Goal: Task Accomplishment & Management: Manage account settings

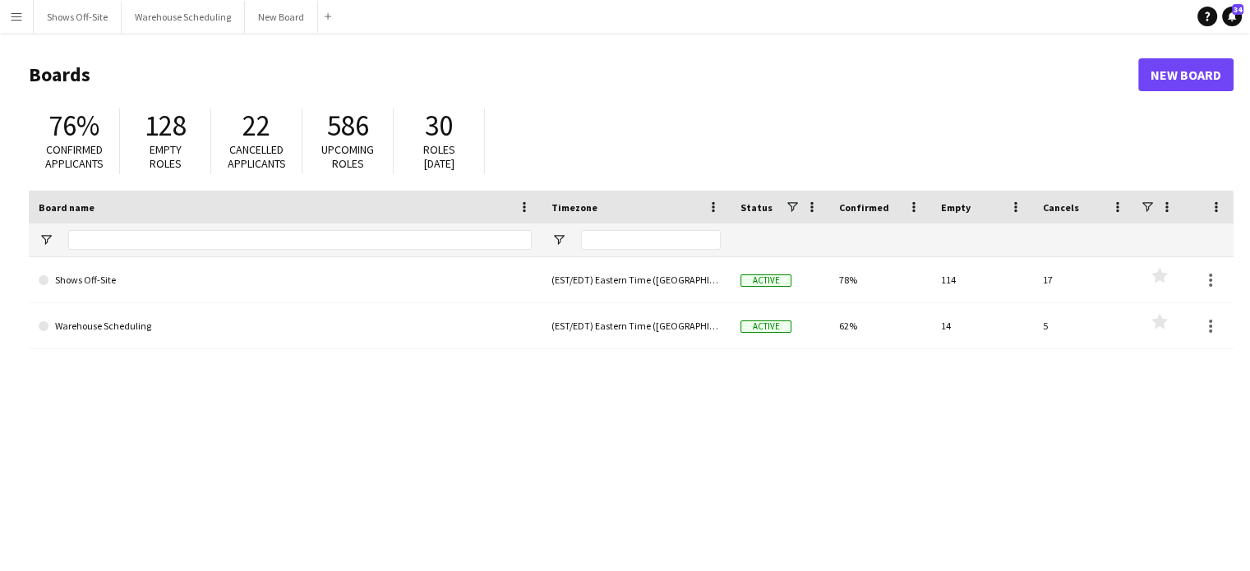
click at [23, 13] on button "Menu" at bounding box center [16, 16] width 33 height 33
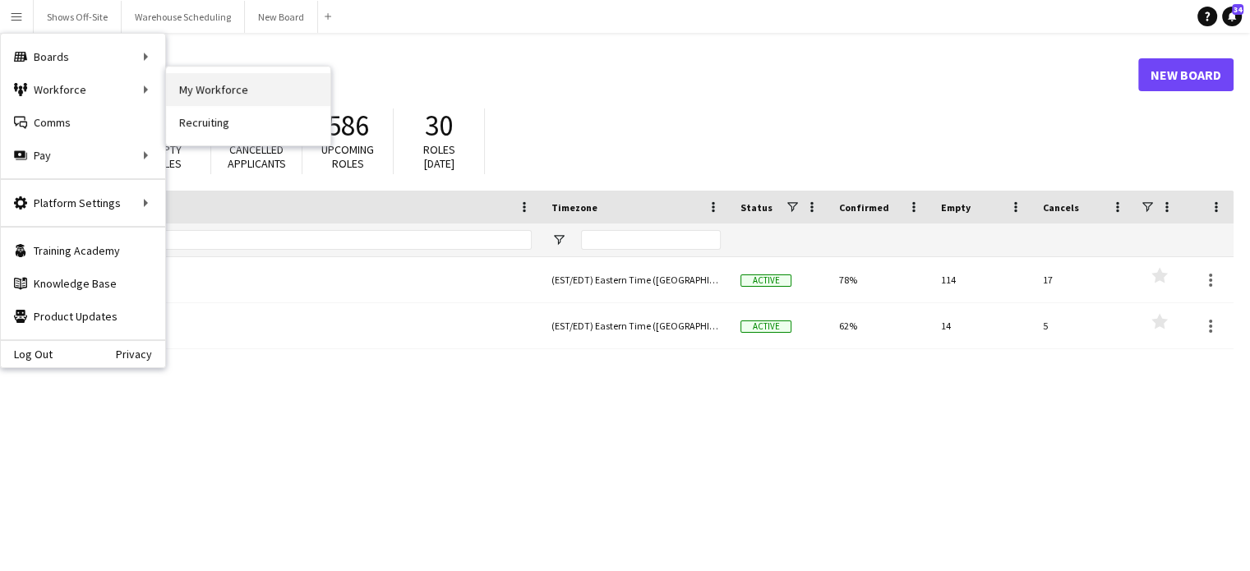
click at [251, 86] on link "My Workforce" at bounding box center [248, 89] width 164 height 33
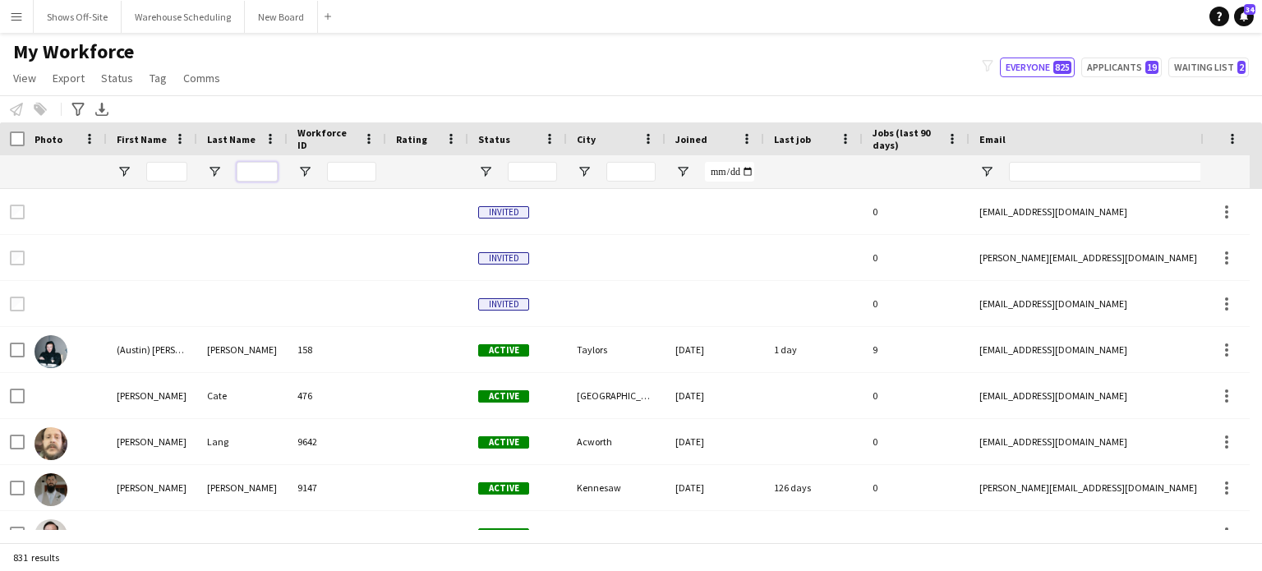
click at [250, 178] on input "Last Name Filter Input" at bounding box center [257, 172] width 41 height 20
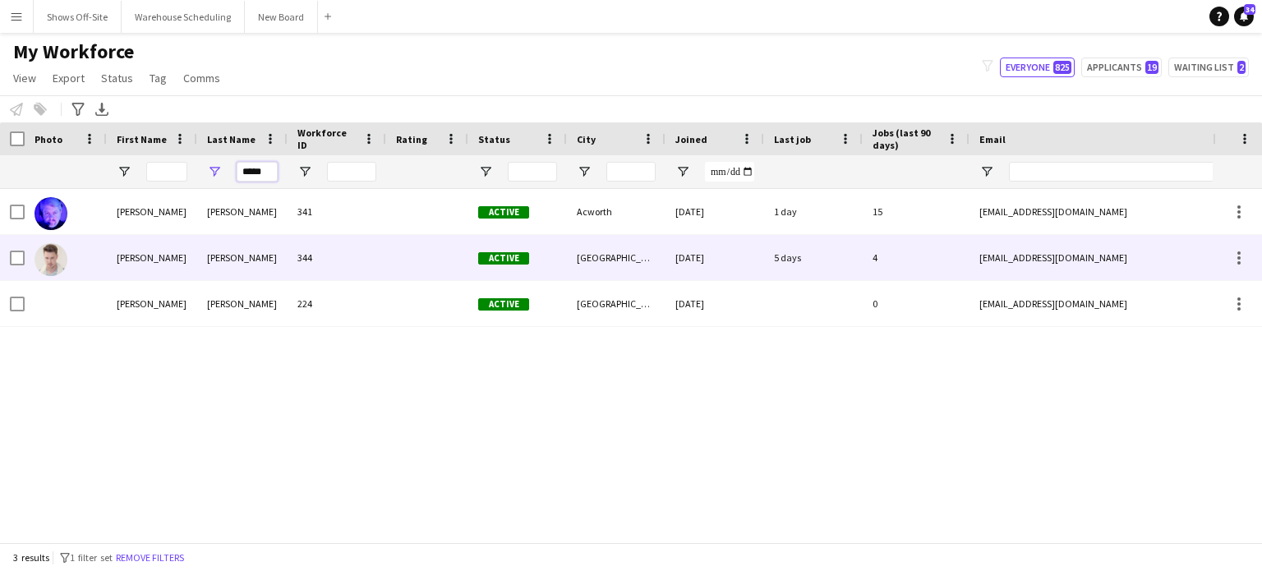
type input "*****"
click at [127, 256] on div "[PERSON_NAME]" at bounding box center [152, 257] width 90 height 45
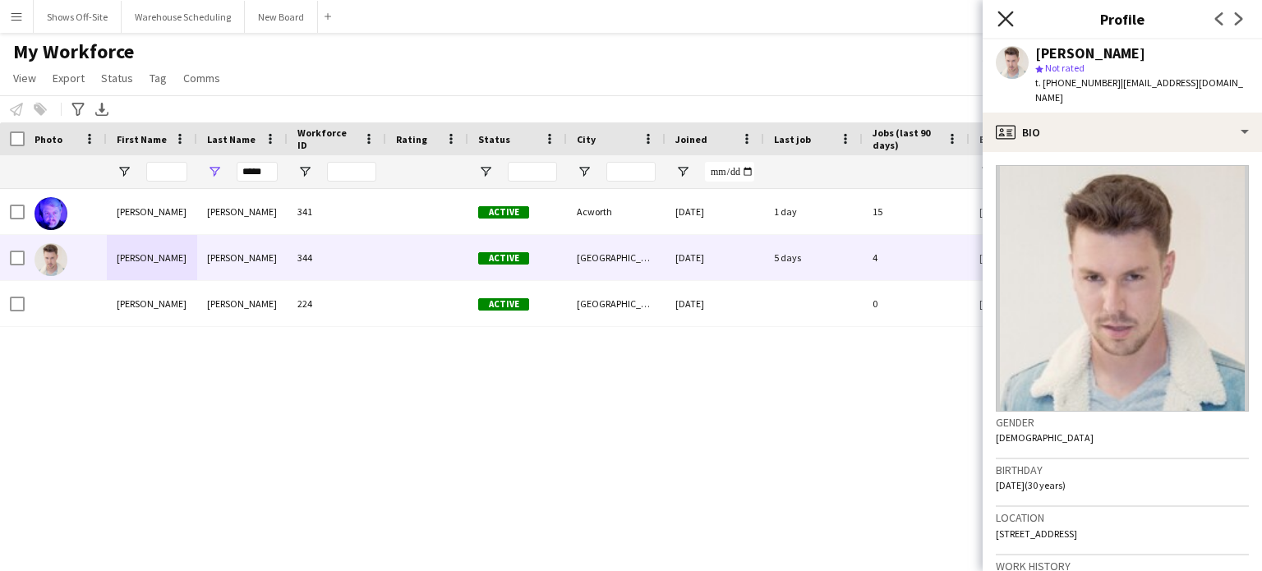
click at [1003, 25] on icon "Close pop-in" at bounding box center [1006, 19] width 16 height 16
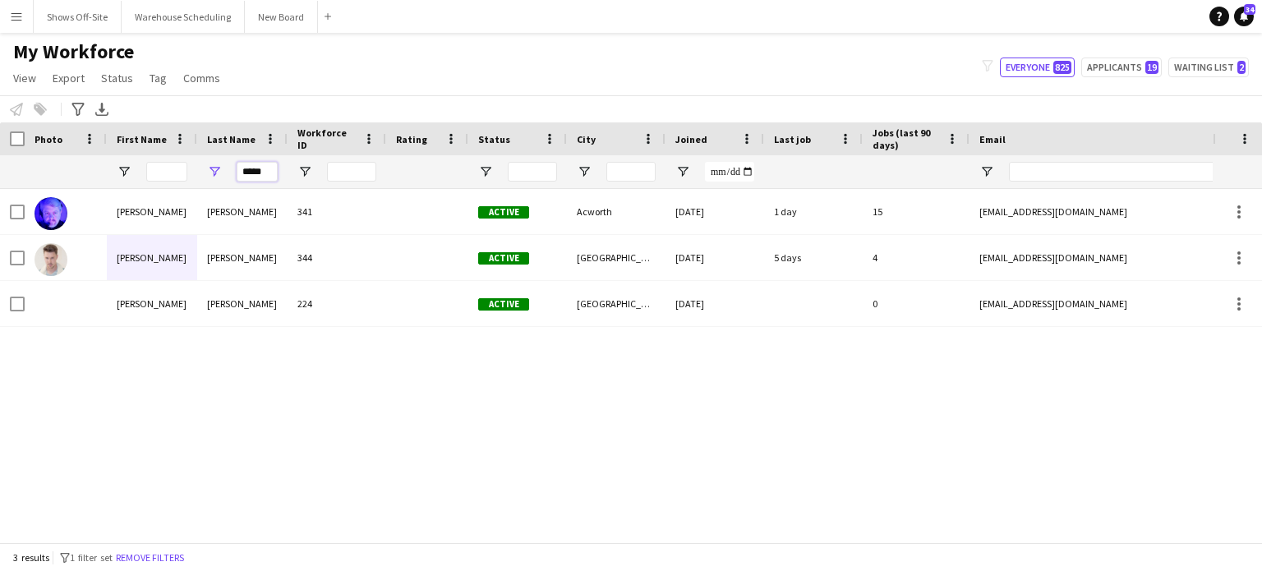
drag, startPoint x: 270, startPoint y: 175, endPoint x: 179, endPoint y: 180, distance: 91.4
click at [179, 180] on div "*****" at bounding box center [891, 171] width 1782 height 33
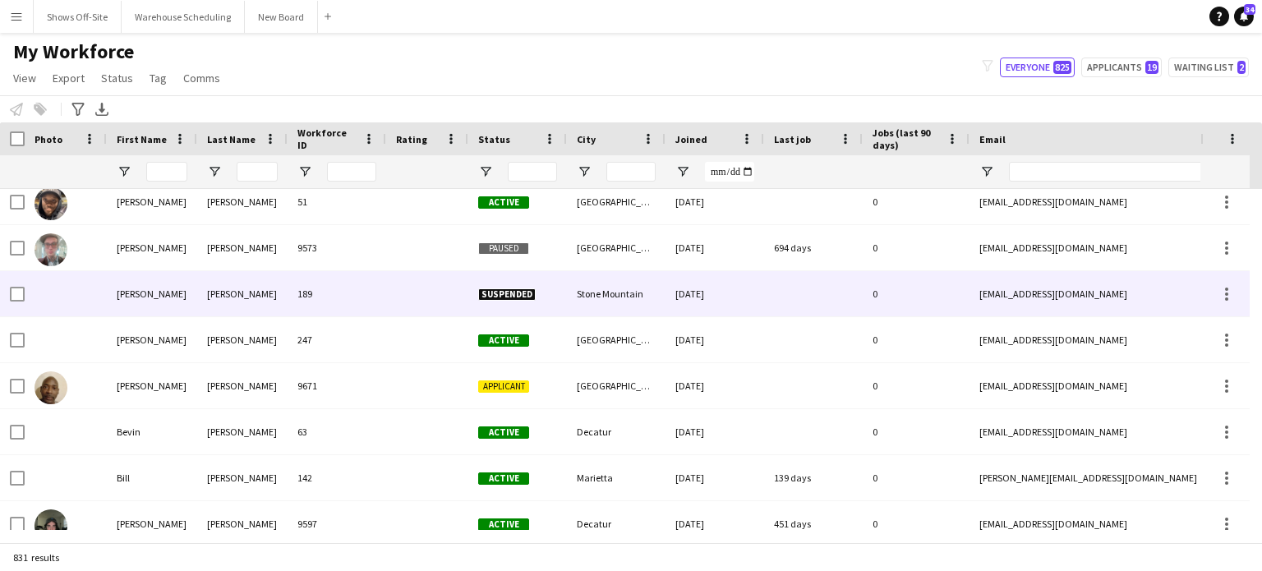
click at [360, 285] on div "189" at bounding box center [337, 293] width 99 height 45
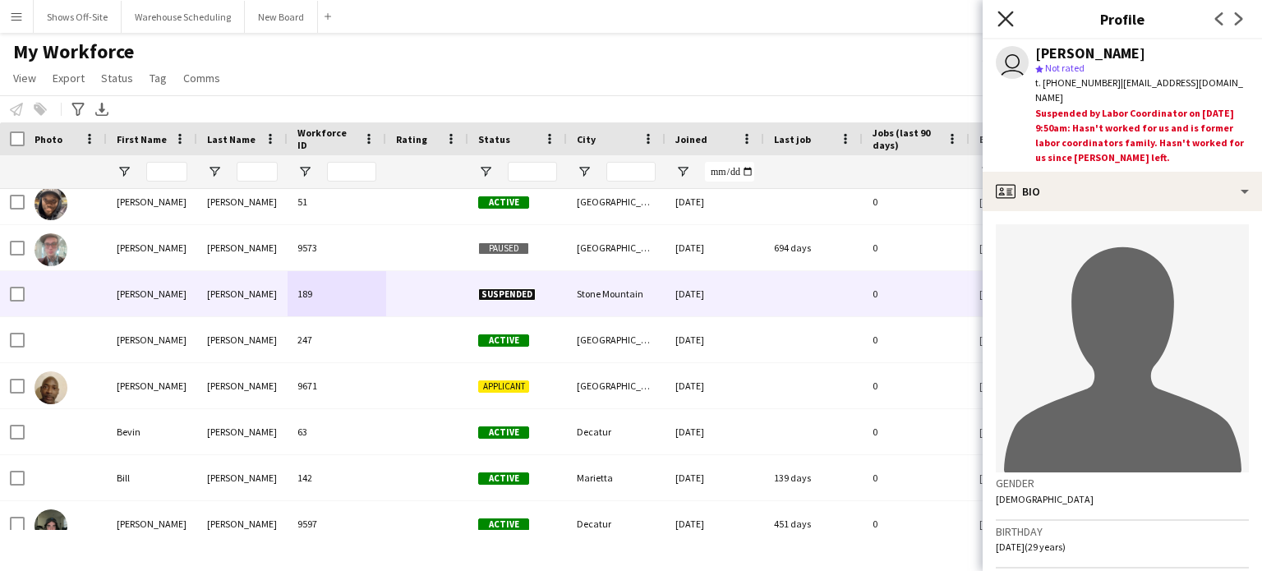
click at [1006, 16] on icon "Close pop-in" at bounding box center [1006, 19] width 16 height 16
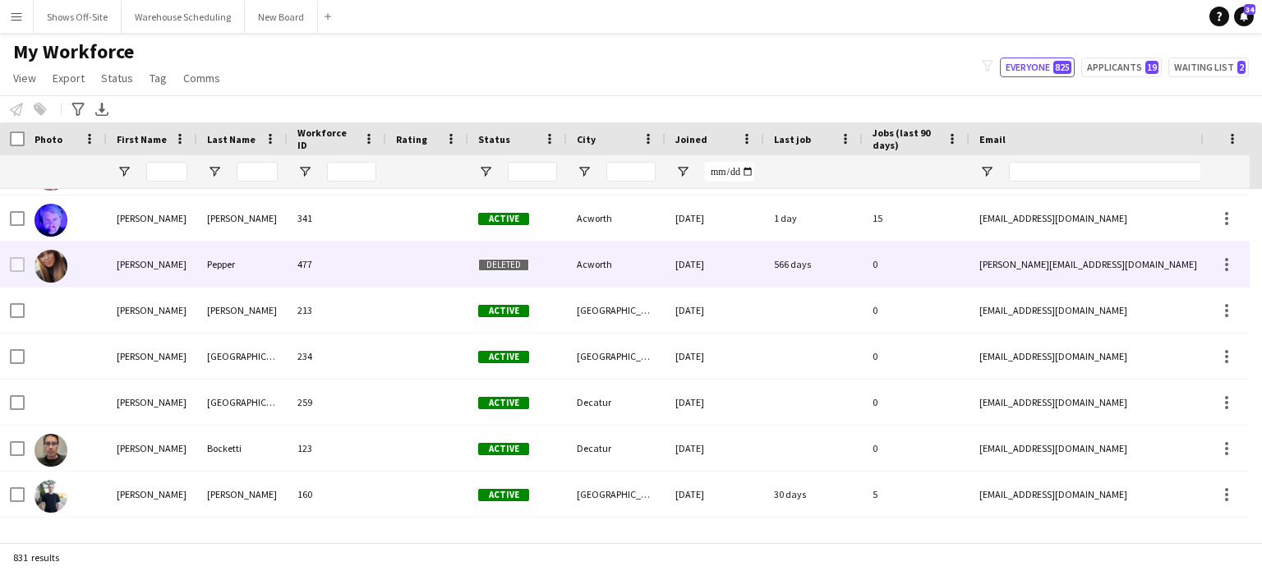
click at [225, 269] on div "Pepper" at bounding box center [242, 264] width 90 height 45
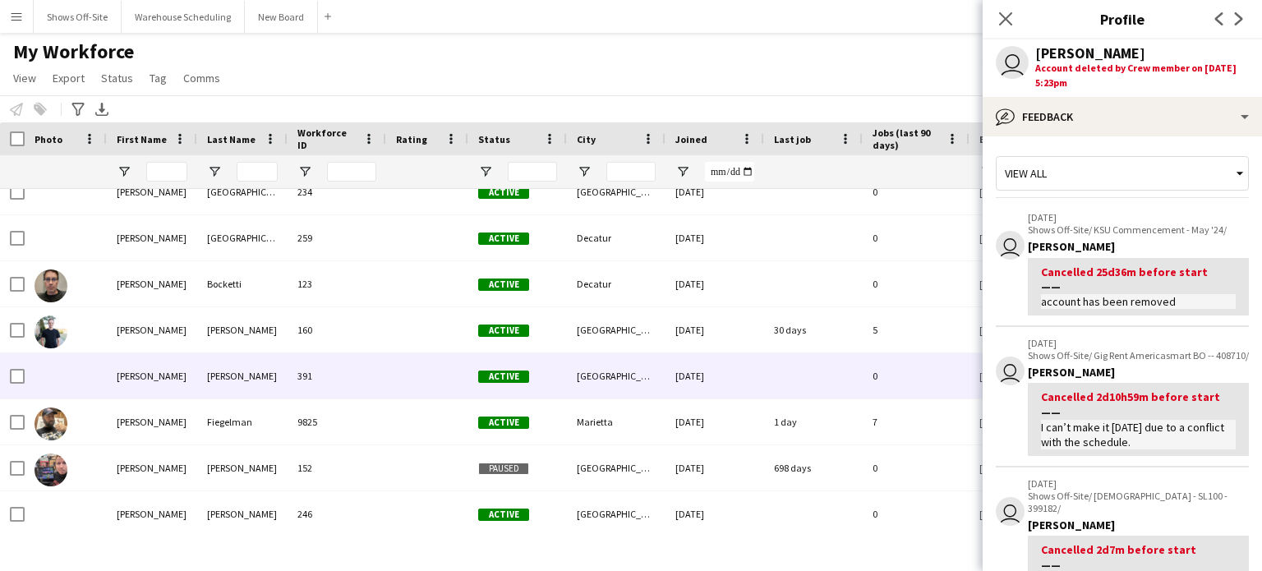
scroll to position [4520, 0]
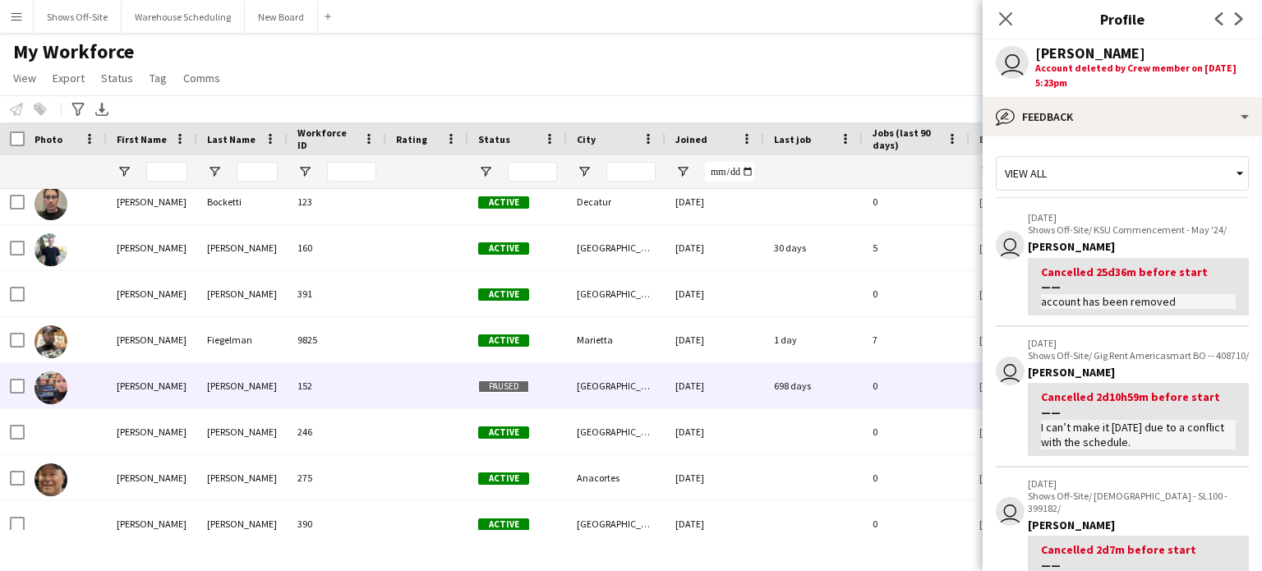
click at [374, 376] on div "152" at bounding box center [337, 385] width 99 height 45
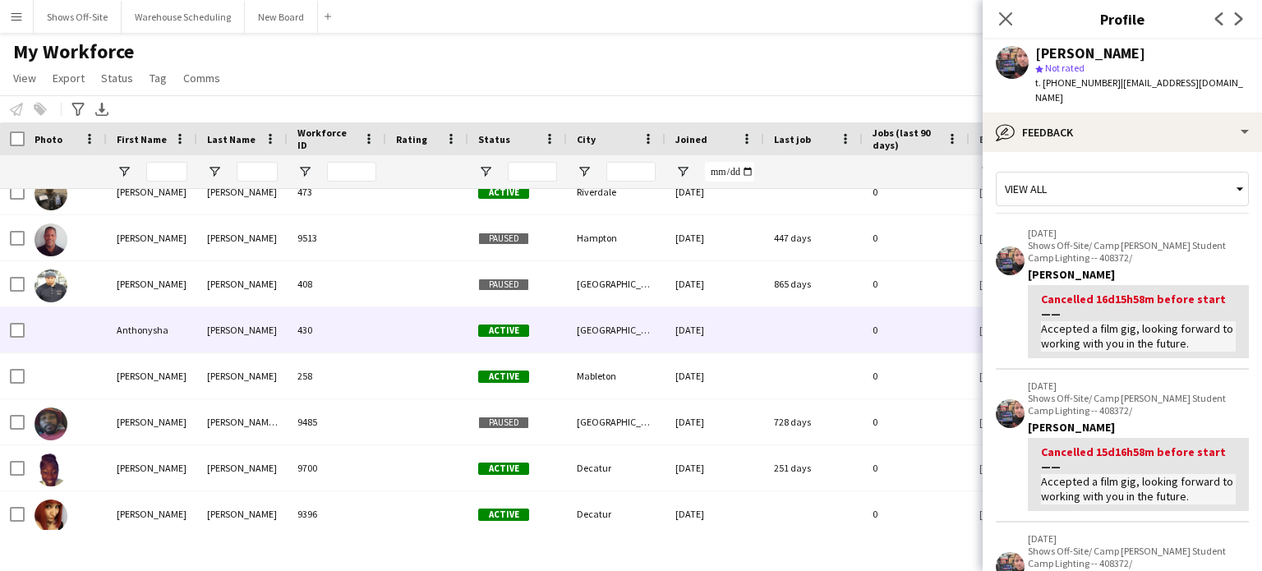
scroll to position [1785, 0]
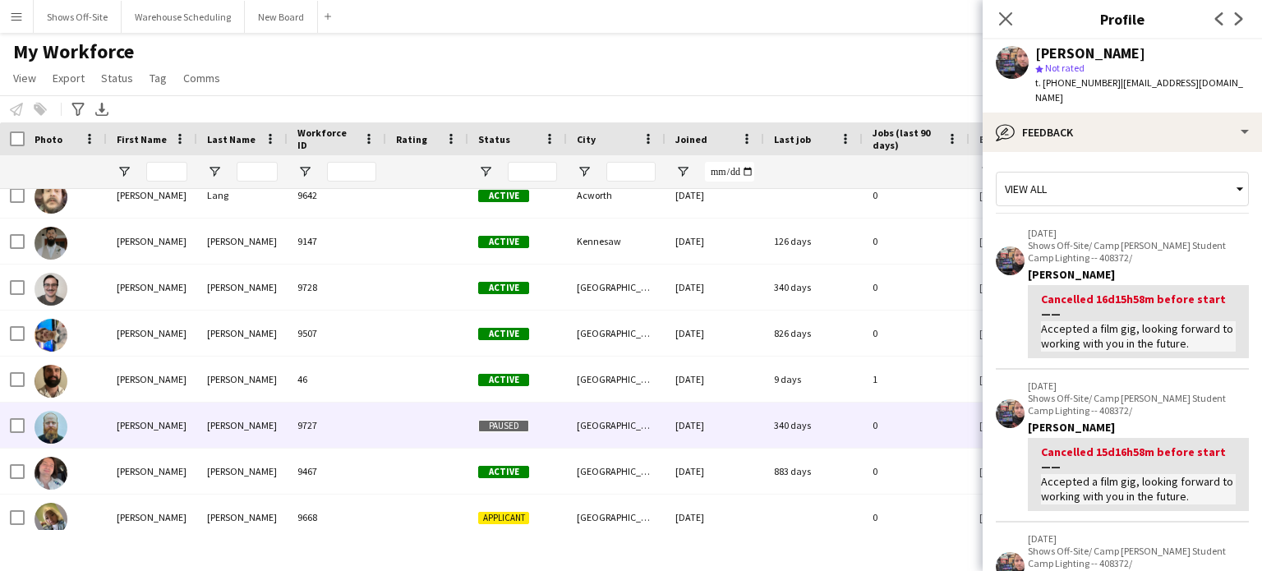
click at [414, 434] on div at bounding box center [427, 425] width 82 height 45
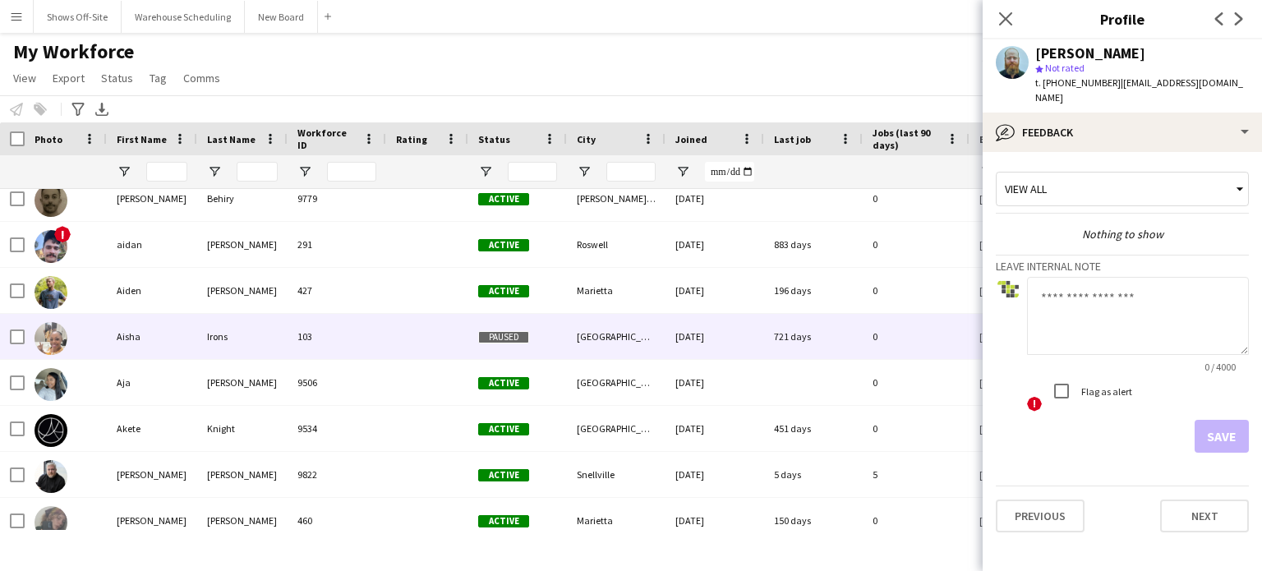
click at [422, 341] on div at bounding box center [427, 336] width 82 height 45
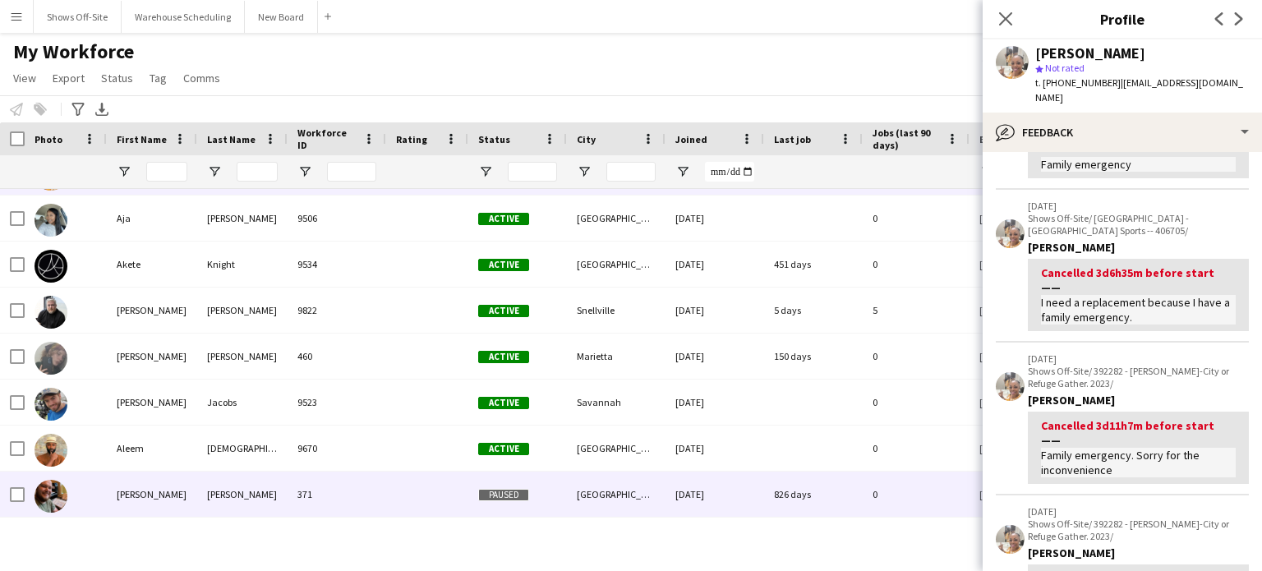
click at [487, 502] on div "Paused" at bounding box center [517, 494] width 99 height 45
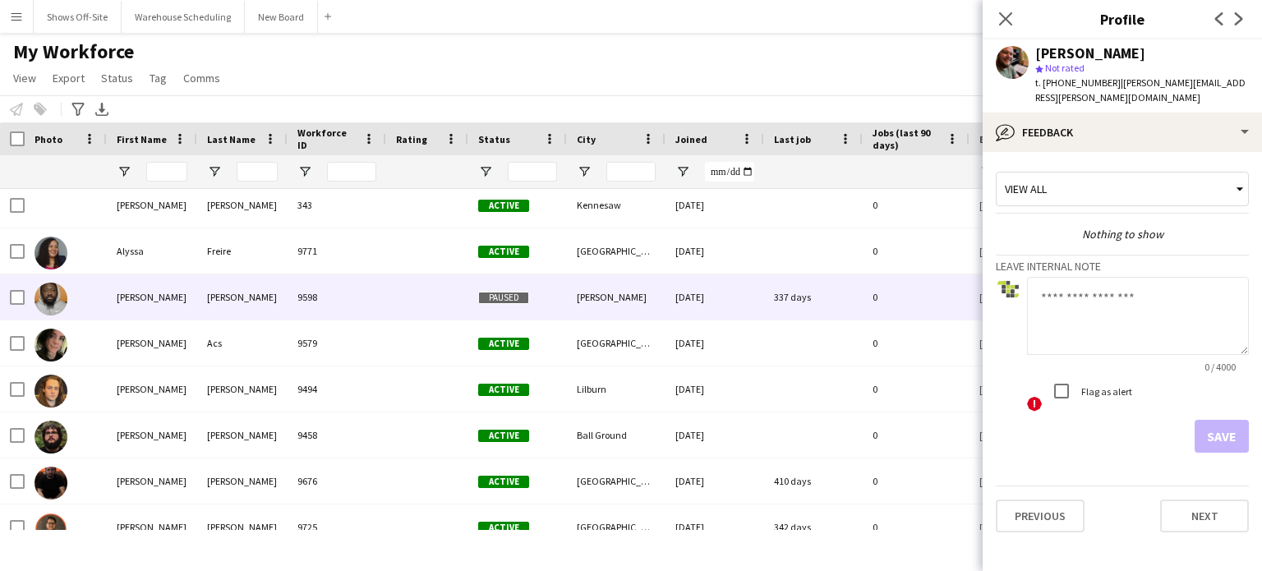
click at [507, 295] on span "Paused" at bounding box center [503, 298] width 51 height 12
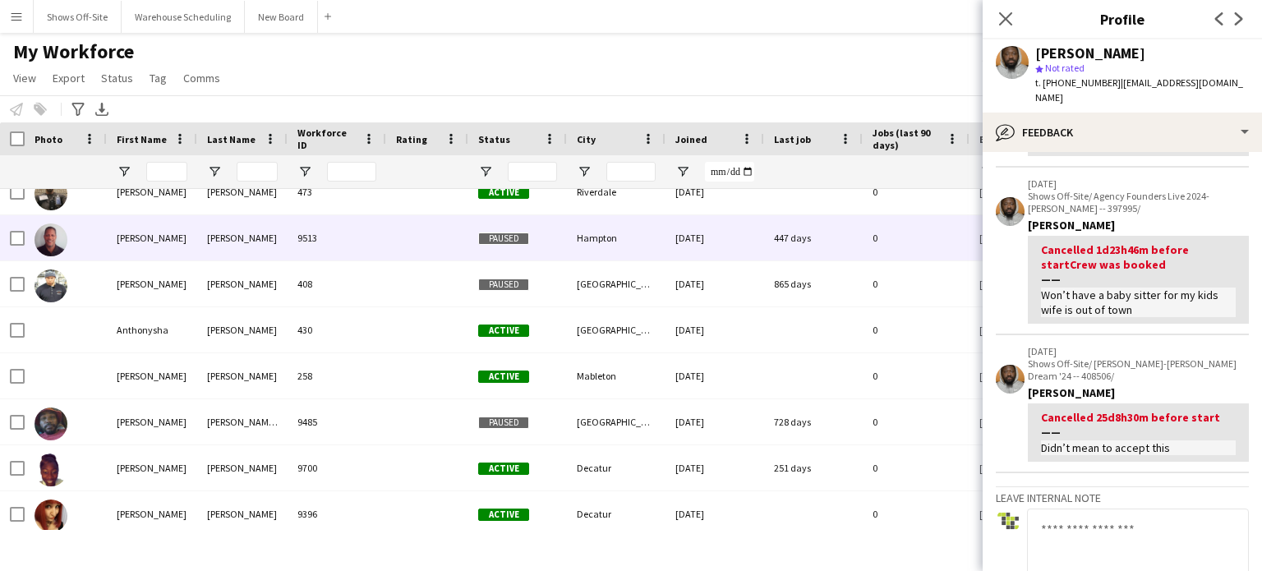
click at [544, 228] on div "Paused" at bounding box center [517, 237] width 99 height 45
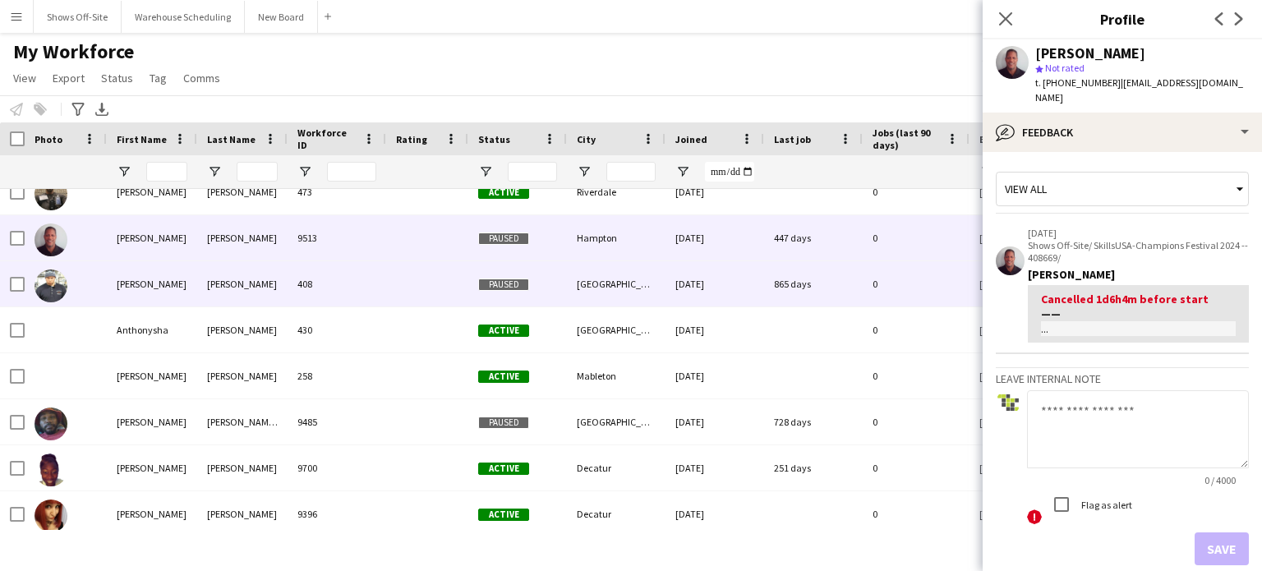
click at [542, 279] on div "Paused" at bounding box center [517, 283] width 99 height 45
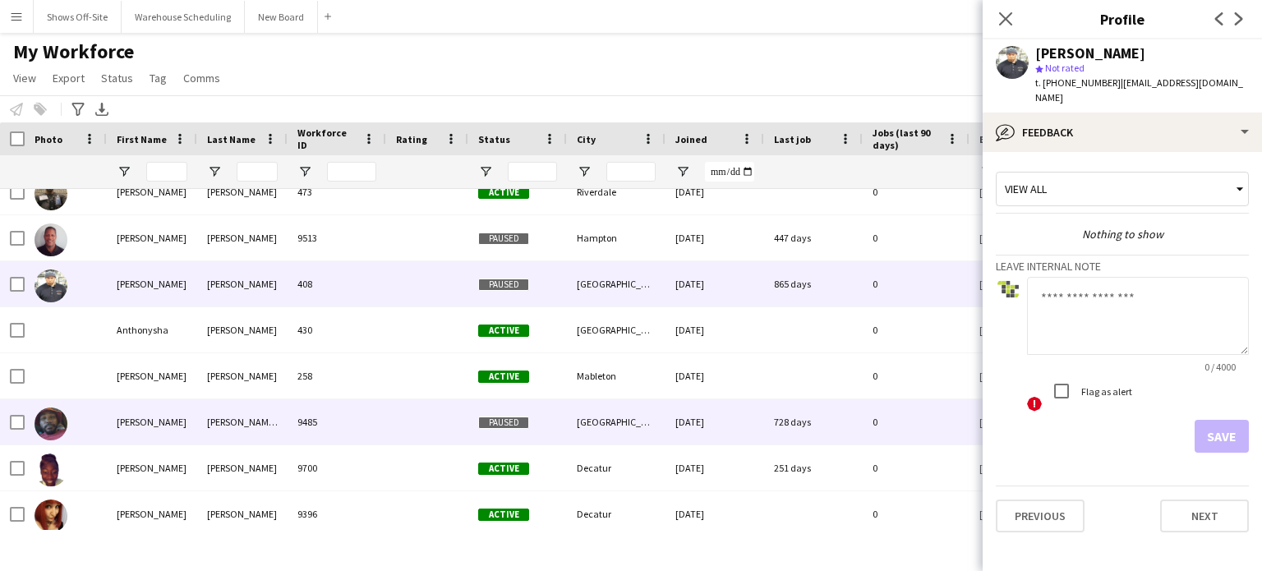
click at [508, 422] on span "Paused" at bounding box center [503, 423] width 51 height 12
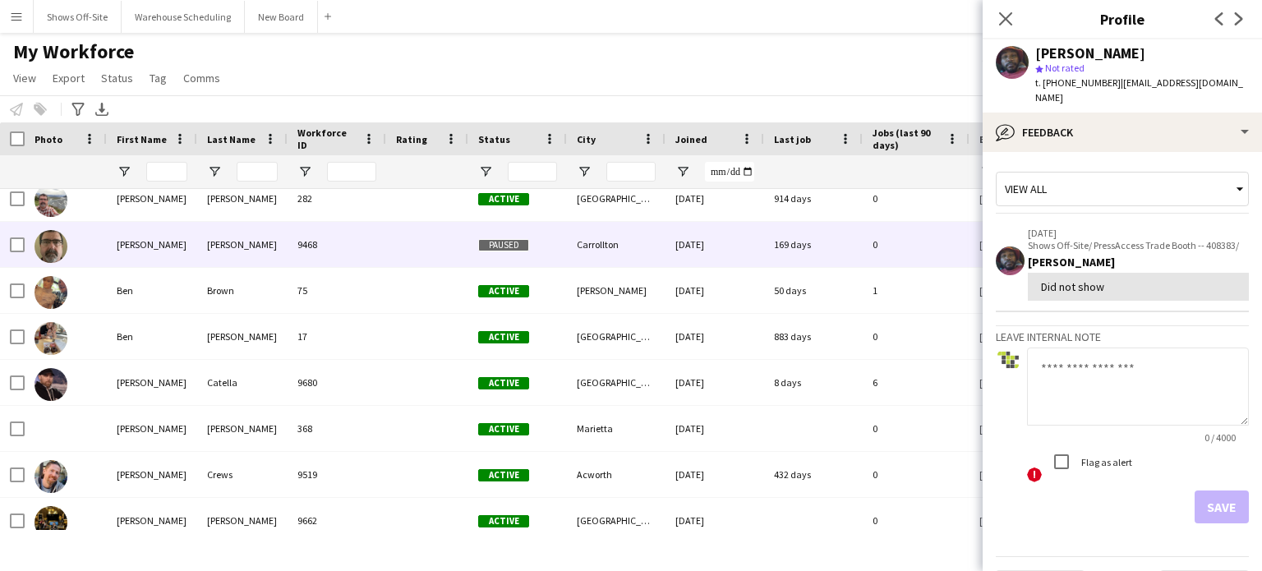
click at [546, 257] on div "Paused" at bounding box center [517, 244] width 99 height 45
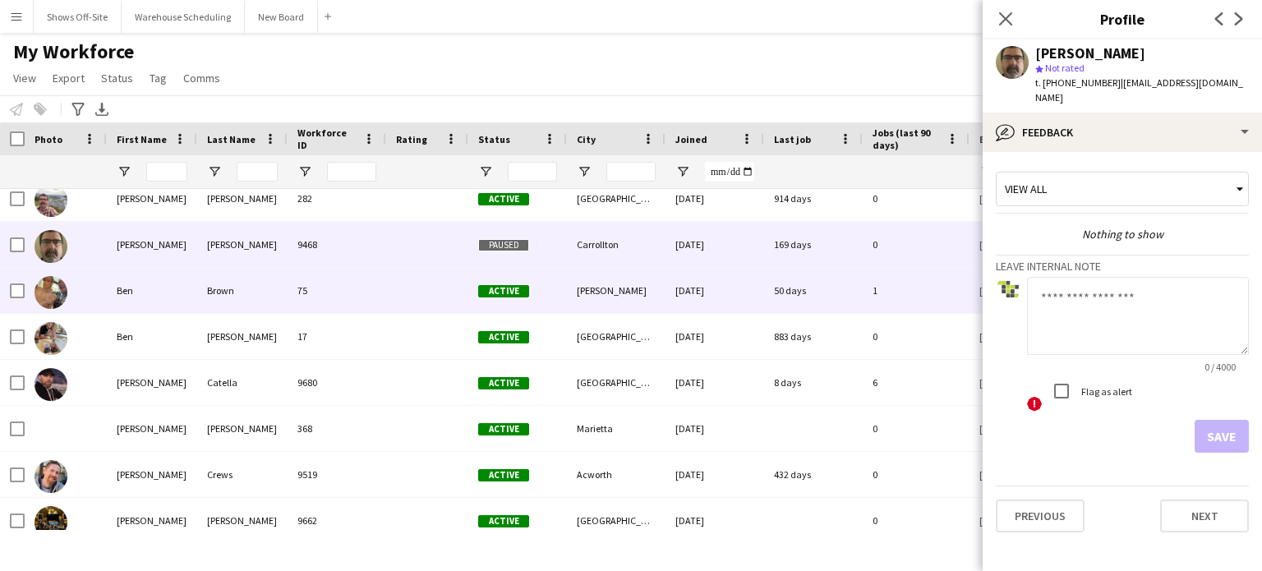
click at [532, 288] on div "Active" at bounding box center [517, 290] width 99 height 45
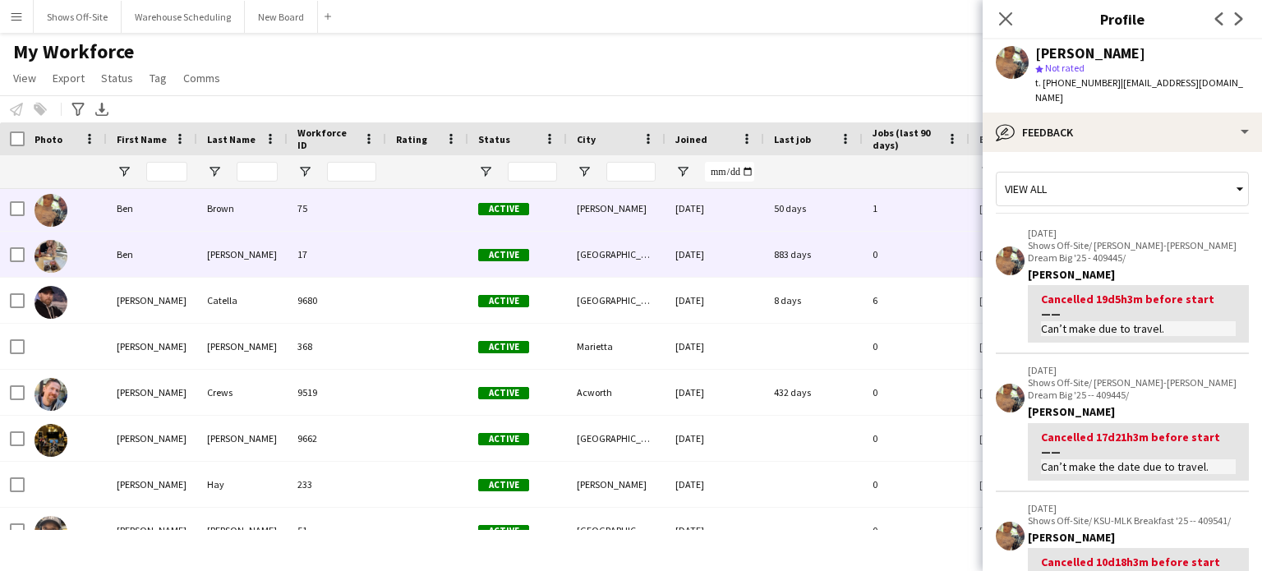
click at [513, 263] on div "Active" at bounding box center [517, 254] width 99 height 45
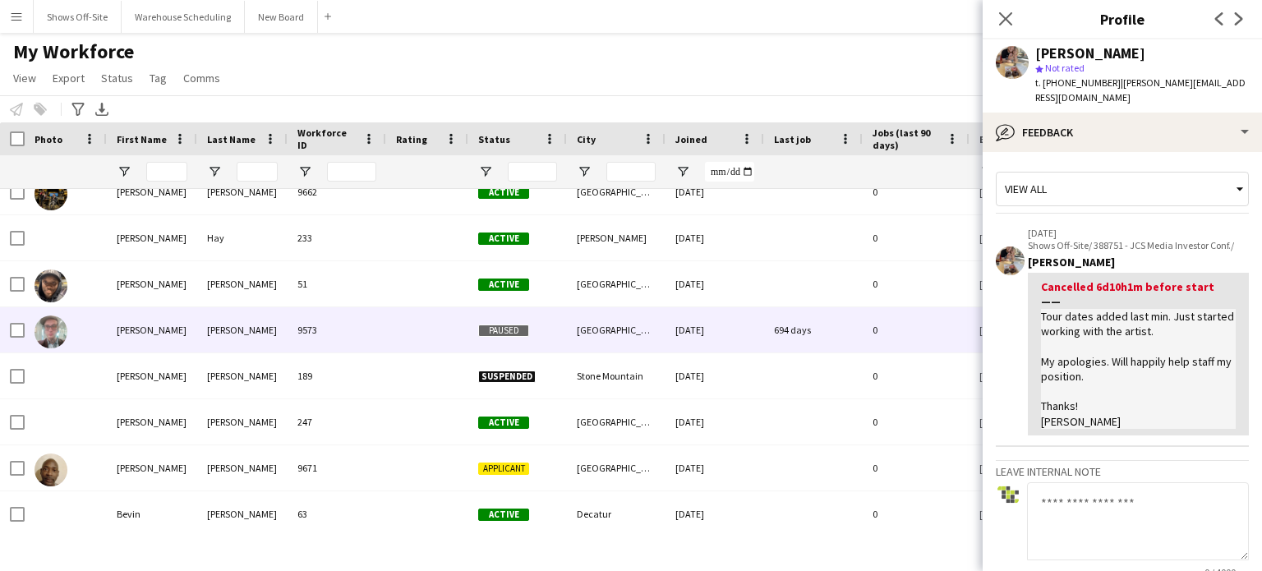
click at [514, 329] on span "Paused" at bounding box center [503, 331] width 51 height 12
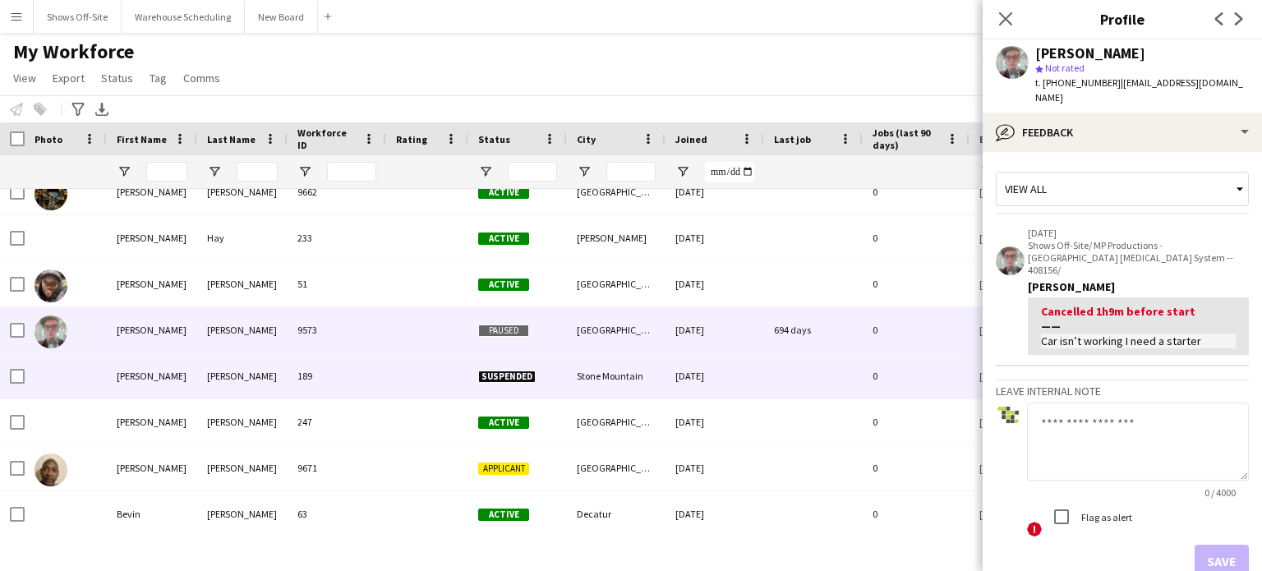
click at [511, 371] on span "Suspended" at bounding box center [507, 377] width 58 height 12
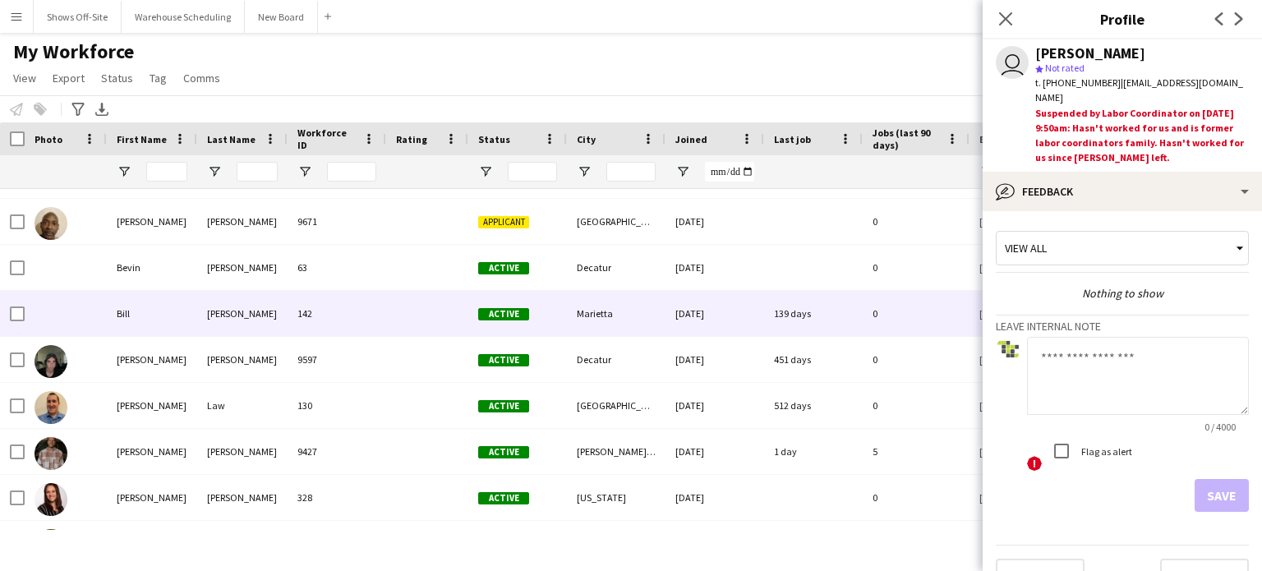
click at [526, 323] on div "Active" at bounding box center [517, 313] width 99 height 45
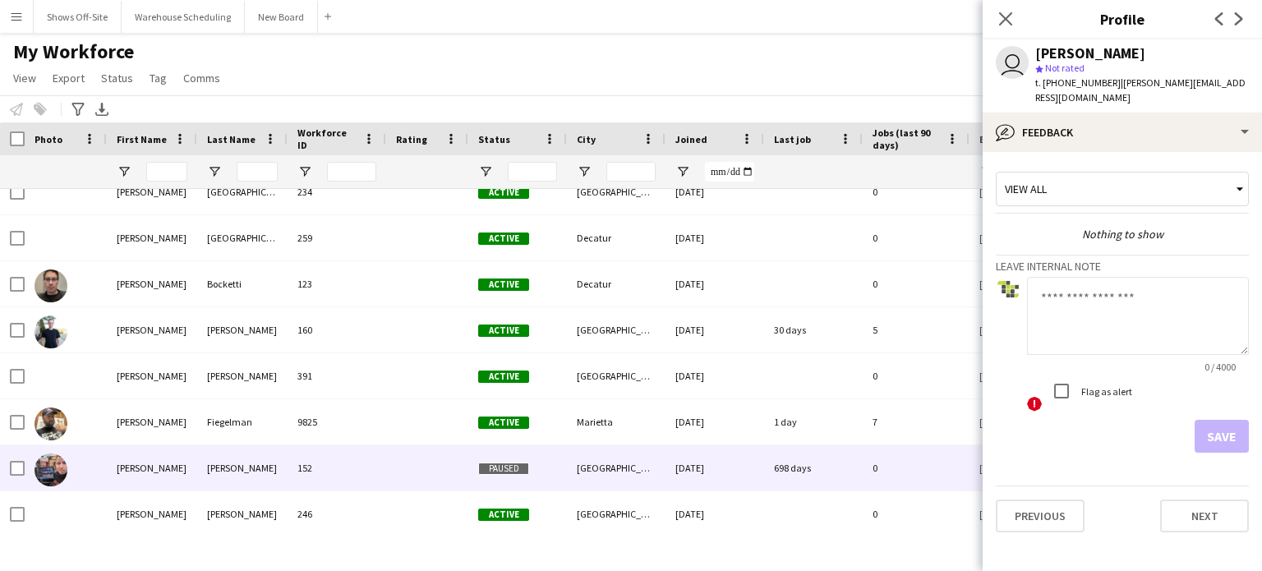
click at [528, 464] on span "Paused" at bounding box center [503, 469] width 51 height 12
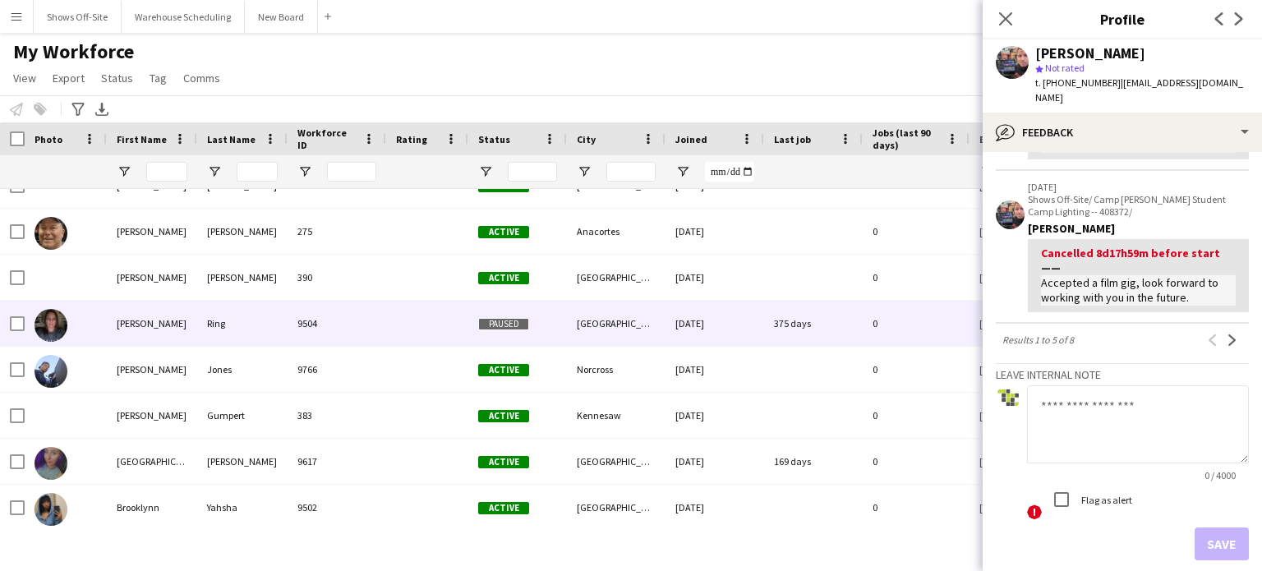
click at [518, 339] on div "Paused" at bounding box center [517, 323] width 99 height 45
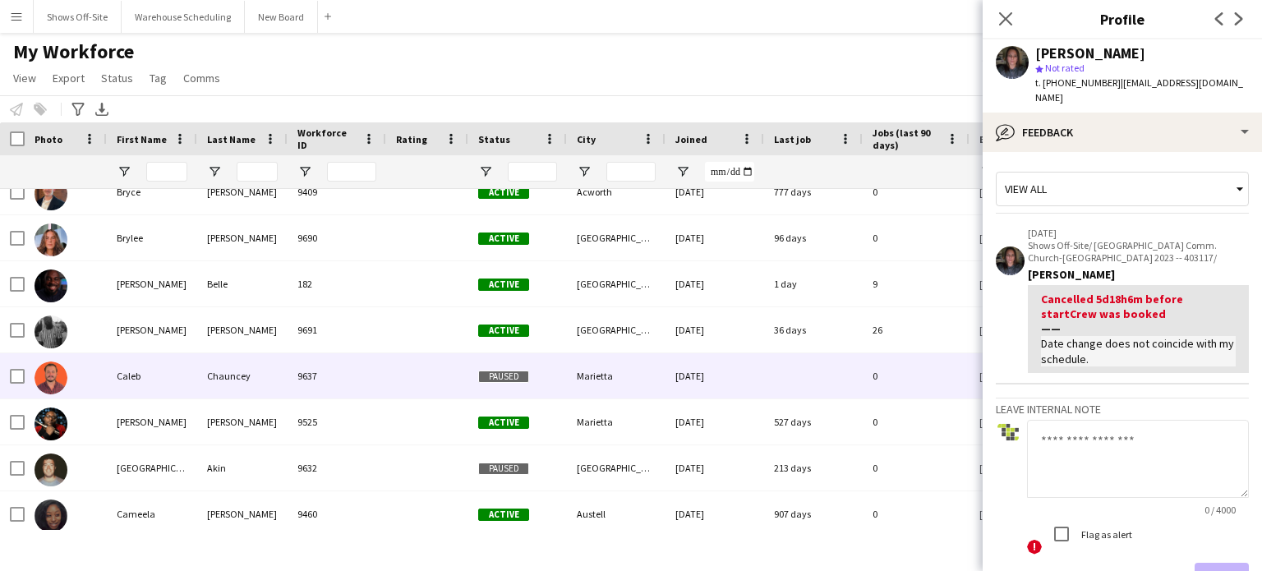
click at [513, 378] on span "Paused" at bounding box center [503, 377] width 51 height 12
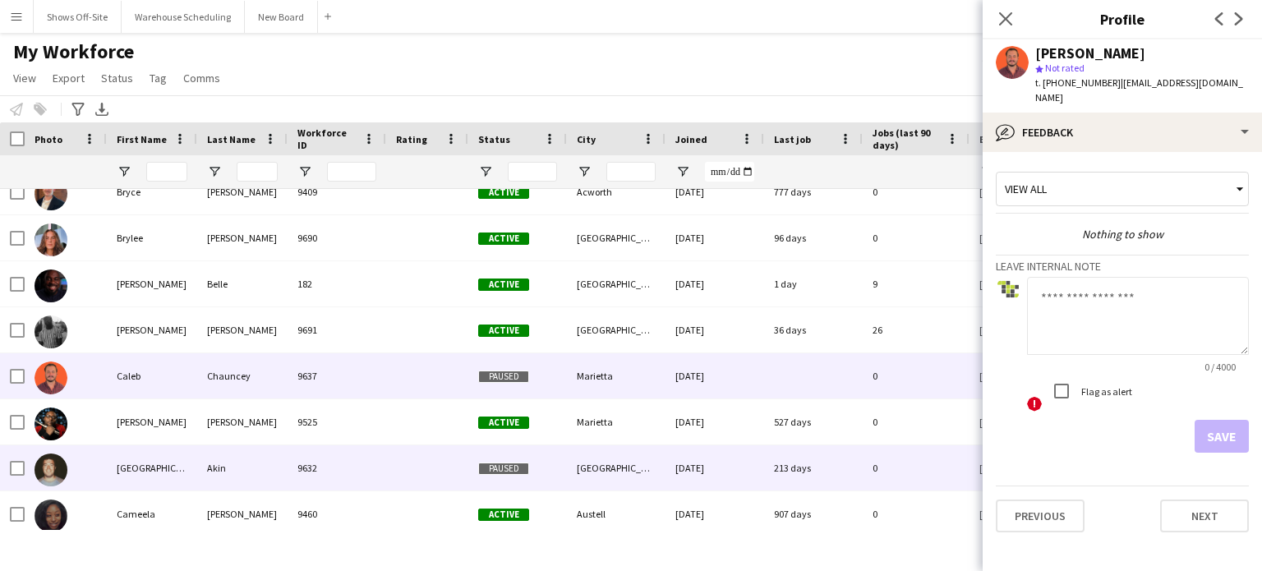
click at [499, 473] on span "Paused" at bounding box center [503, 469] width 51 height 12
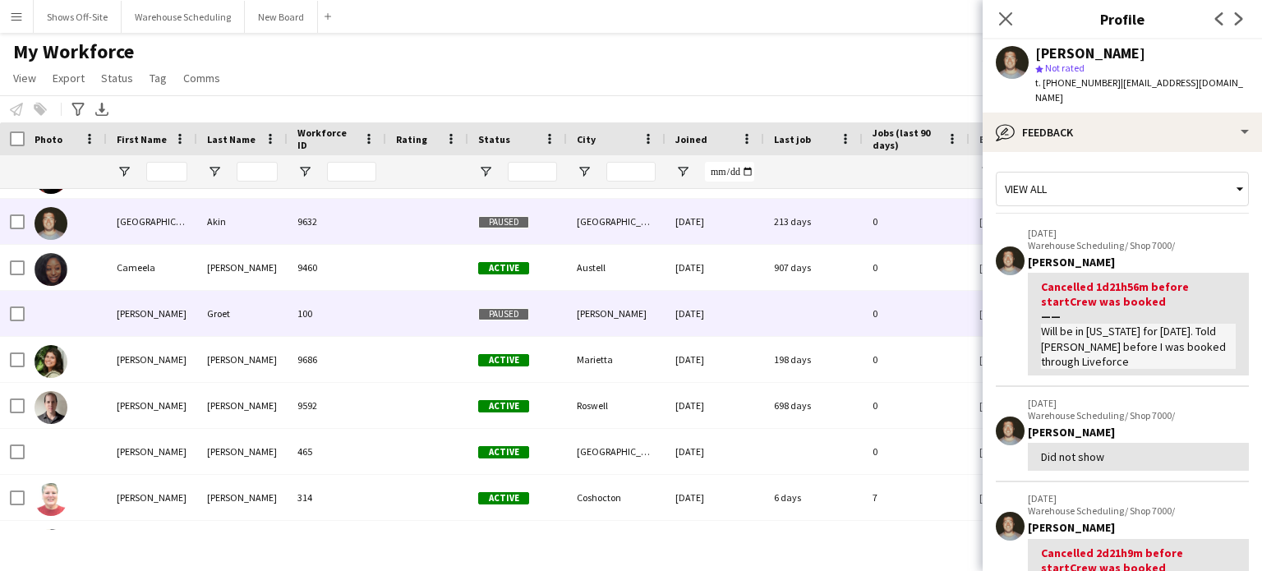
click at [500, 315] on span "Paused" at bounding box center [503, 314] width 51 height 12
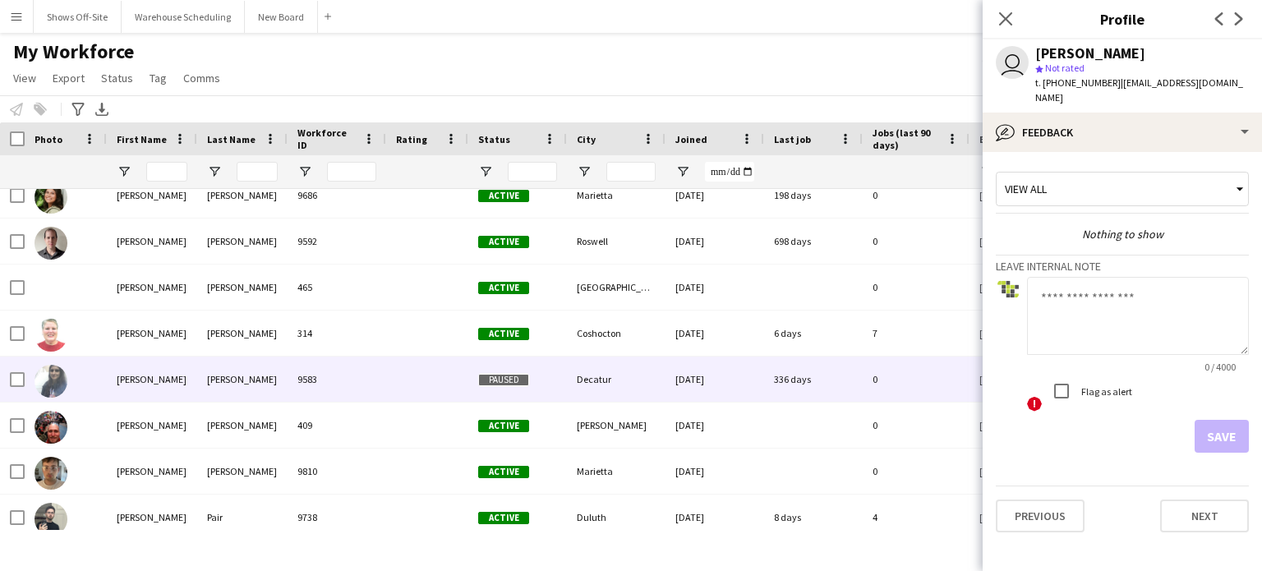
click at [515, 380] on span "Paused" at bounding box center [503, 380] width 51 height 12
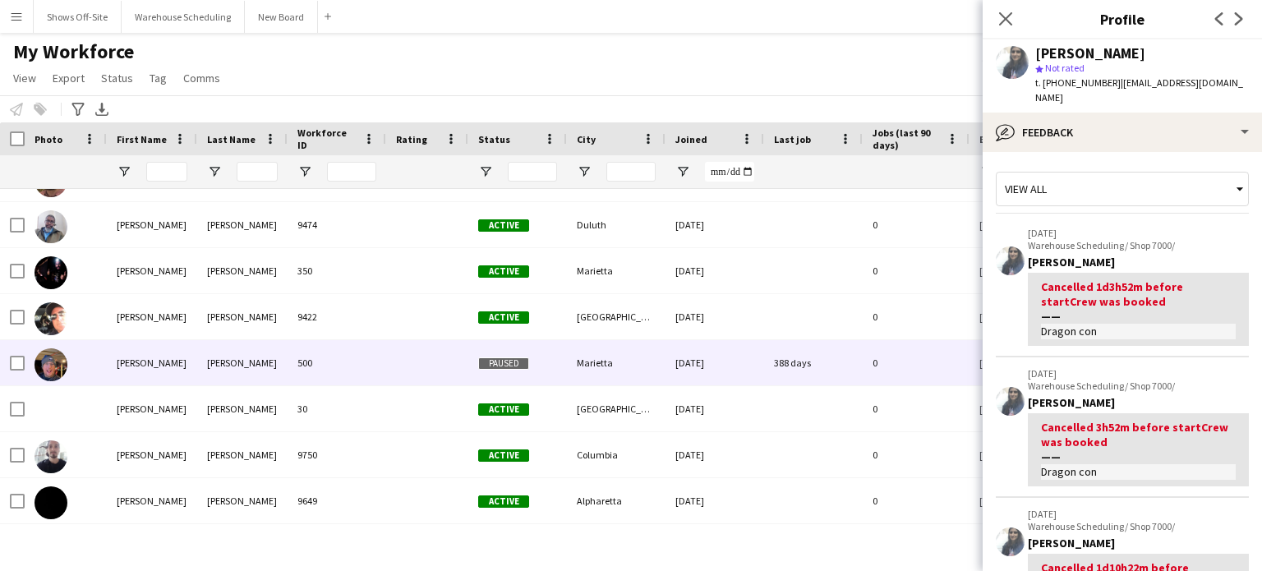
click at [512, 365] on span "Paused" at bounding box center [503, 363] width 51 height 12
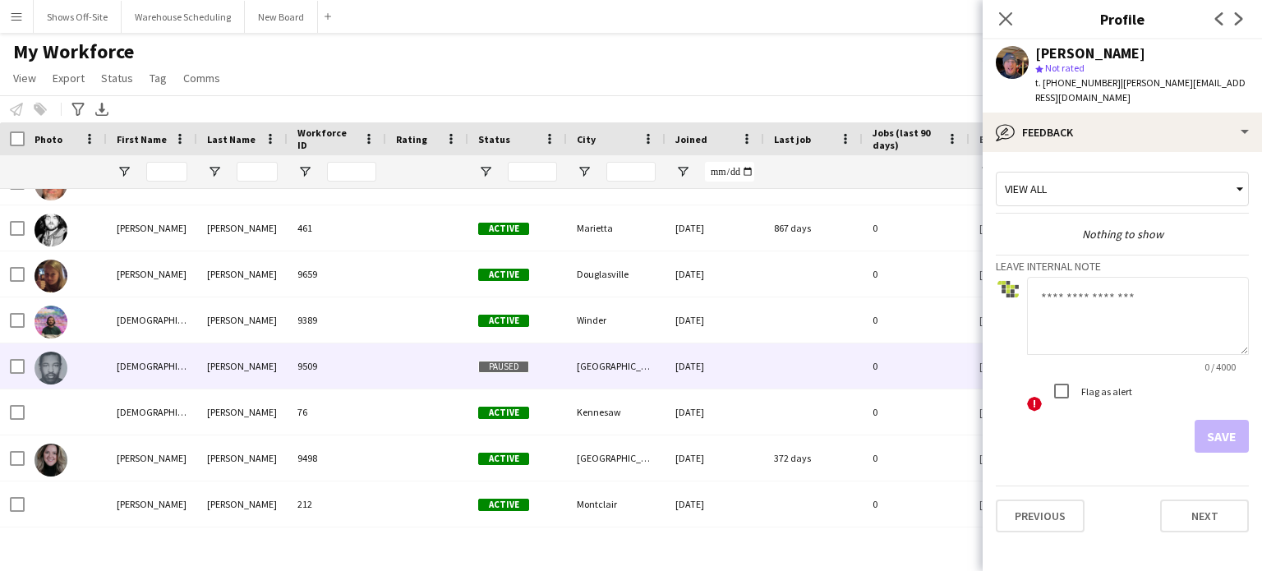
click at [508, 371] on span "Paused" at bounding box center [503, 367] width 51 height 12
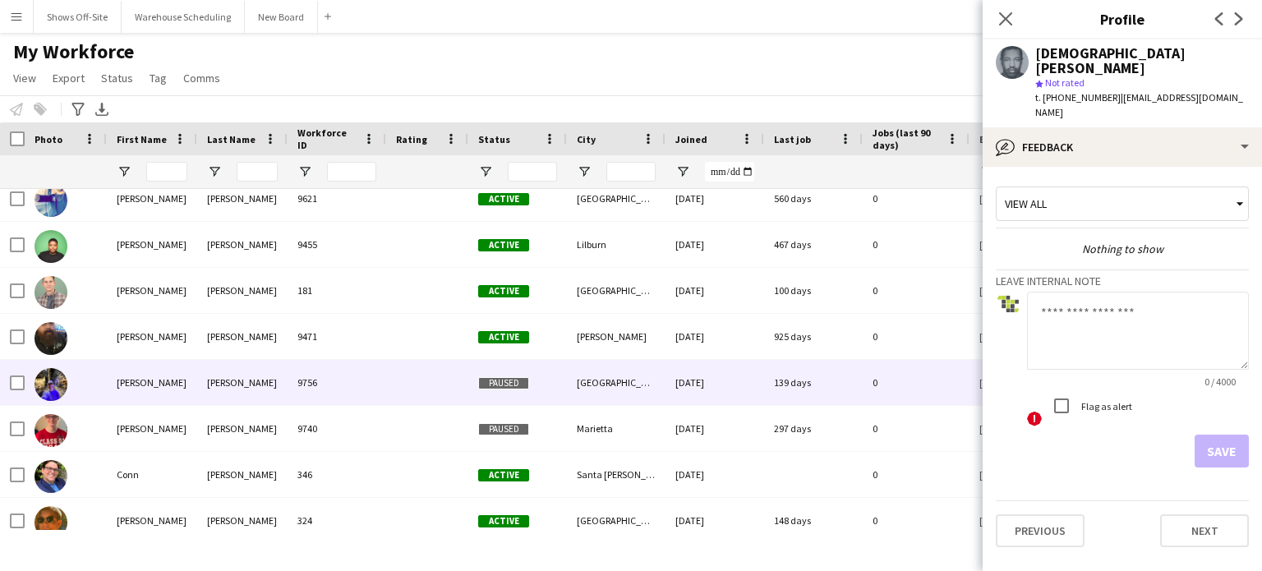
click at [509, 382] on span "Paused" at bounding box center [503, 383] width 51 height 12
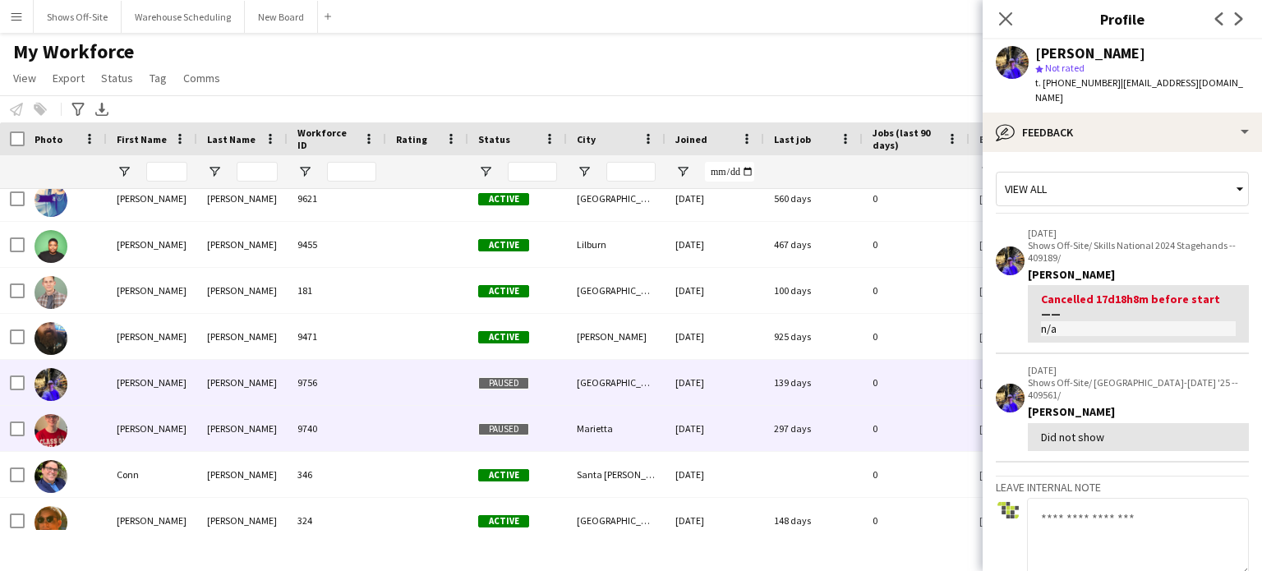
click at [508, 430] on span "Paused" at bounding box center [503, 429] width 51 height 12
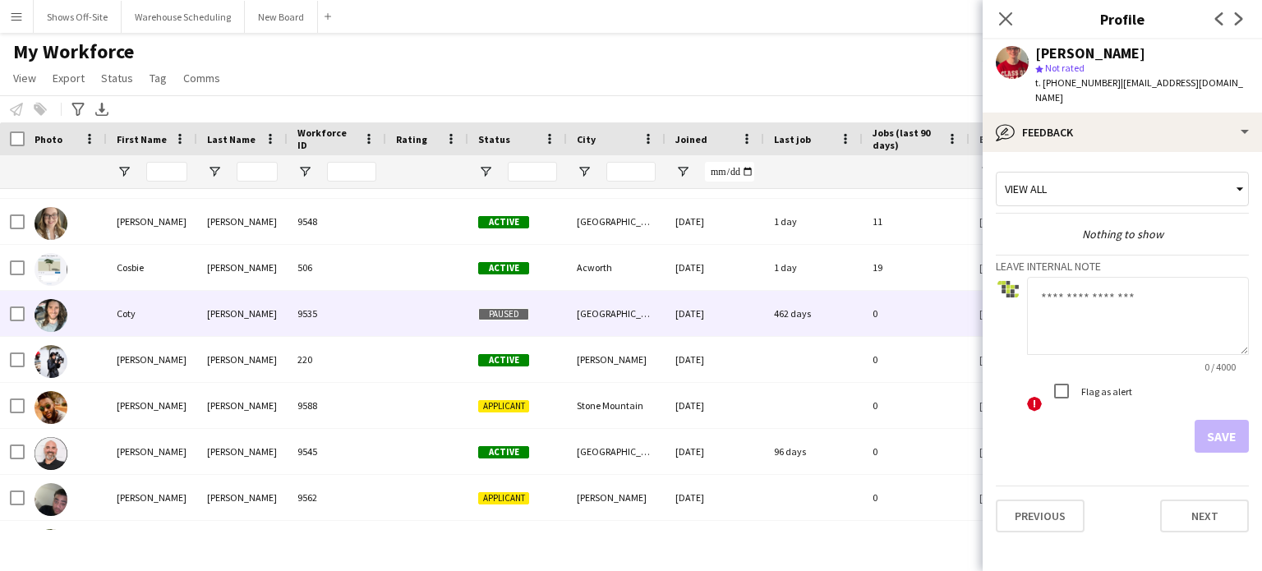
click at [515, 321] on div "Paused" at bounding box center [517, 313] width 99 height 45
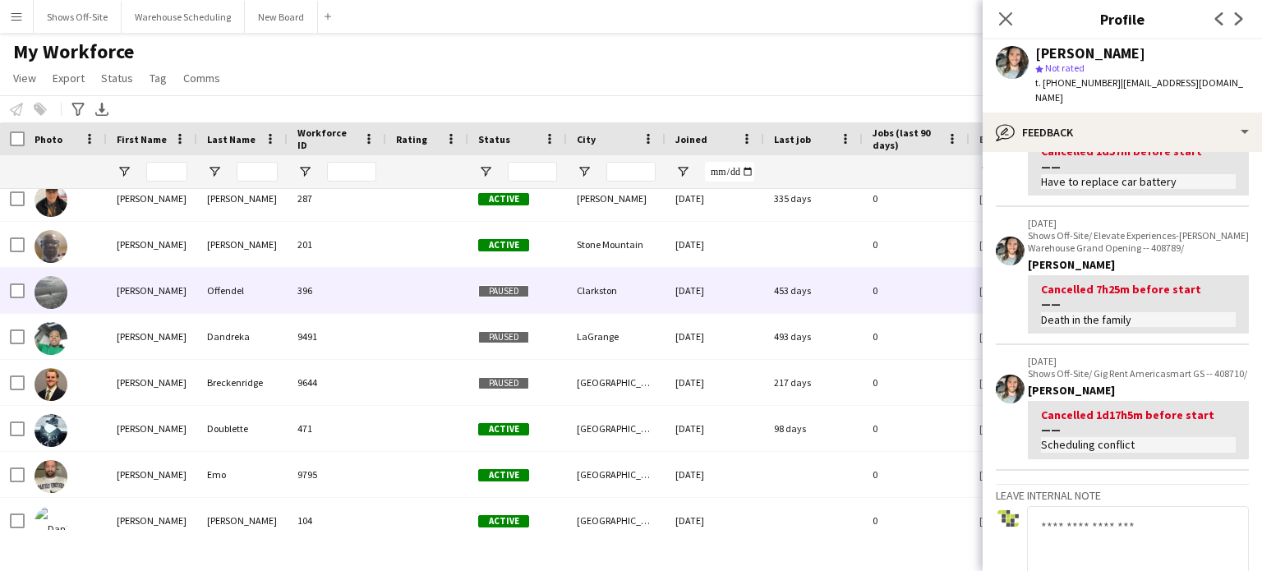
click at [486, 282] on div "Paused" at bounding box center [517, 290] width 99 height 45
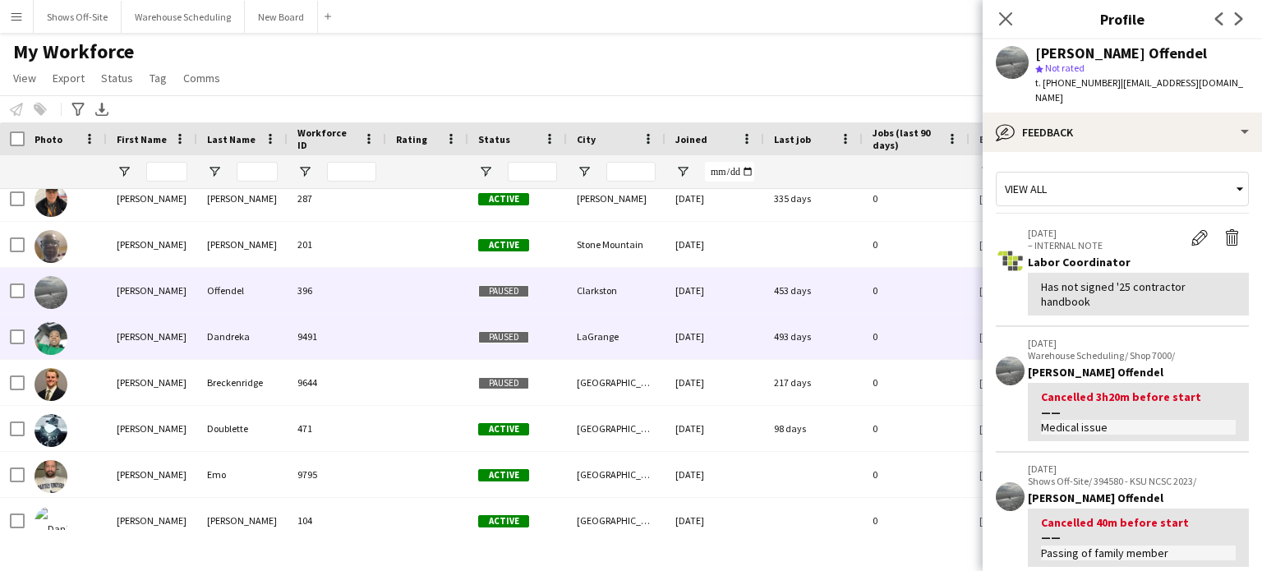
click at [494, 331] on span "Paused" at bounding box center [503, 337] width 51 height 12
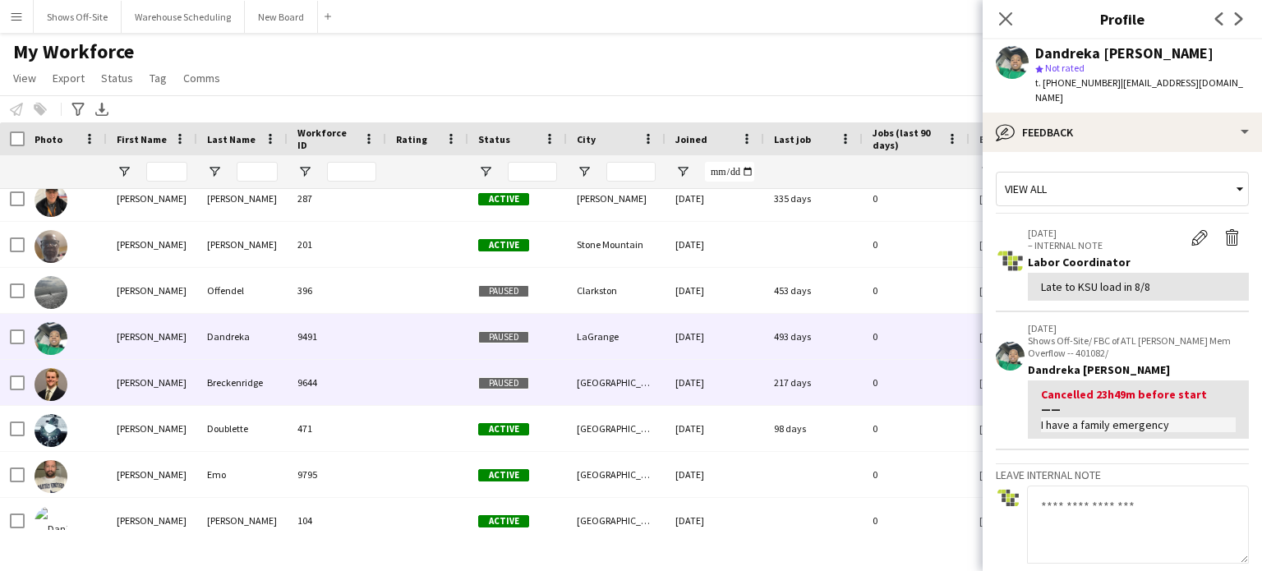
click at [500, 383] on span "Paused" at bounding box center [503, 383] width 51 height 12
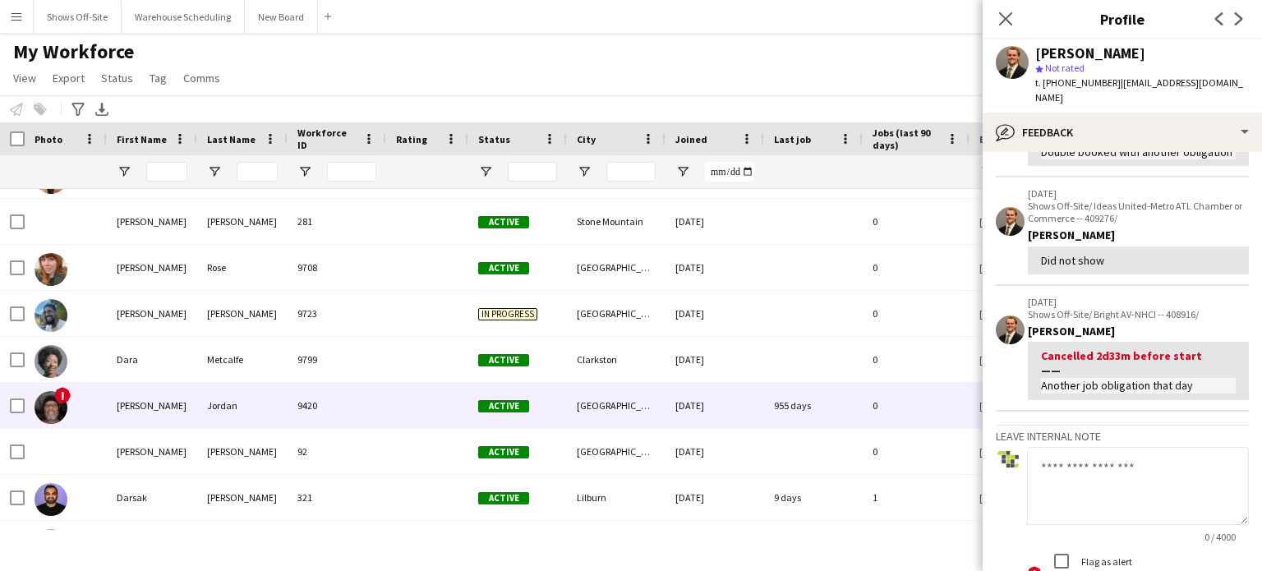
click at [357, 403] on div "9420" at bounding box center [337, 405] width 99 height 45
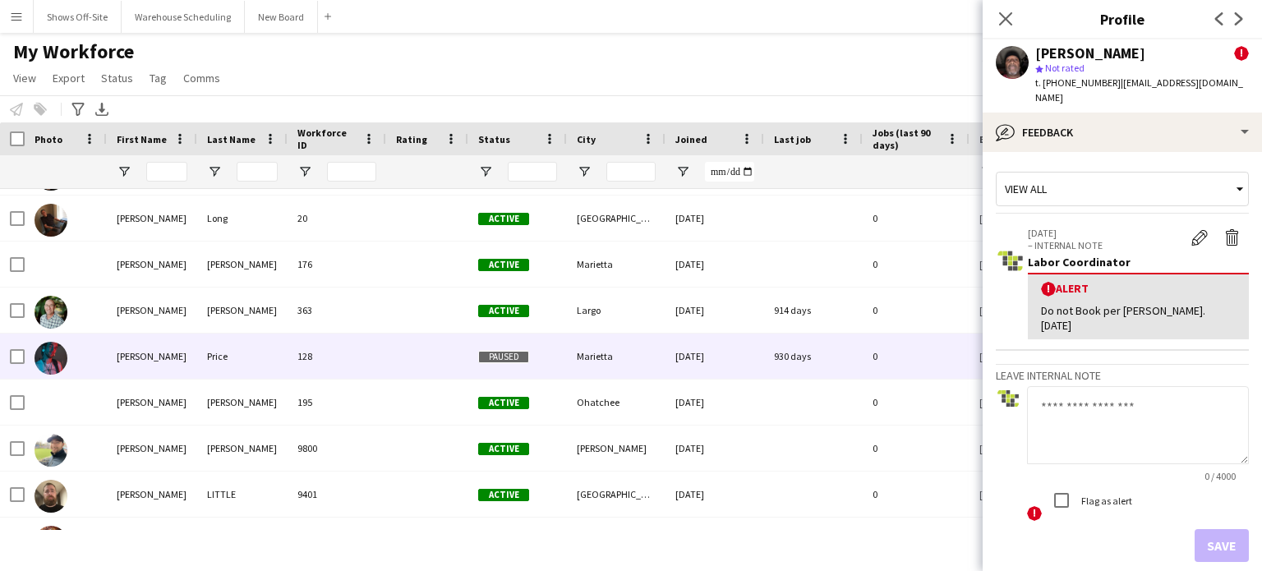
click at [514, 361] on span "Paused" at bounding box center [503, 357] width 51 height 12
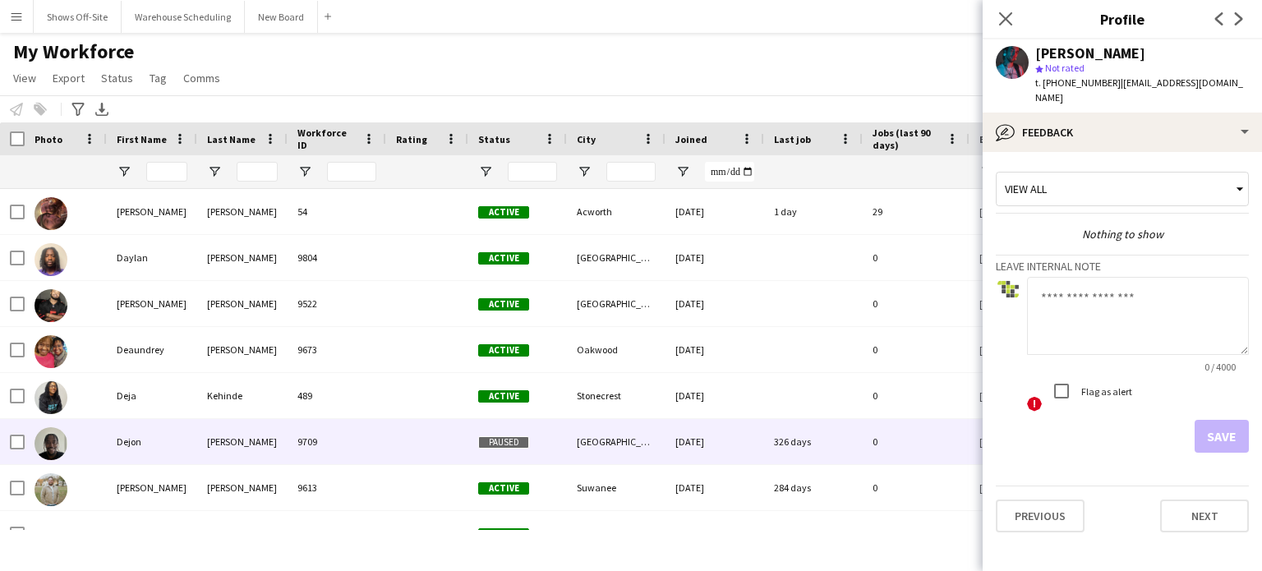
click at [516, 437] on span "Paused" at bounding box center [503, 442] width 51 height 12
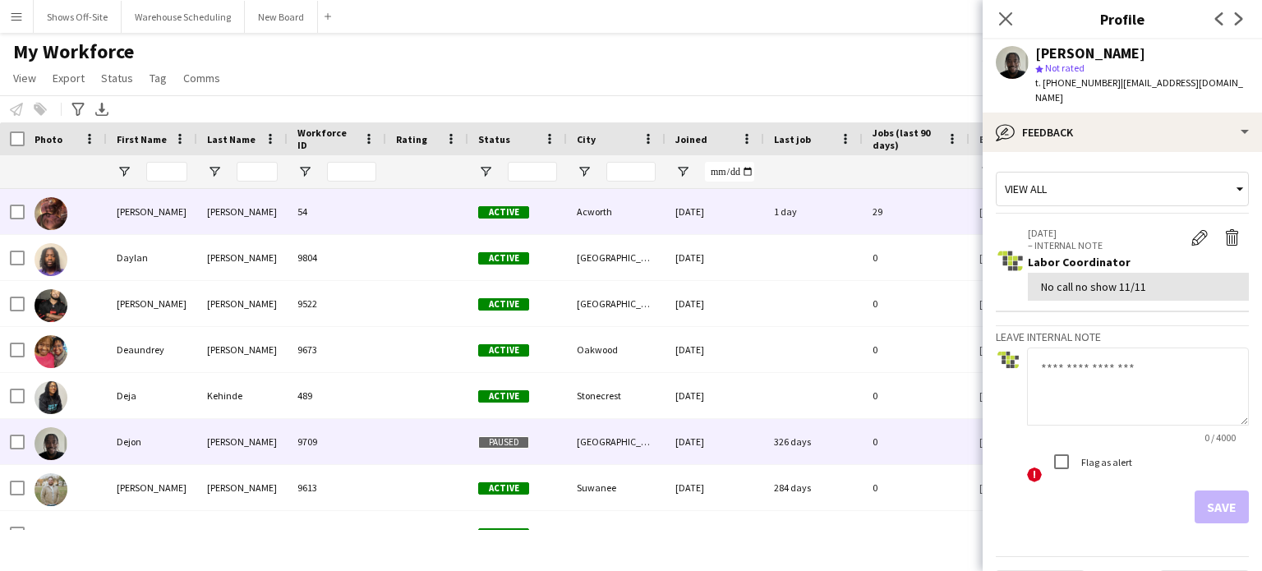
click at [499, 216] on span "Active" at bounding box center [503, 212] width 51 height 12
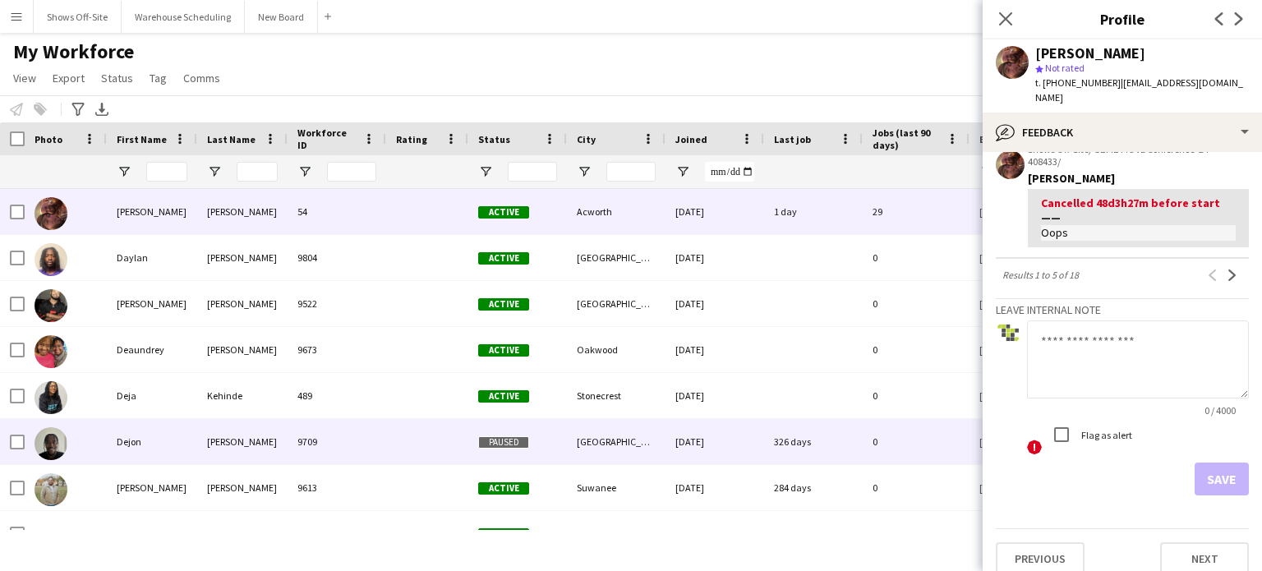
click at [502, 451] on div "Paused" at bounding box center [517, 441] width 99 height 45
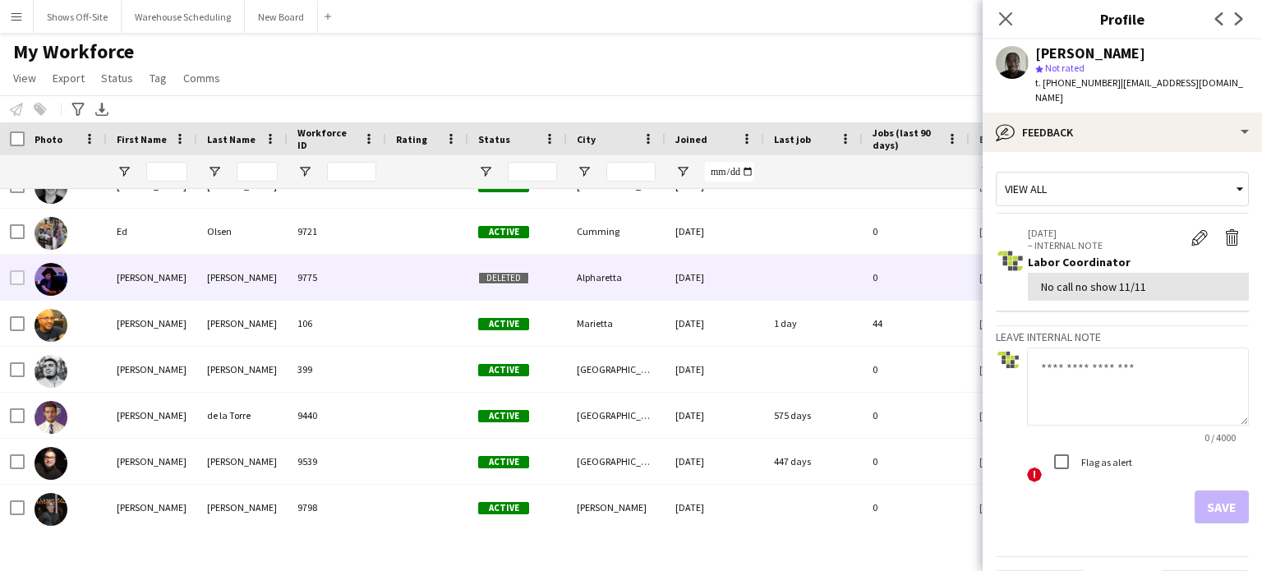
click at [505, 282] on span "Deleted" at bounding box center [503, 278] width 51 height 12
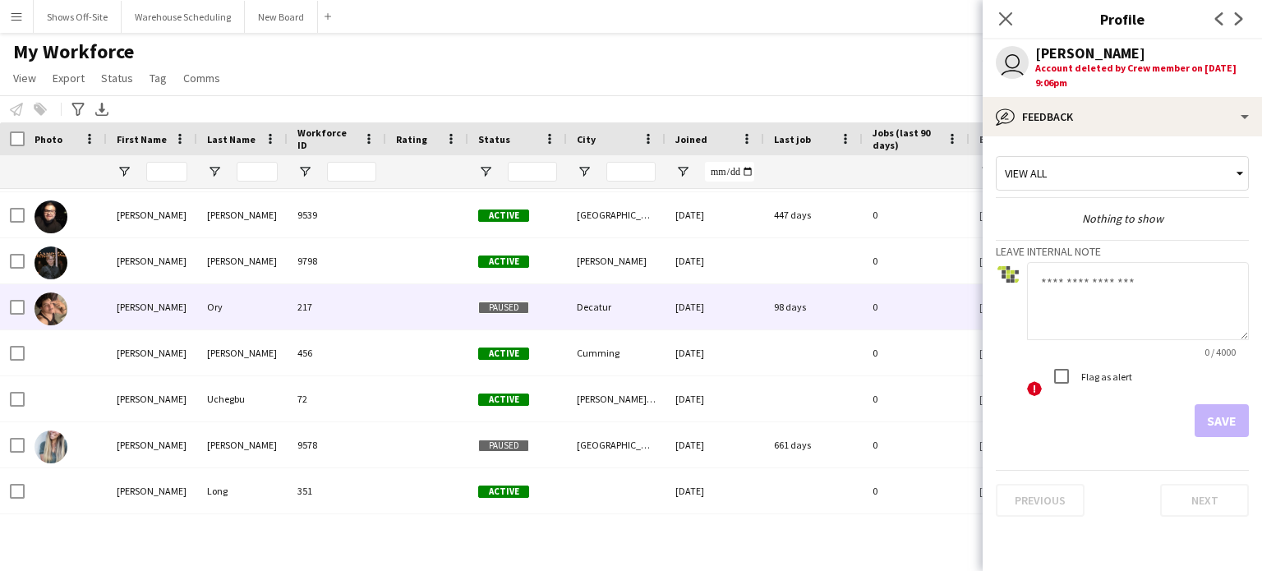
click at [514, 308] on span "Paused" at bounding box center [503, 308] width 51 height 12
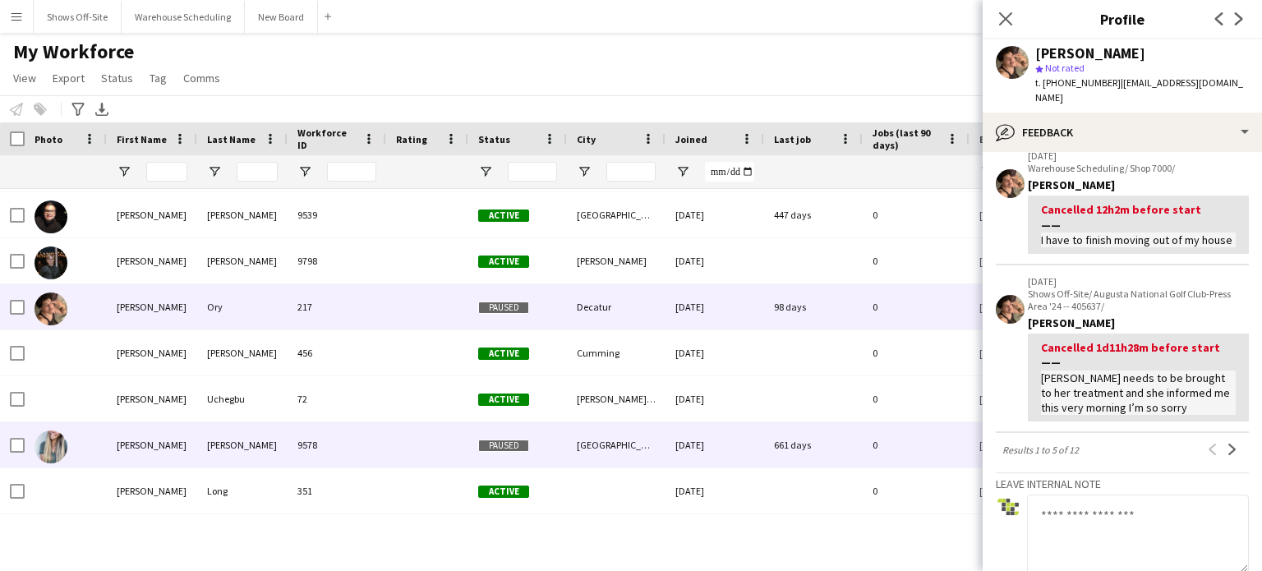
click at [437, 436] on div at bounding box center [427, 444] width 82 height 45
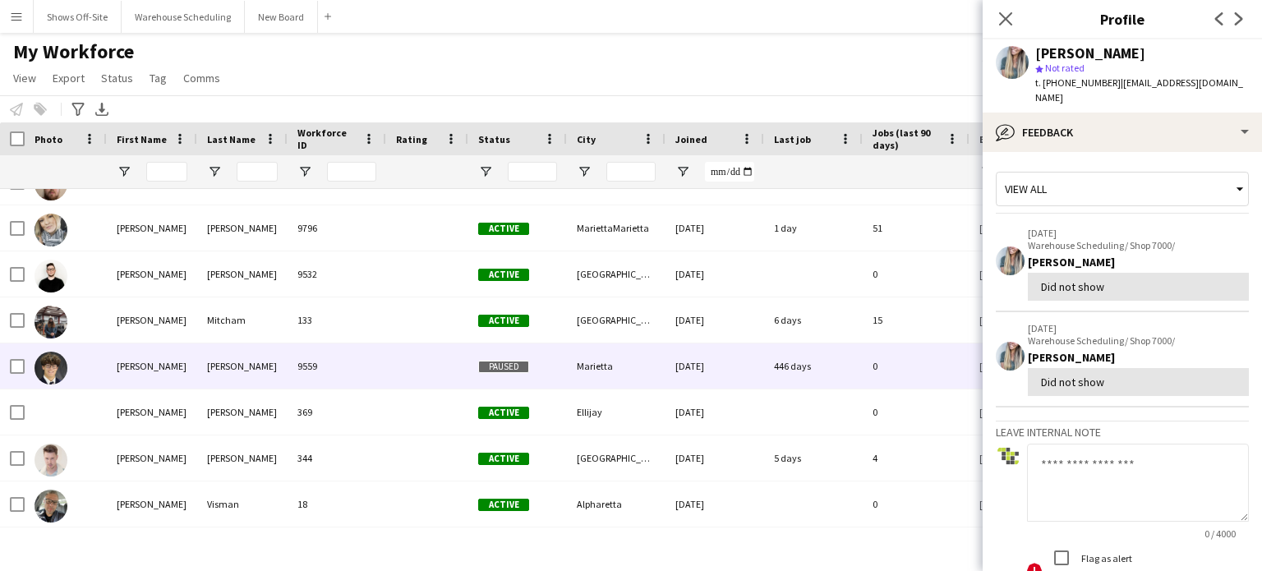
click at [504, 371] on span "Paused" at bounding box center [503, 367] width 51 height 12
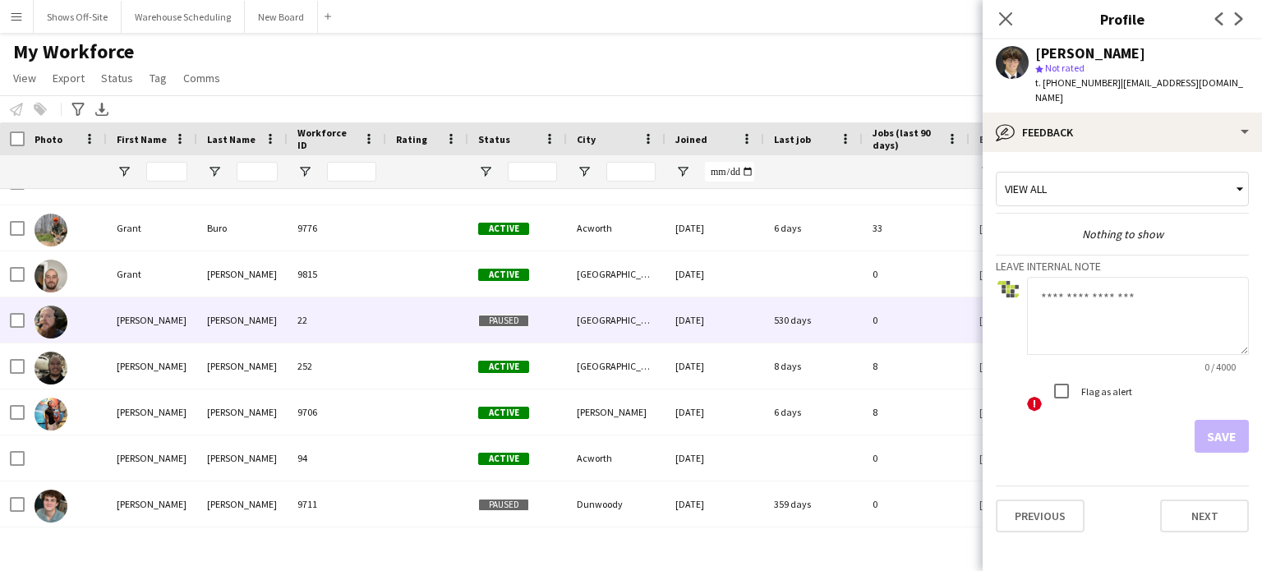
click at [506, 311] on div "Paused" at bounding box center [517, 319] width 99 height 45
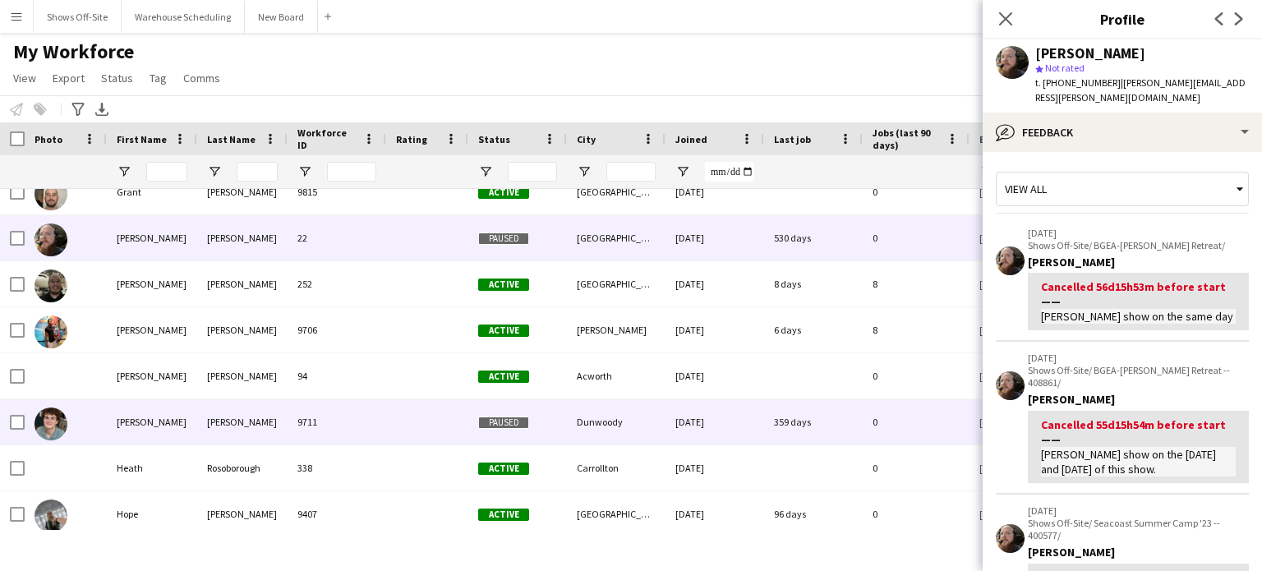
click at [503, 420] on span "Paused" at bounding box center [503, 423] width 51 height 12
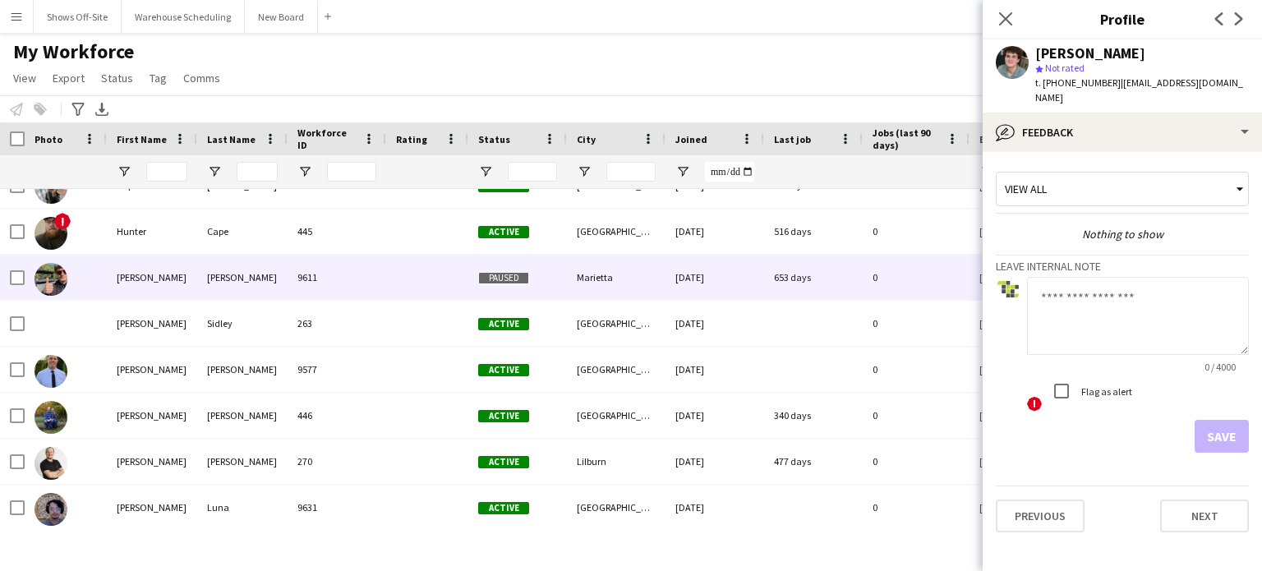
click at [515, 272] on span "Paused" at bounding box center [503, 278] width 51 height 12
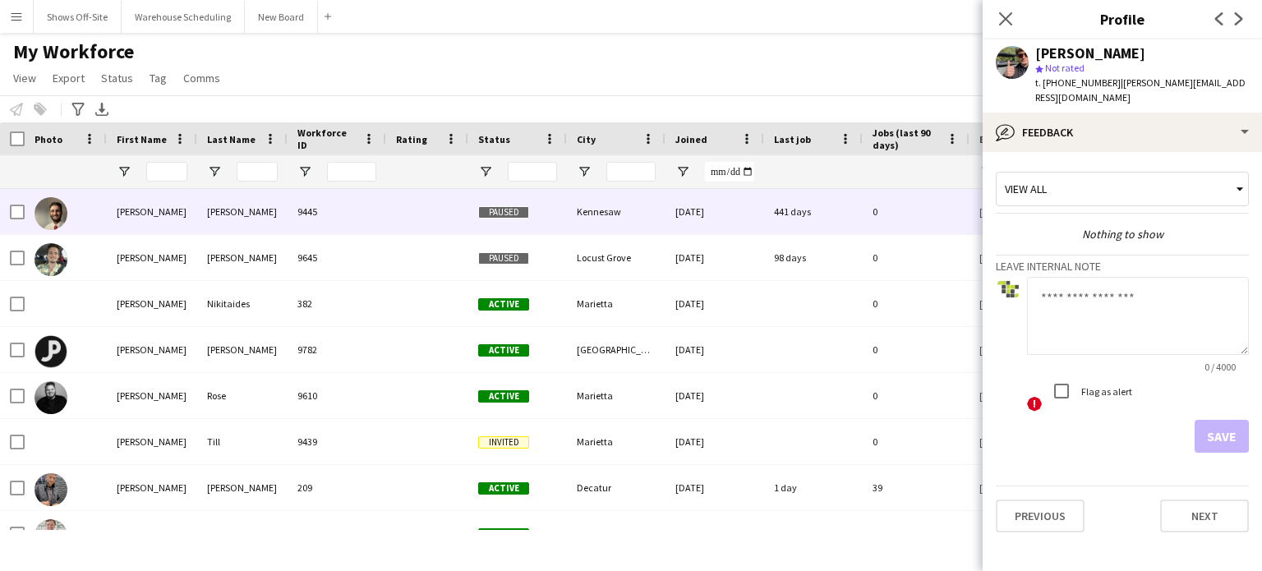
click at [491, 206] on span "Paused" at bounding box center [503, 212] width 51 height 12
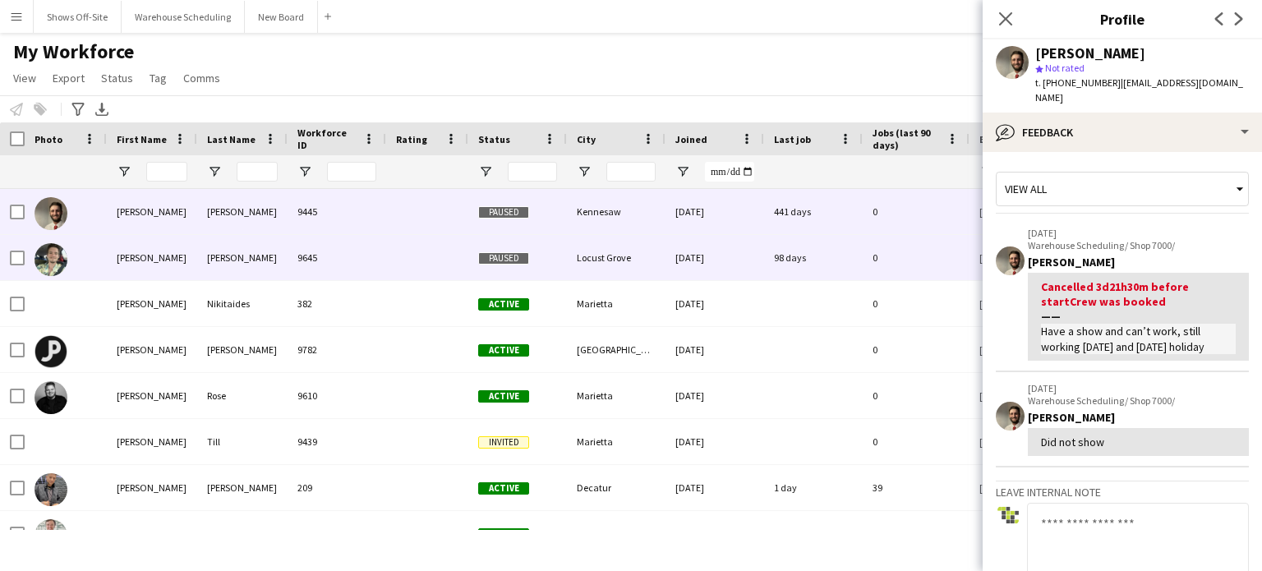
click at [509, 250] on div "Paused" at bounding box center [517, 257] width 99 height 45
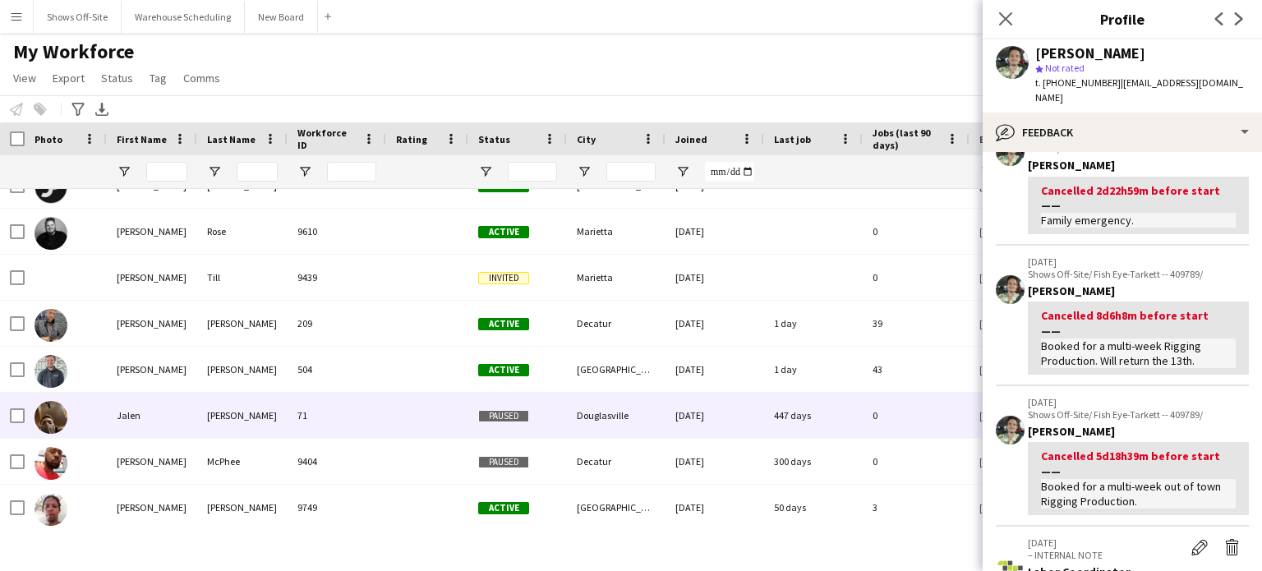
click at [536, 431] on div "Paused" at bounding box center [517, 415] width 99 height 45
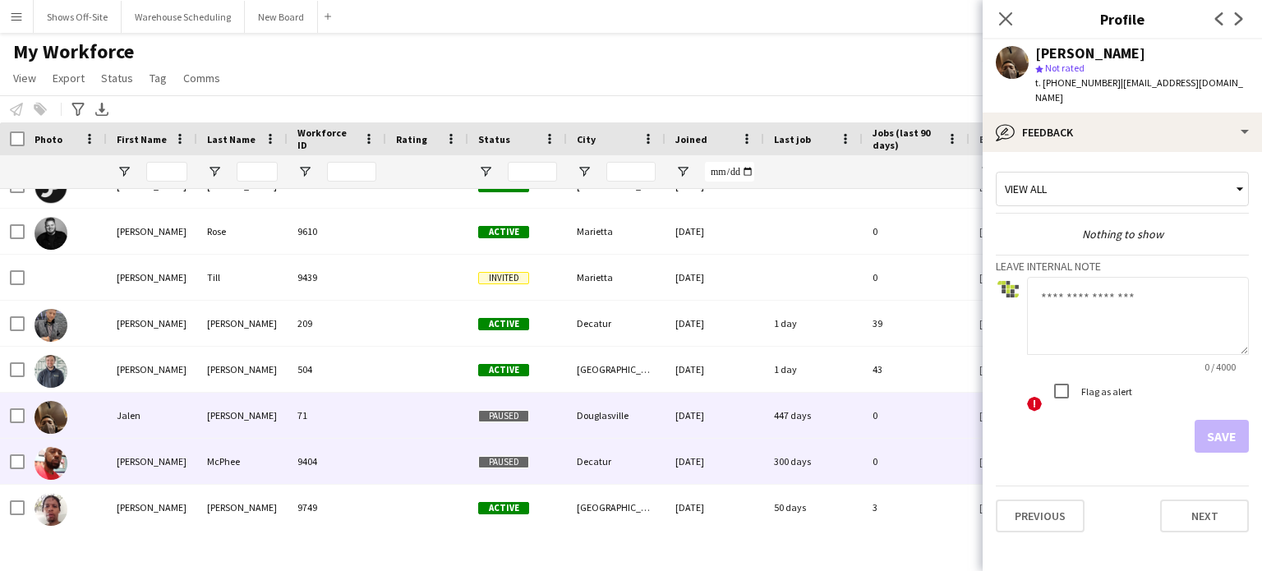
click at [526, 463] on span "Paused" at bounding box center [503, 462] width 51 height 12
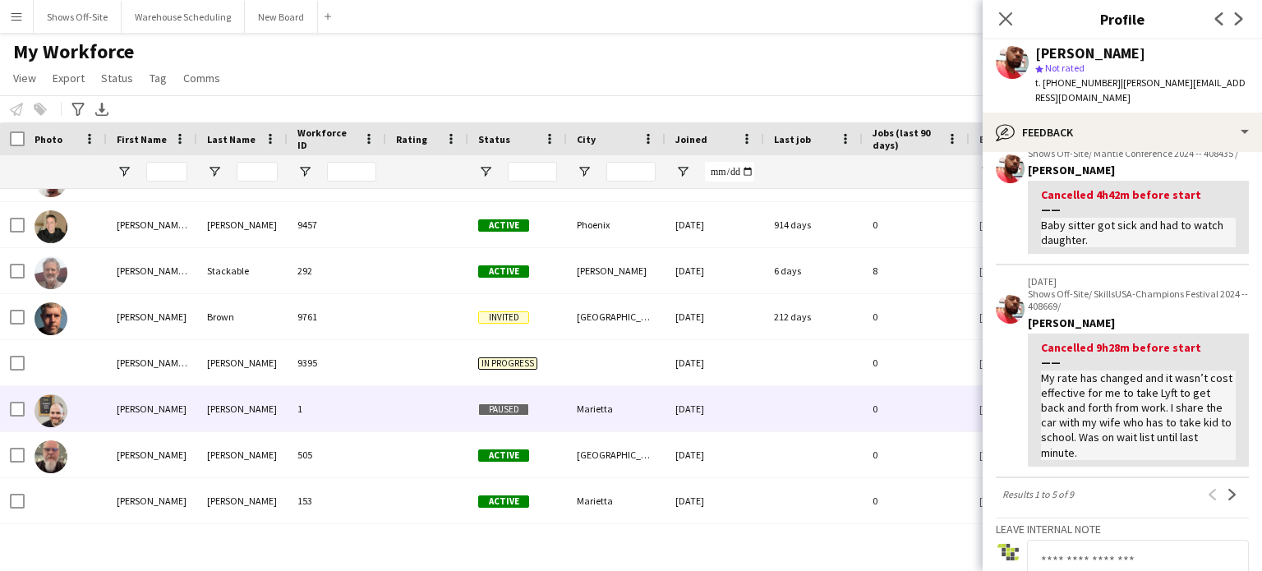
click at [487, 411] on span "Paused" at bounding box center [503, 410] width 51 height 12
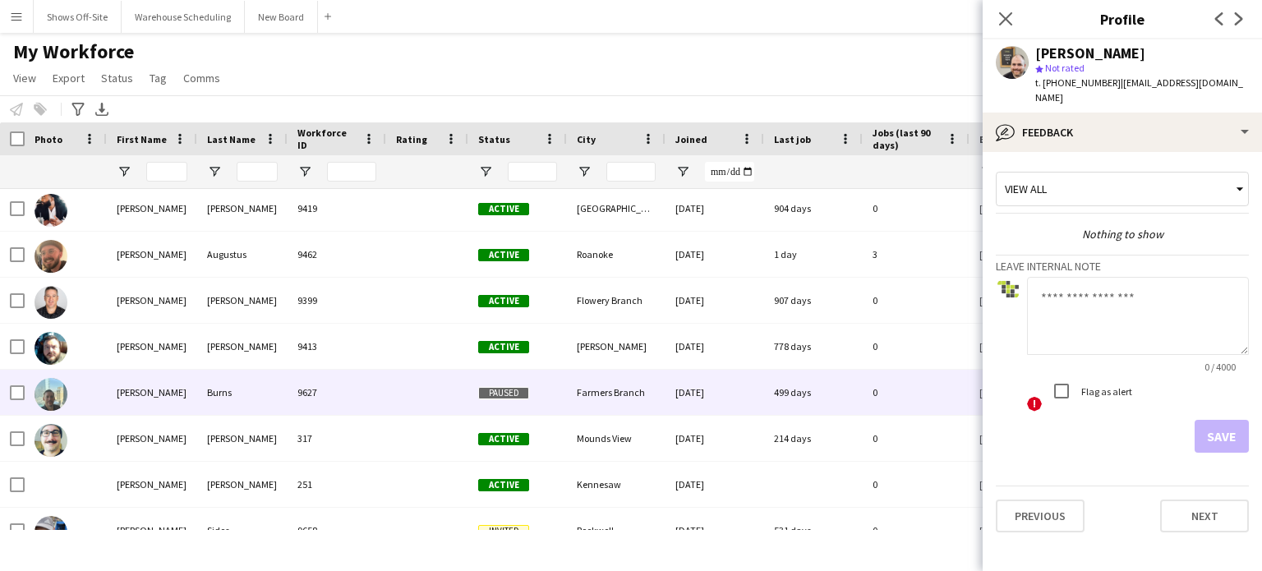
click at [569, 392] on div "Farmers Branch" at bounding box center [616, 392] width 99 height 45
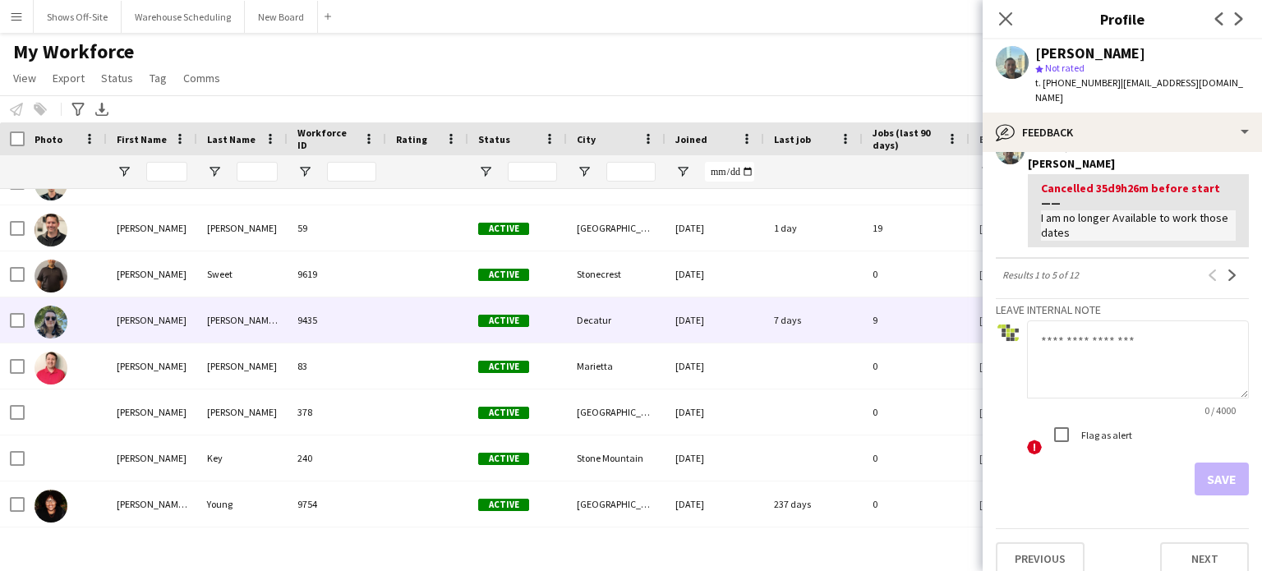
click at [513, 321] on span "Active" at bounding box center [503, 321] width 51 height 12
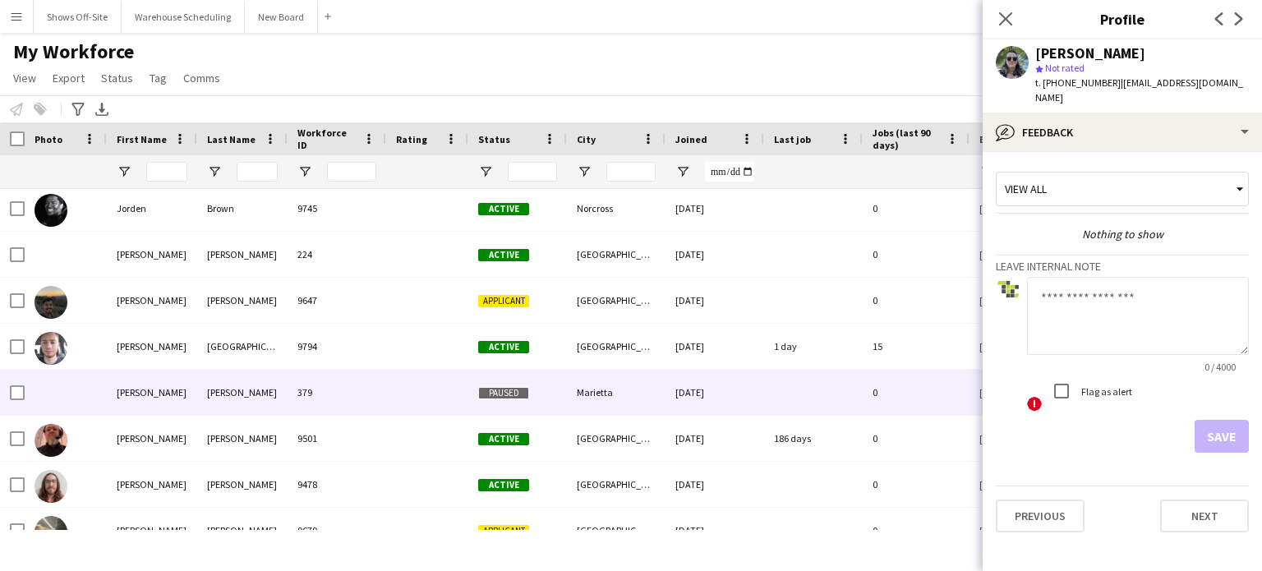
click at [503, 395] on span "Paused" at bounding box center [503, 393] width 51 height 12
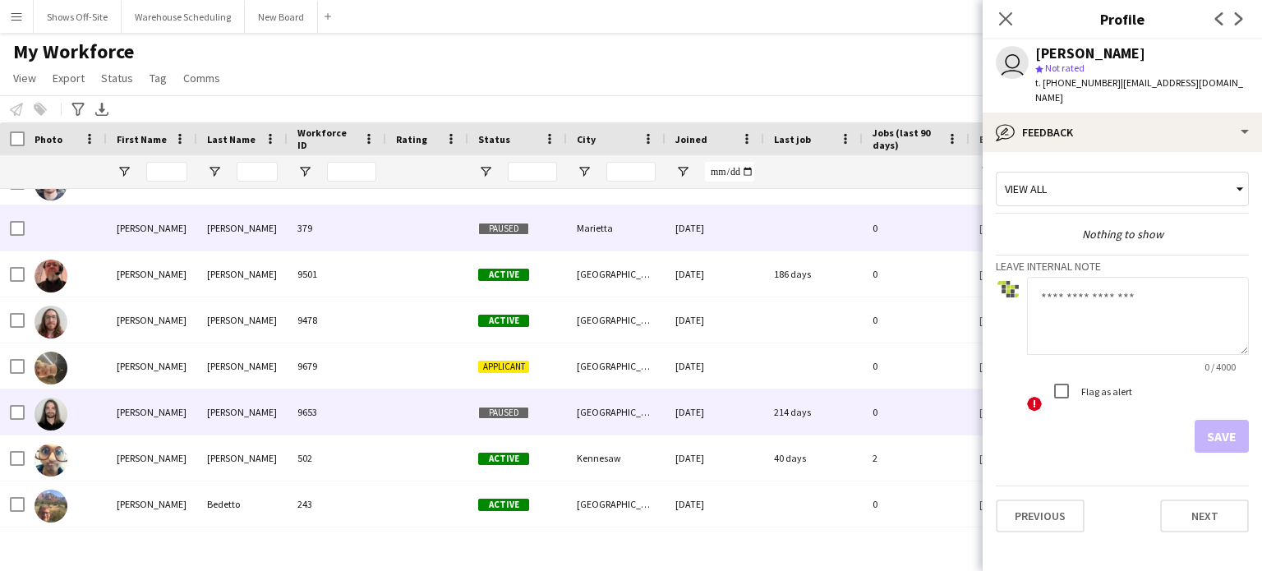
click at [508, 410] on span "Paused" at bounding box center [503, 413] width 51 height 12
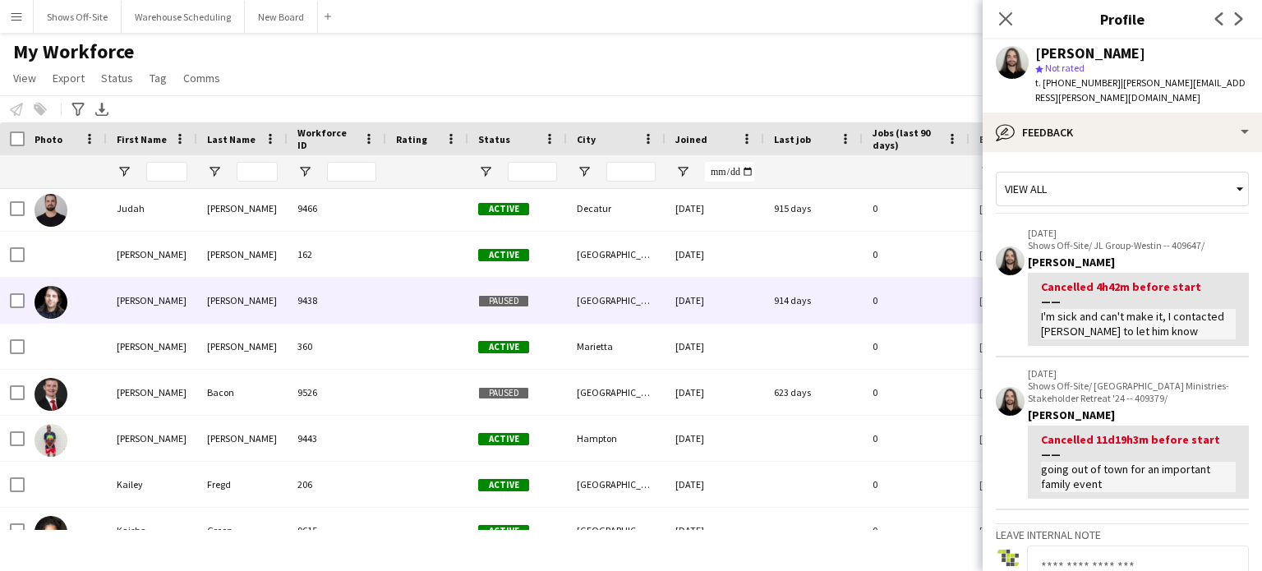
click at [510, 298] on span "Paused" at bounding box center [503, 301] width 51 height 12
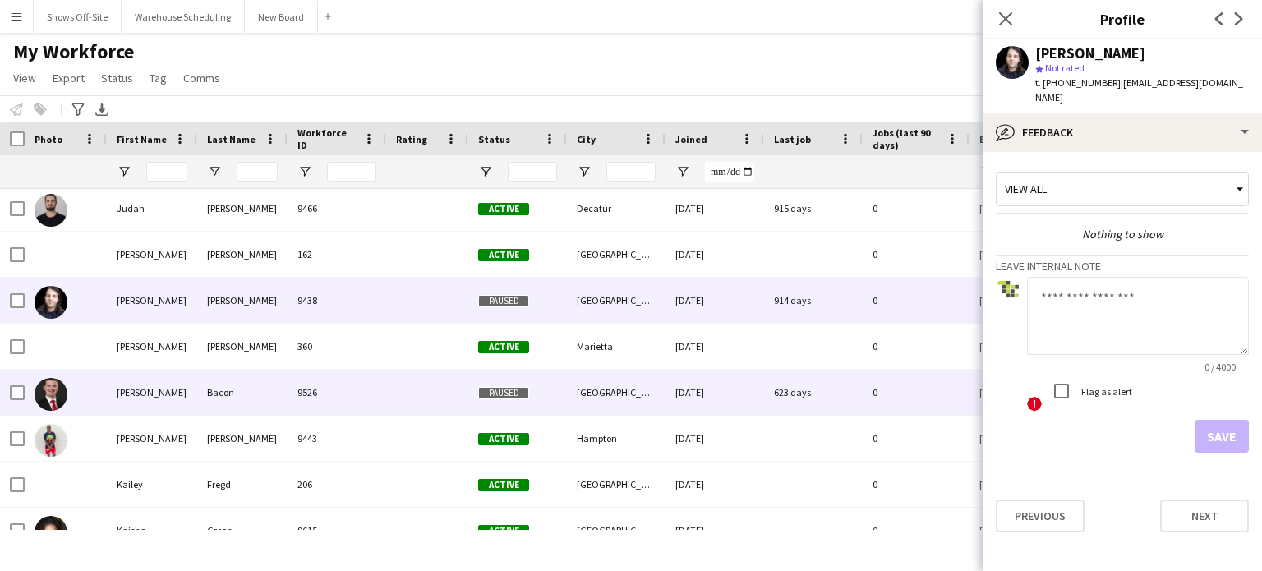
click at [508, 387] on span "Paused" at bounding box center [503, 393] width 51 height 12
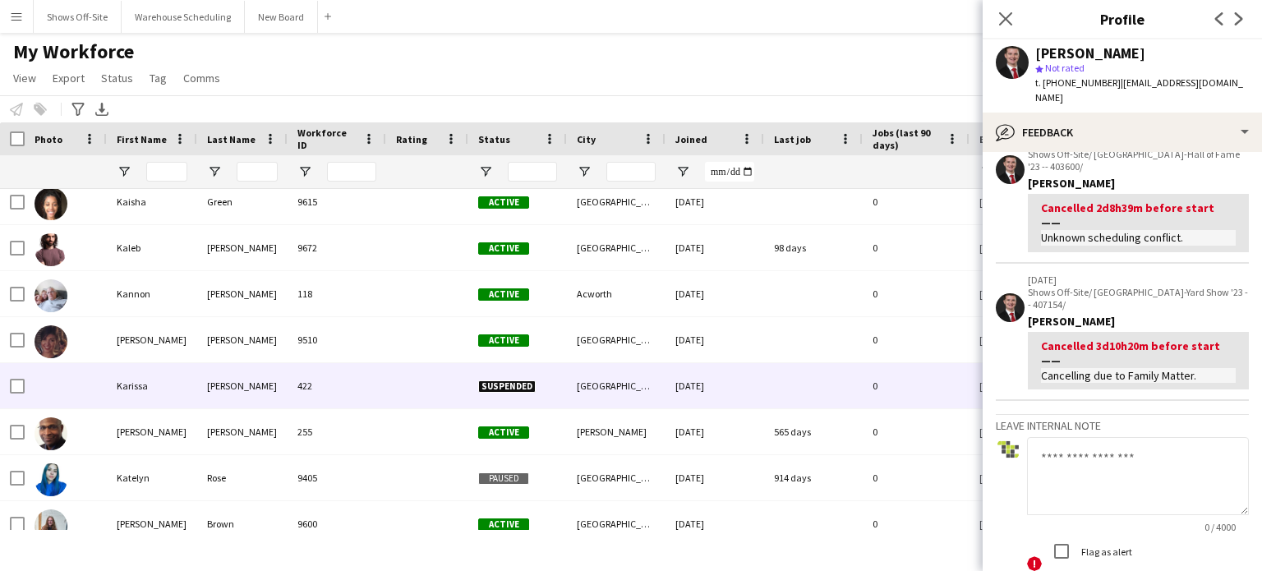
click at [518, 388] on span "Suspended" at bounding box center [507, 387] width 58 height 12
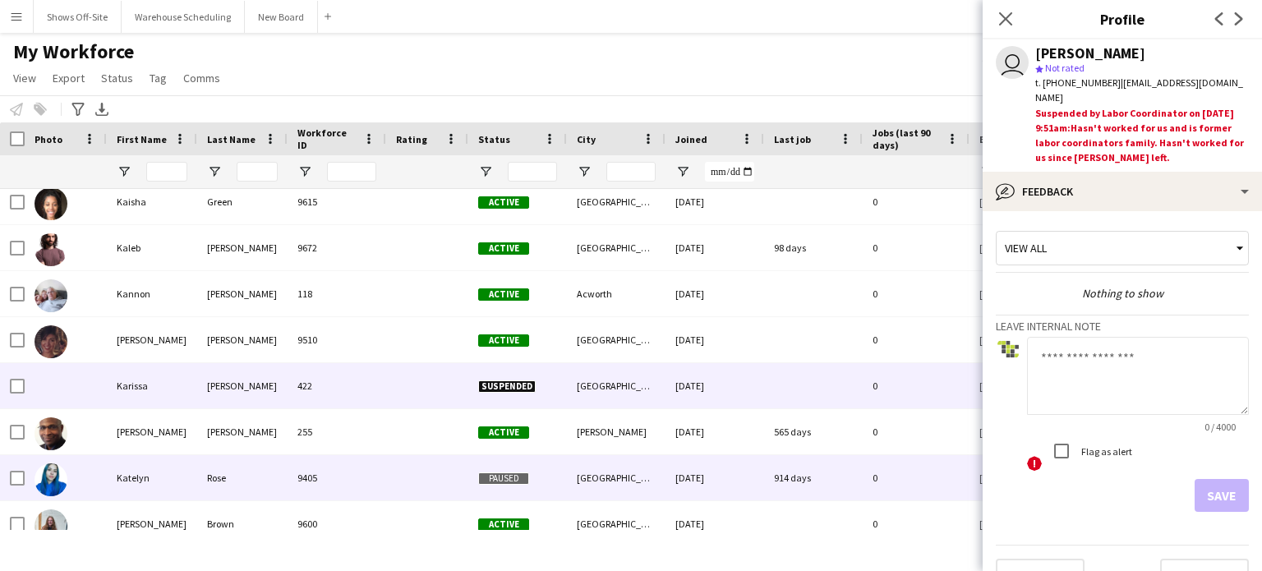
click at [512, 473] on span "Paused" at bounding box center [503, 479] width 51 height 12
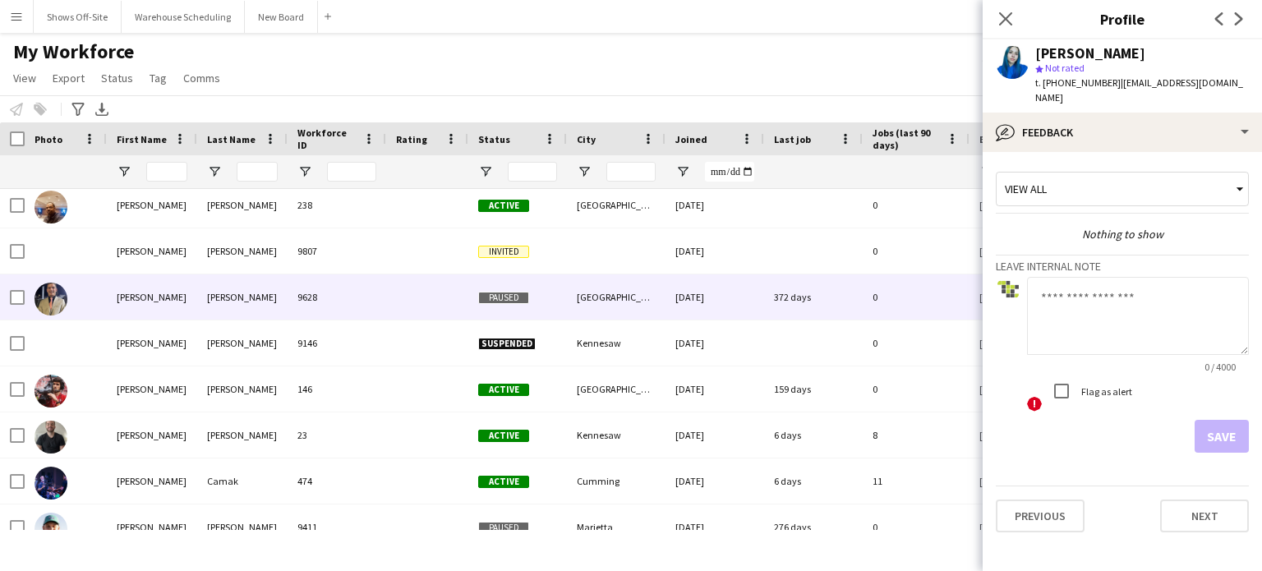
click at [512, 304] on div "Paused" at bounding box center [517, 296] width 99 height 45
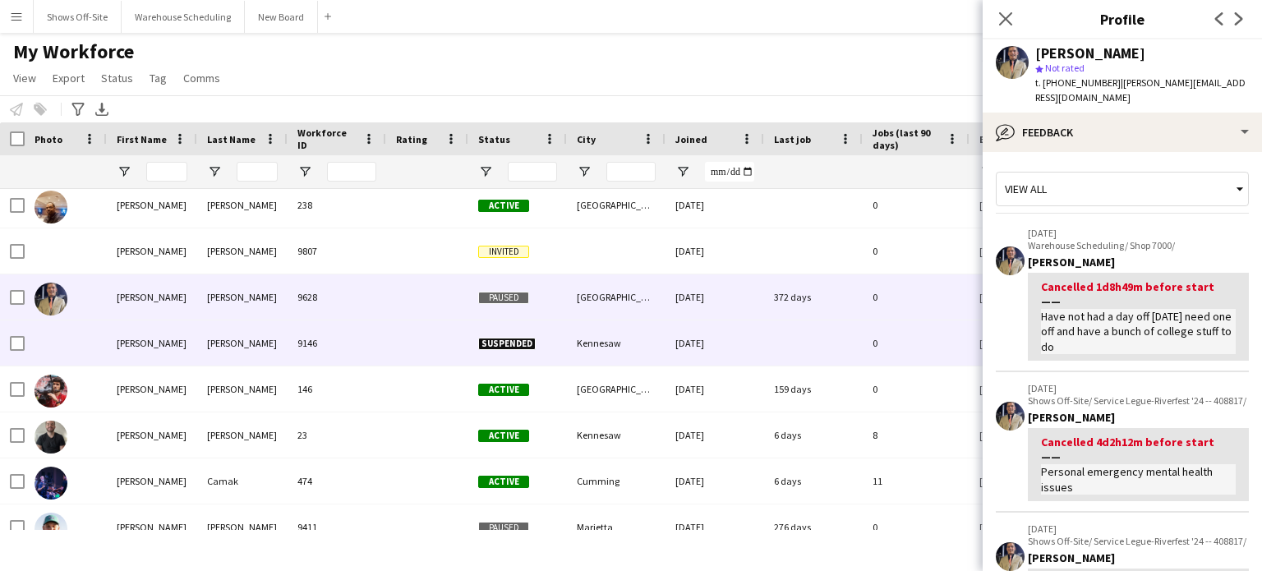
click at [503, 343] on span "Suspended" at bounding box center [507, 344] width 58 height 12
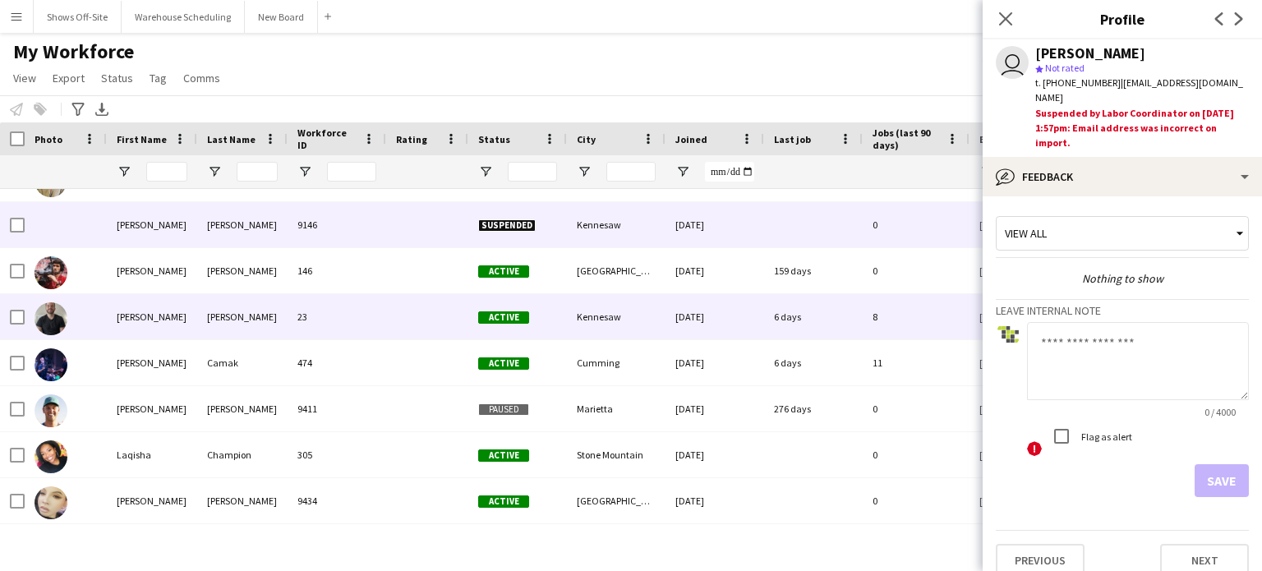
scroll to position [23504, 0]
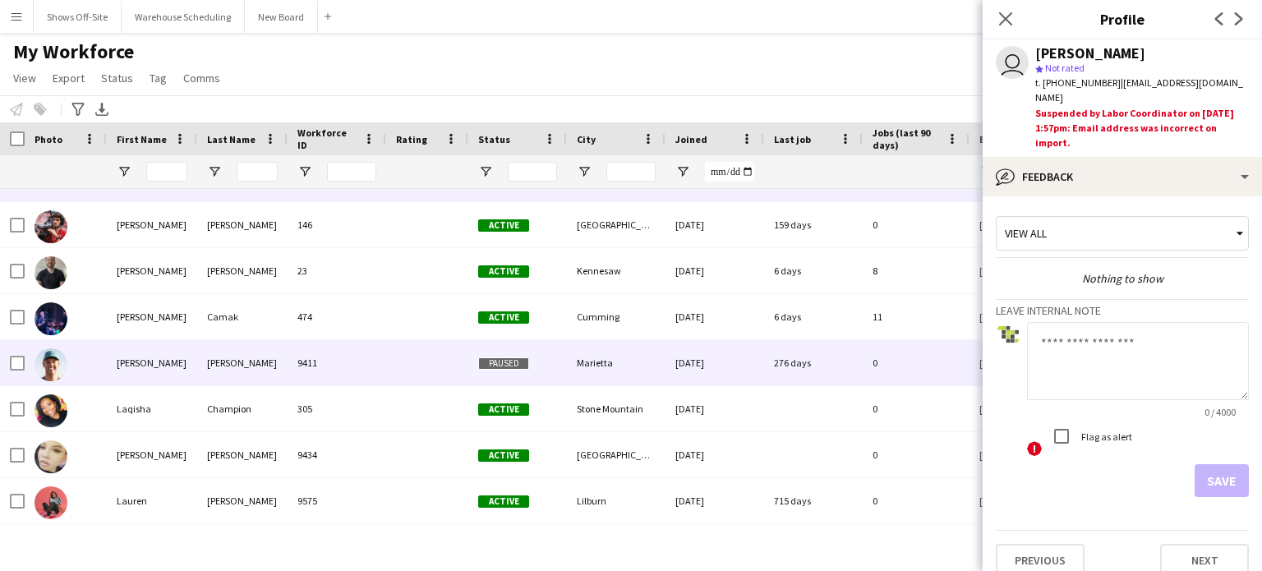
click at [519, 360] on span "Paused" at bounding box center [503, 363] width 51 height 12
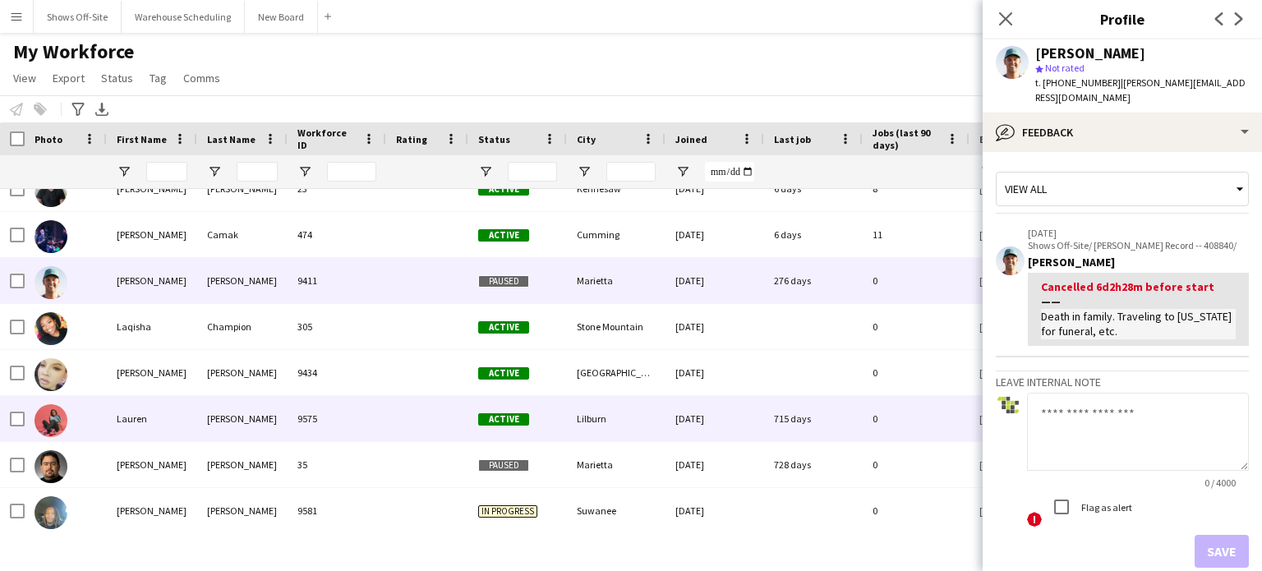
scroll to position [23668, 0]
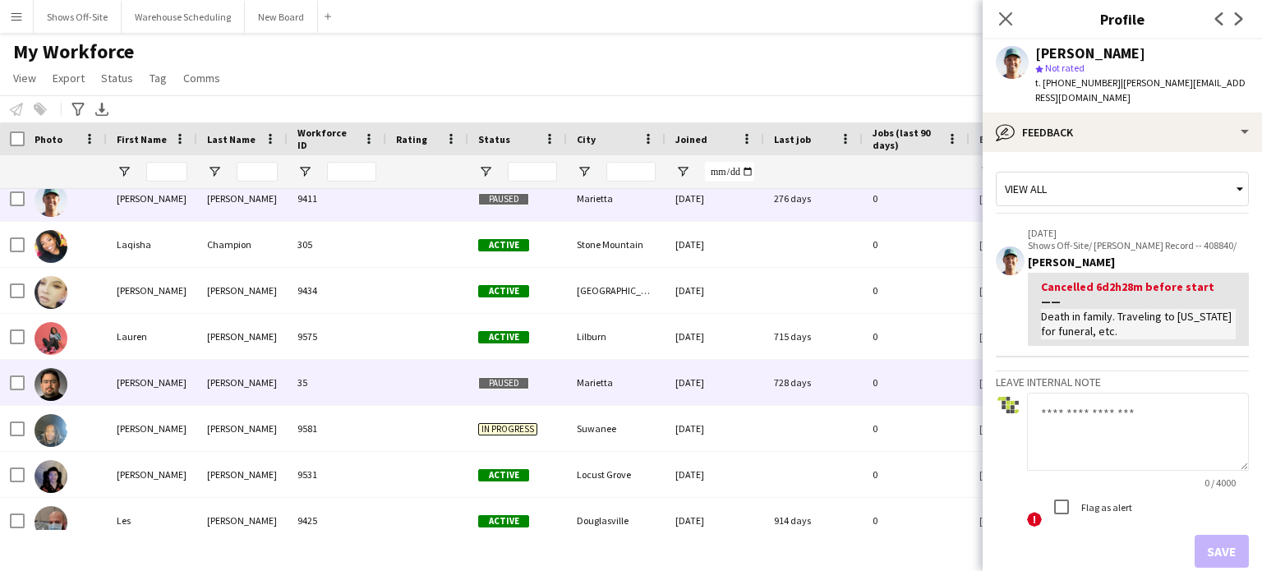
click at [516, 377] on span "Paused" at bounding box center [503, 383] width 51 height 12
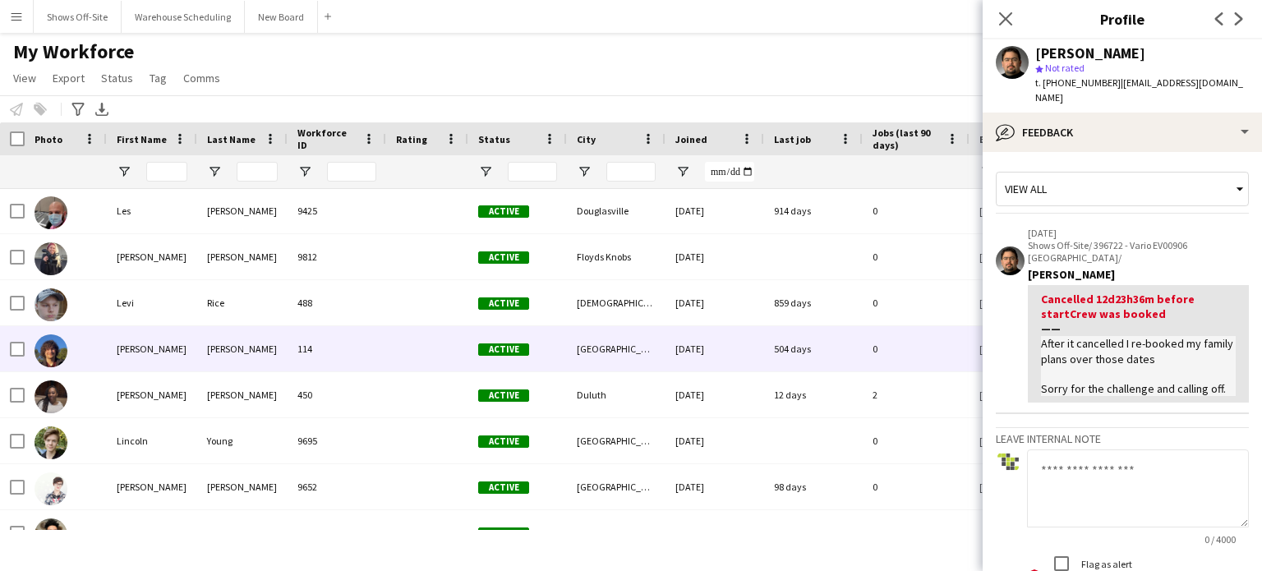
scroll to position [23997, 0]
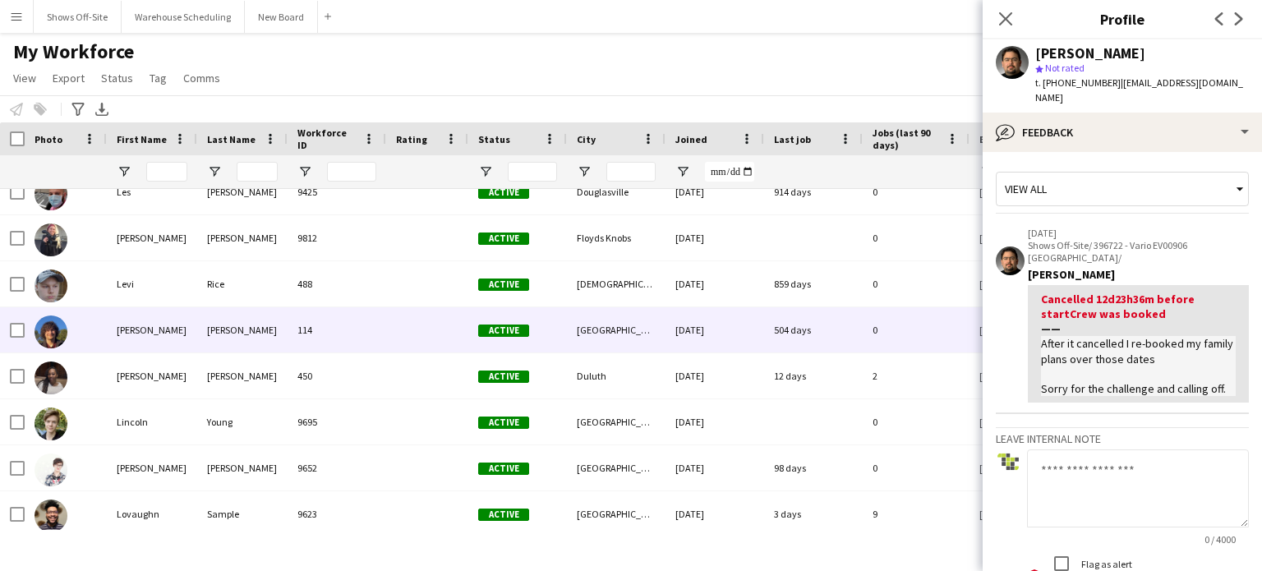
click at [503, 322] on div "Active" at bounding box center [517, 329] width 99 height 45
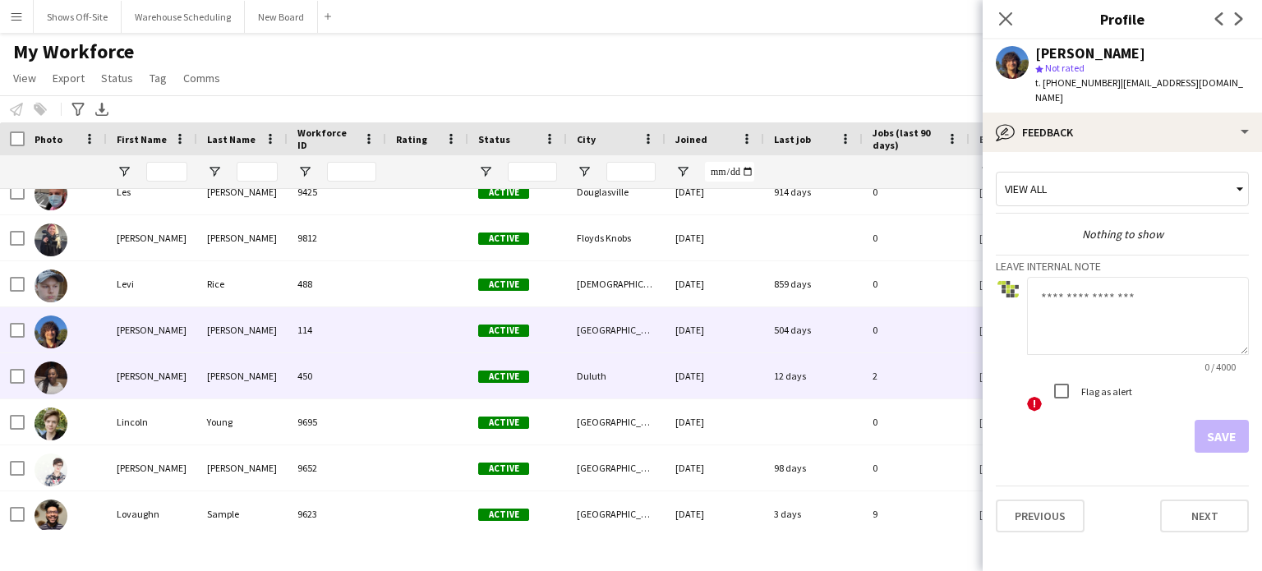
click at [505, 367] on div "Active" at bounding box center [517, 375] width 99 height 45
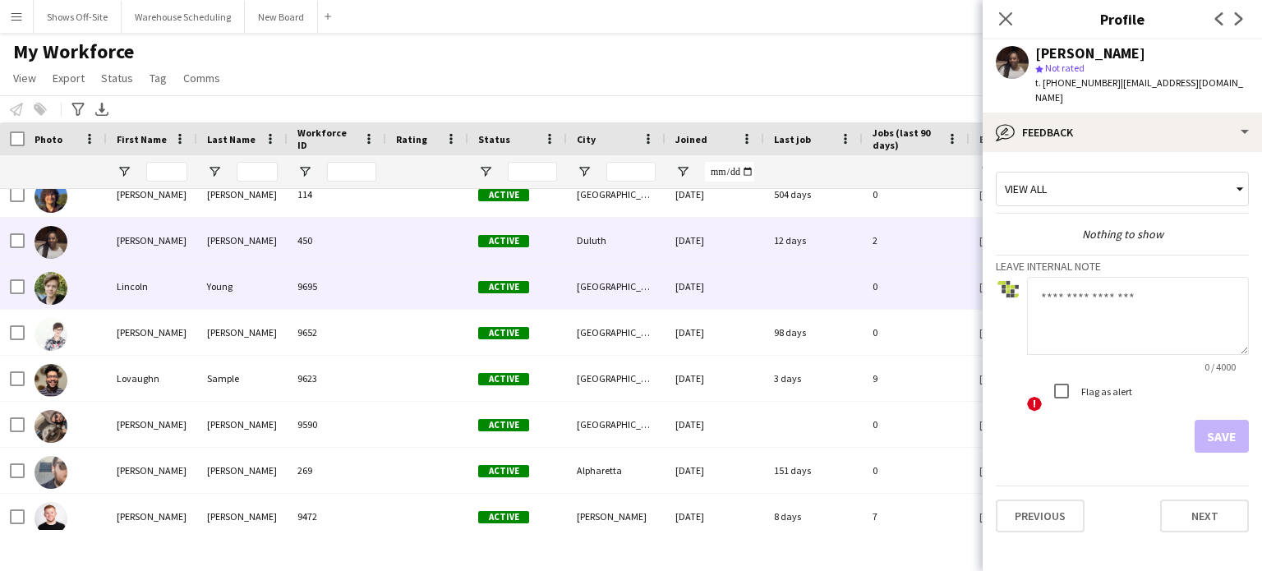
scroll to position [24162, 0]
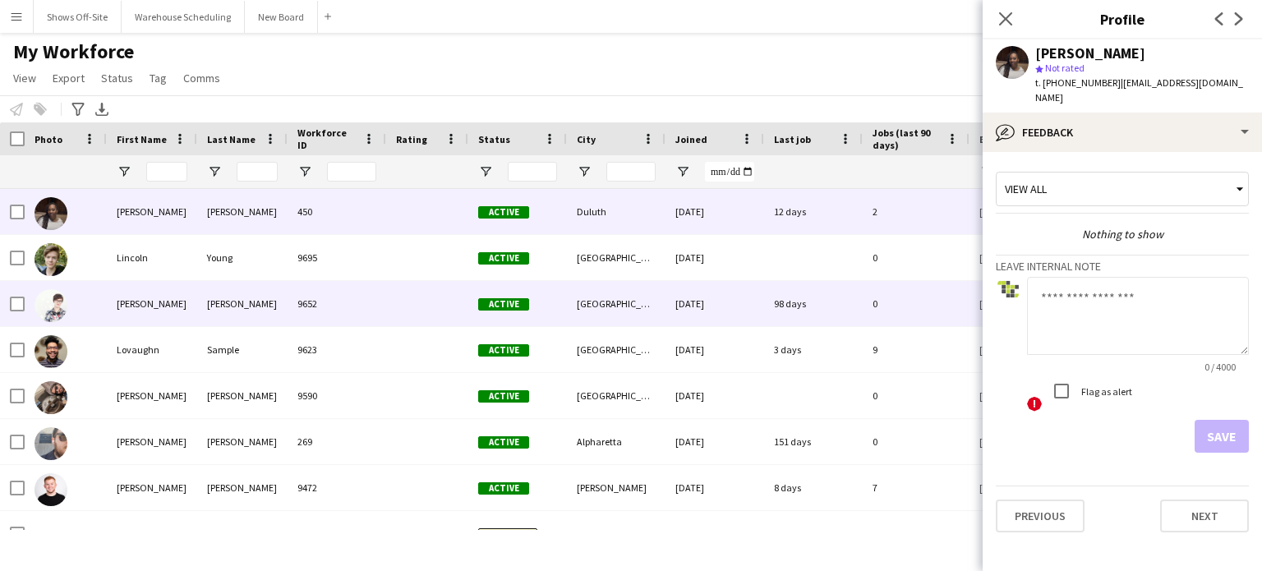
click at [500, 315] on div "Active" at bounding box center [517, 303] width 99 height 45
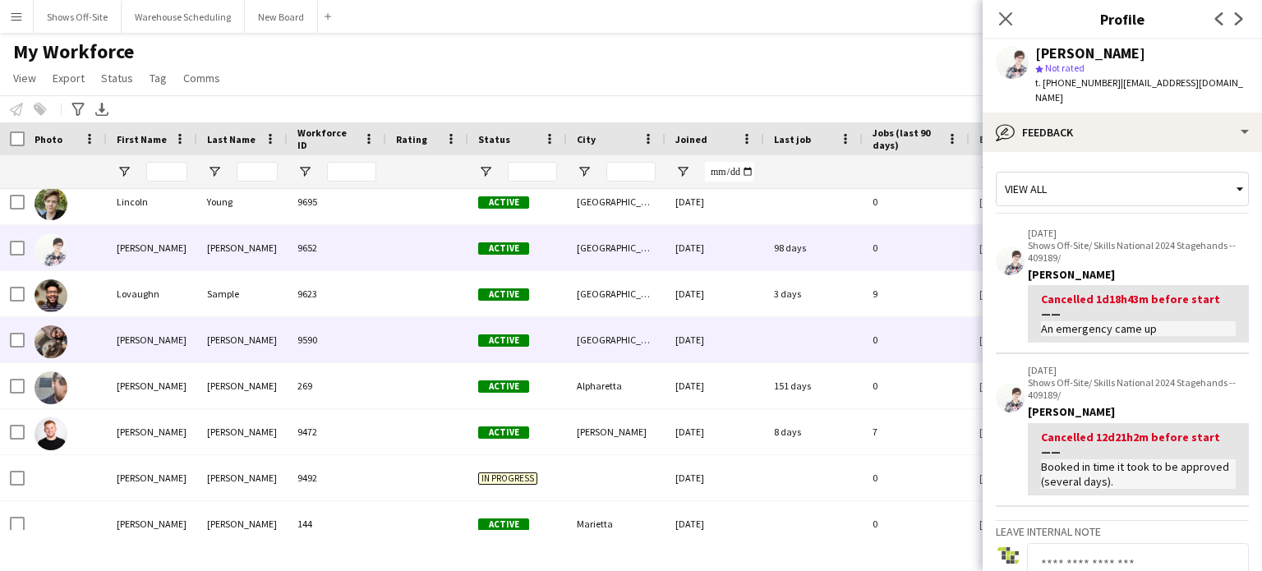
scroll to position [24244, 0]
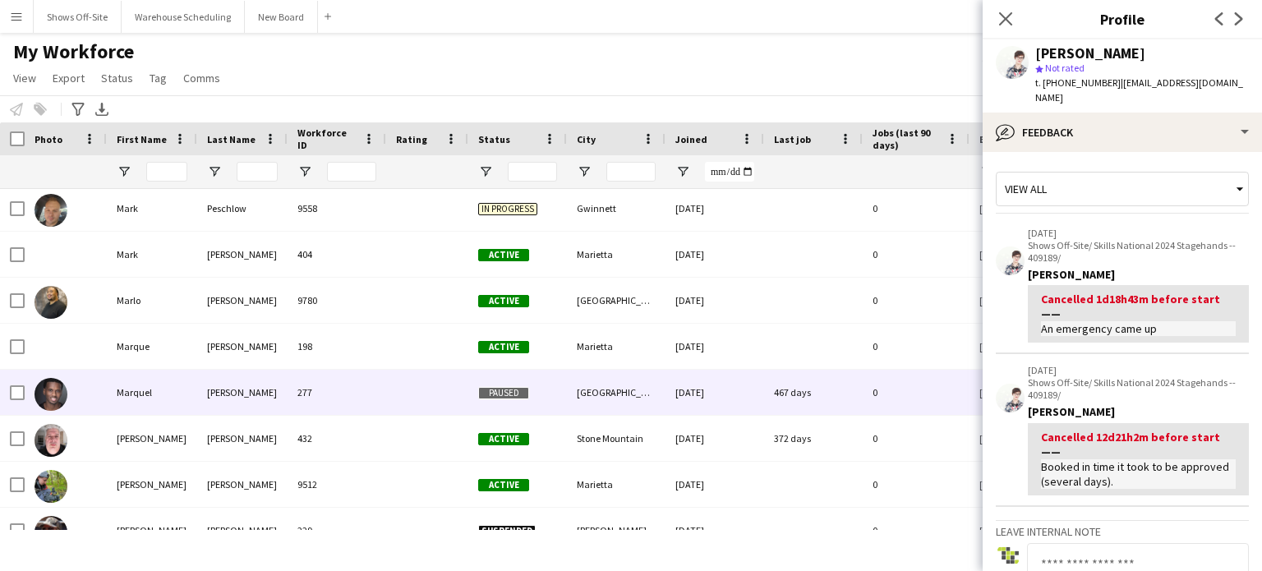
click at [504, 391] on span "Paused" at bounding box center [503, 393] width 51 height 12
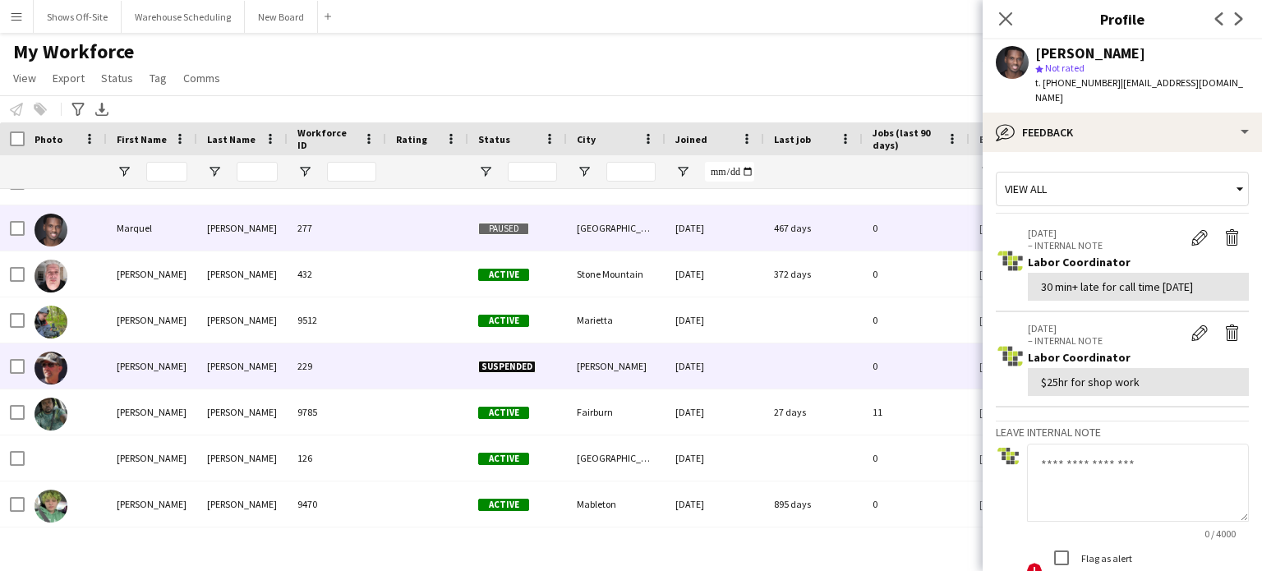
click at [514, 363] on span "Suspended" at bounding box center [507, 367] width 58 height 12
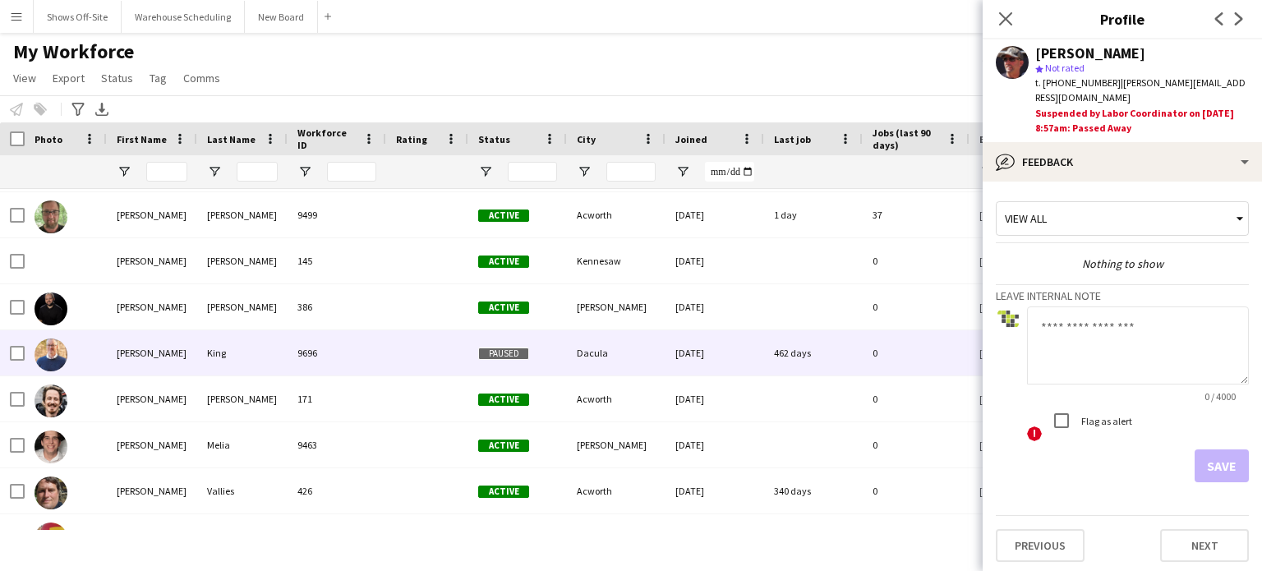
click at [503, 358] on span "Paused" at bounding box center [503, 354] width 51 height 12
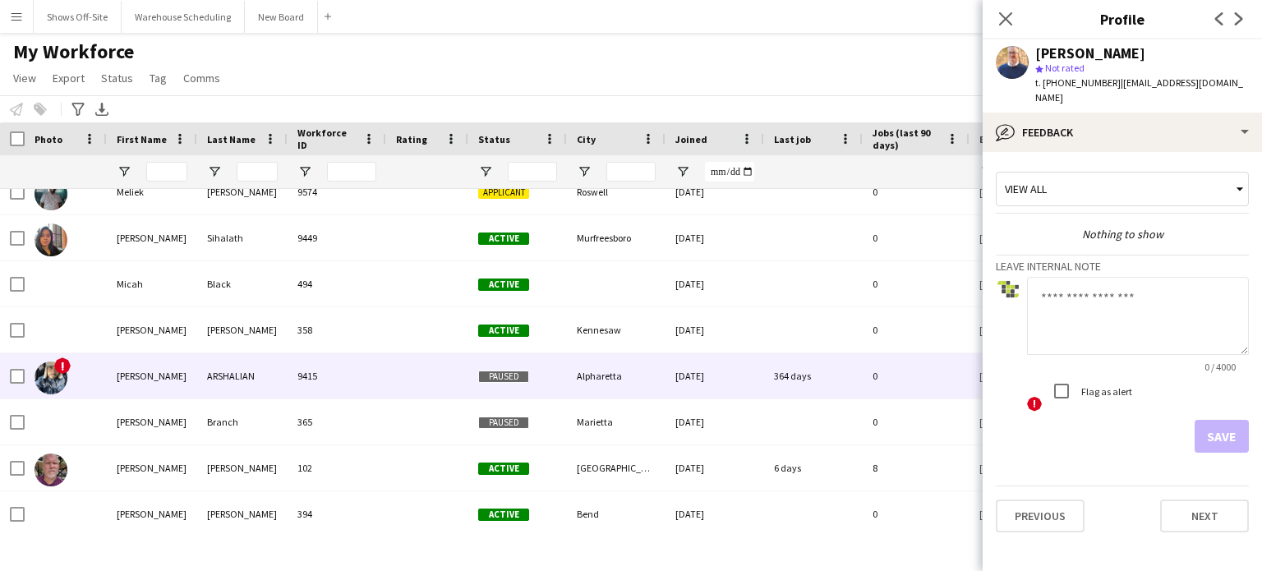
click at [513, 367] on div "Paused" at bounding box center [517, 375] width 99 height 45
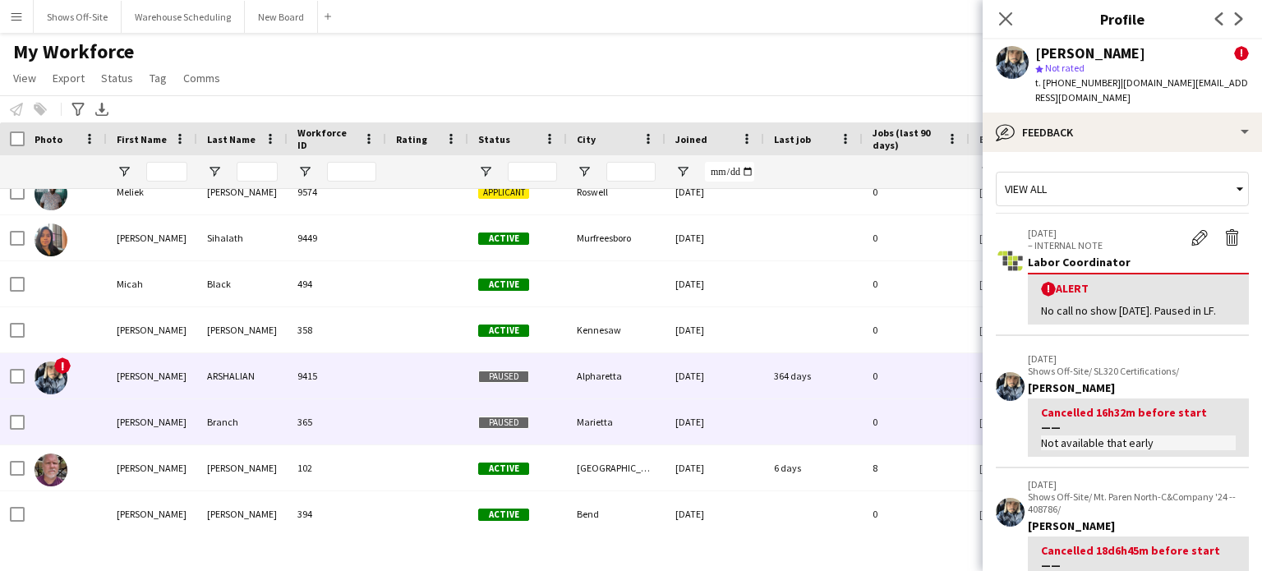
click at [506, 423] on span "Paused" at bounding box center [503, 423] width 51 height 12
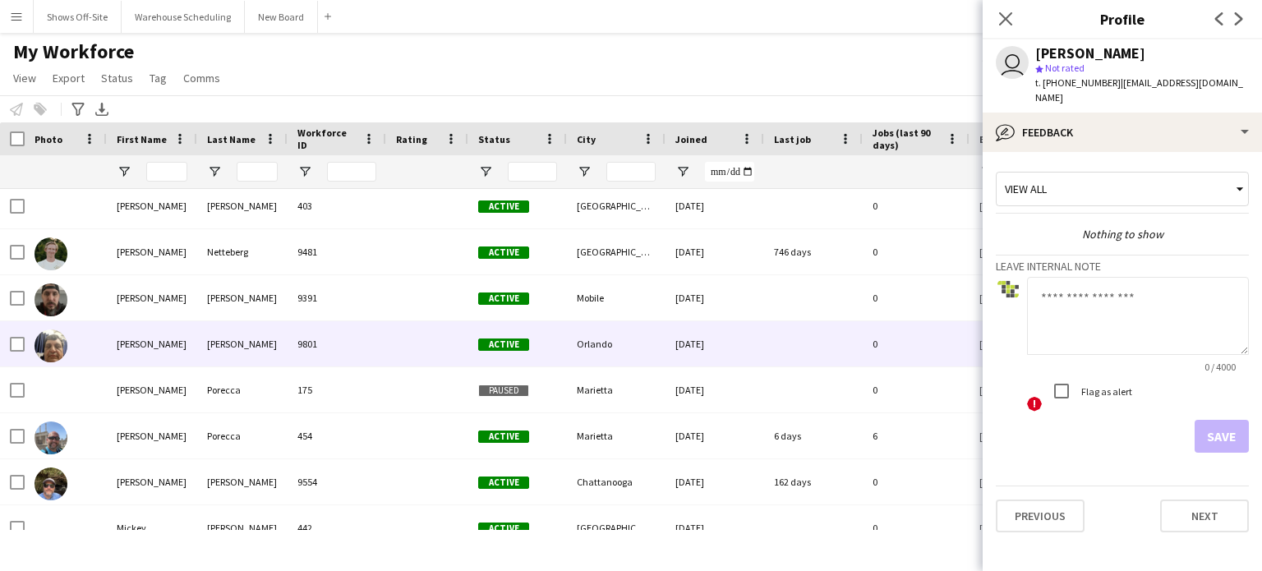
scroll to position [26874, 0]
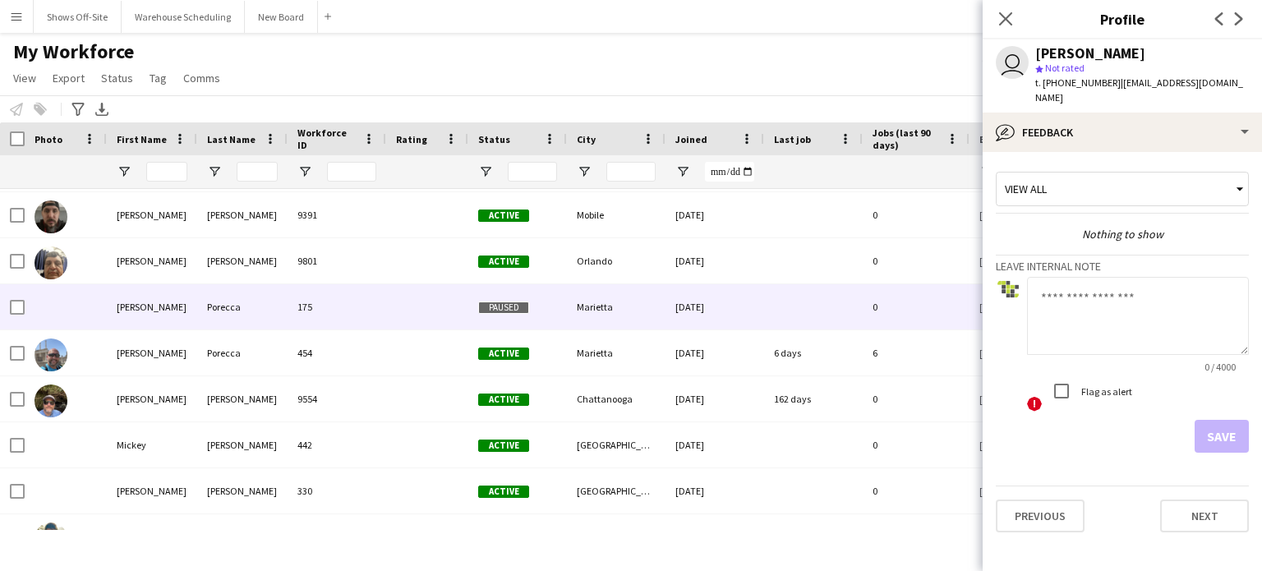
click at [536, 299] on div "Paused" at bounding box center [517, 306] width 99 height 45
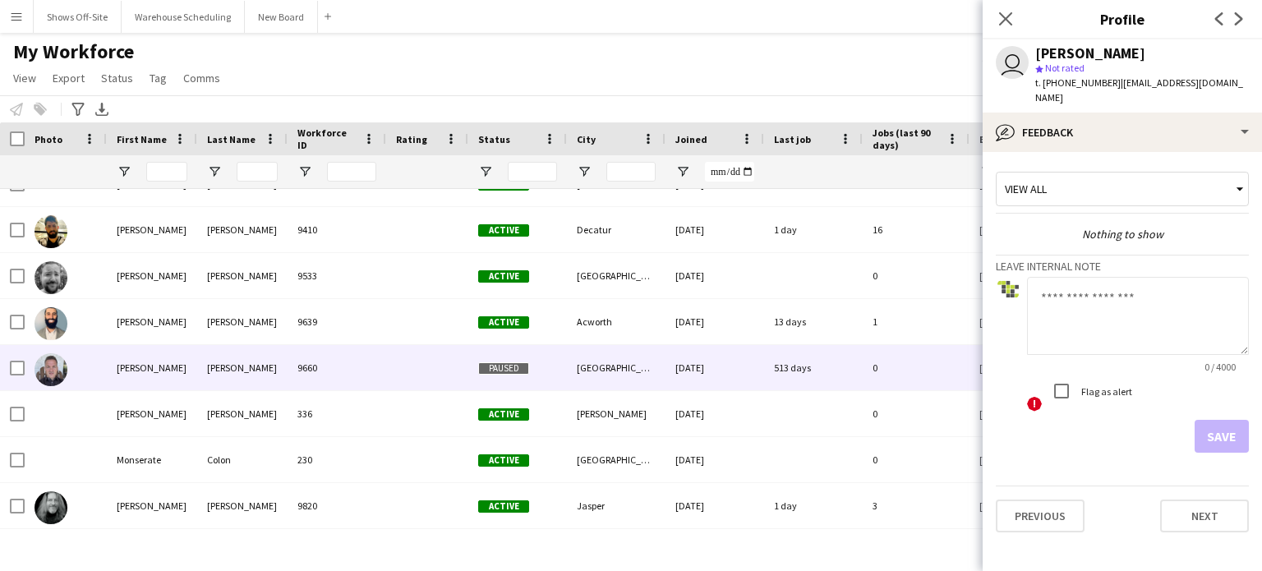
scroll to position [27202, 0]
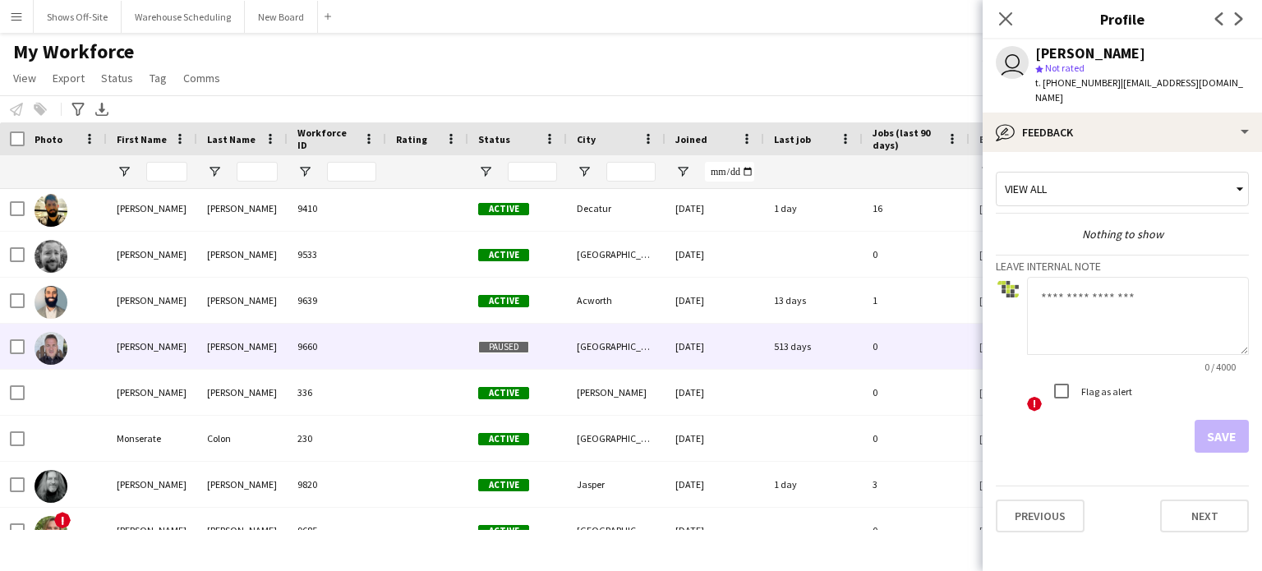
click at [510, 344] on span "Paused" at bounding box center [503, 347] width 51 height 12
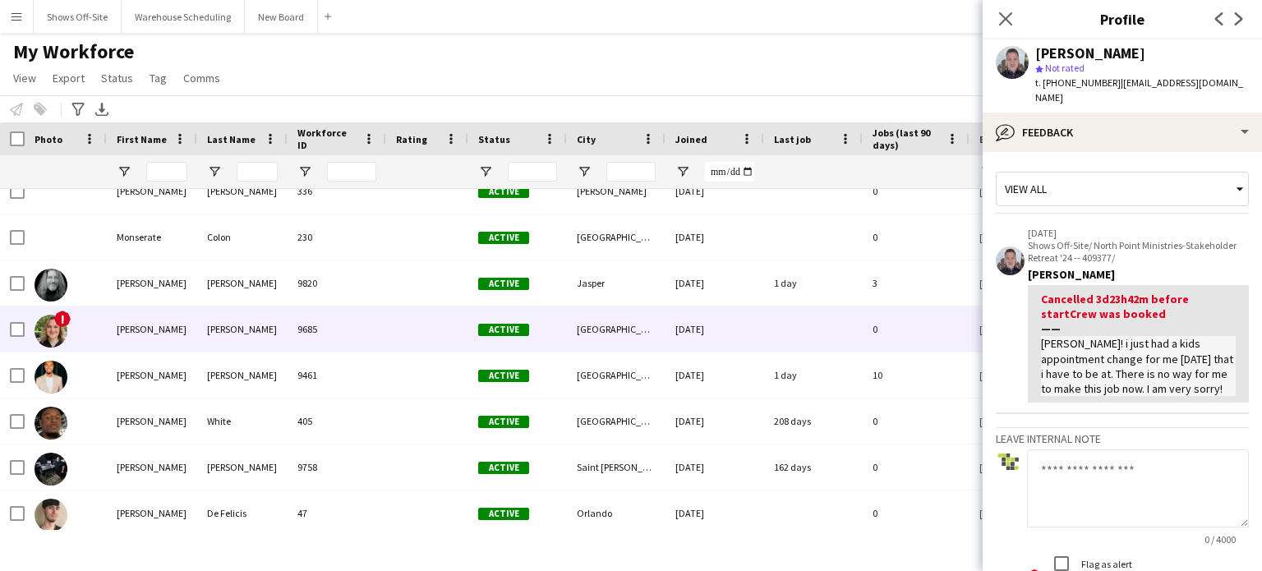
scroll to position [27469, 0]
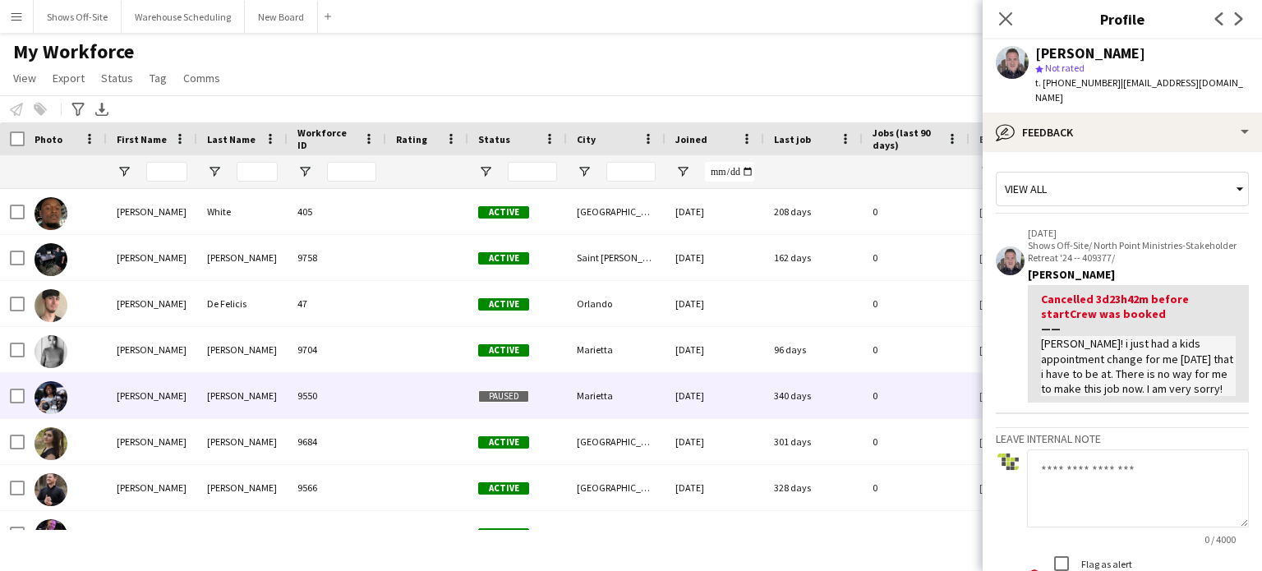
click at [522, 390] on span "Paused" at bounding box center [503, 396] width 51 height 12
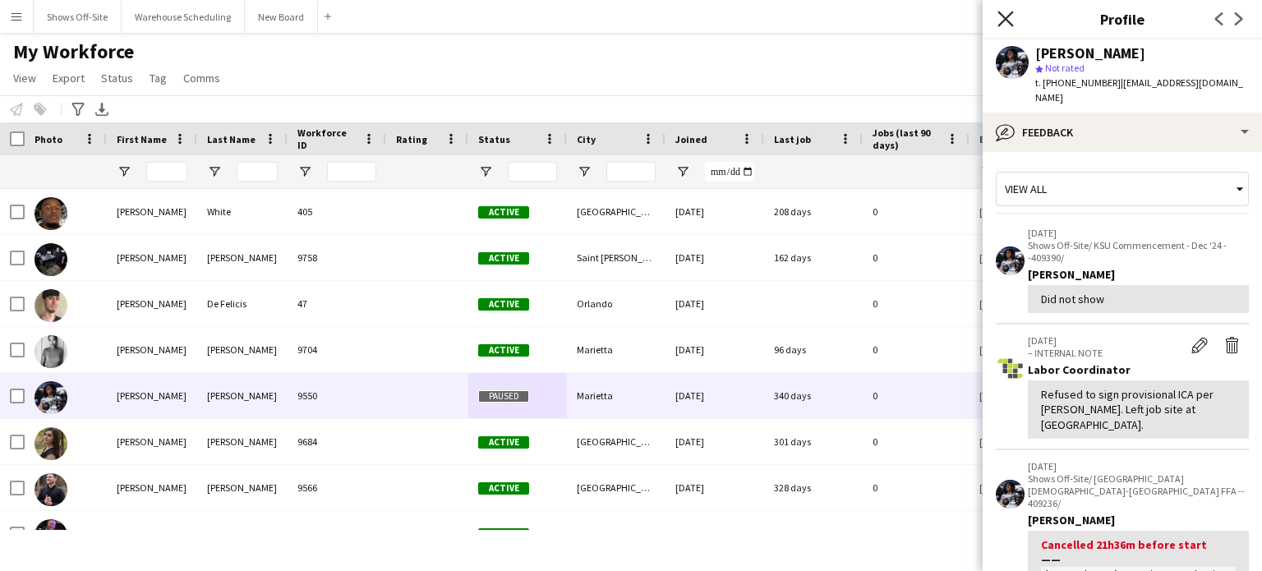
click at [1008, 17] on icon at bounding box center [1006, 19] width 16 height 16
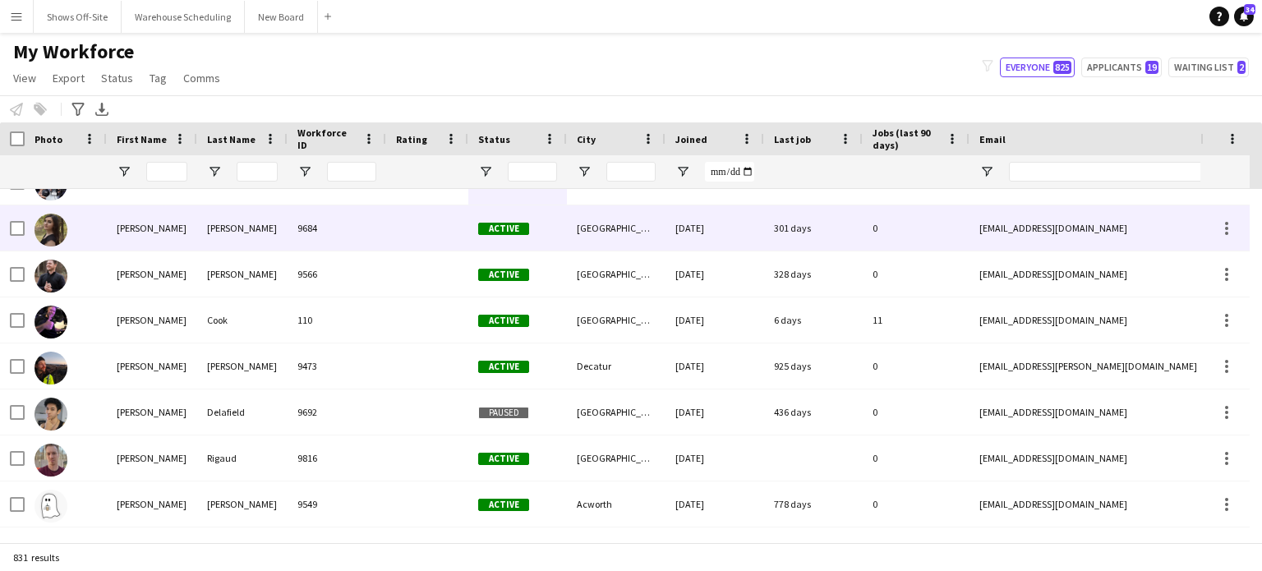
scroll to position [27860, 0]
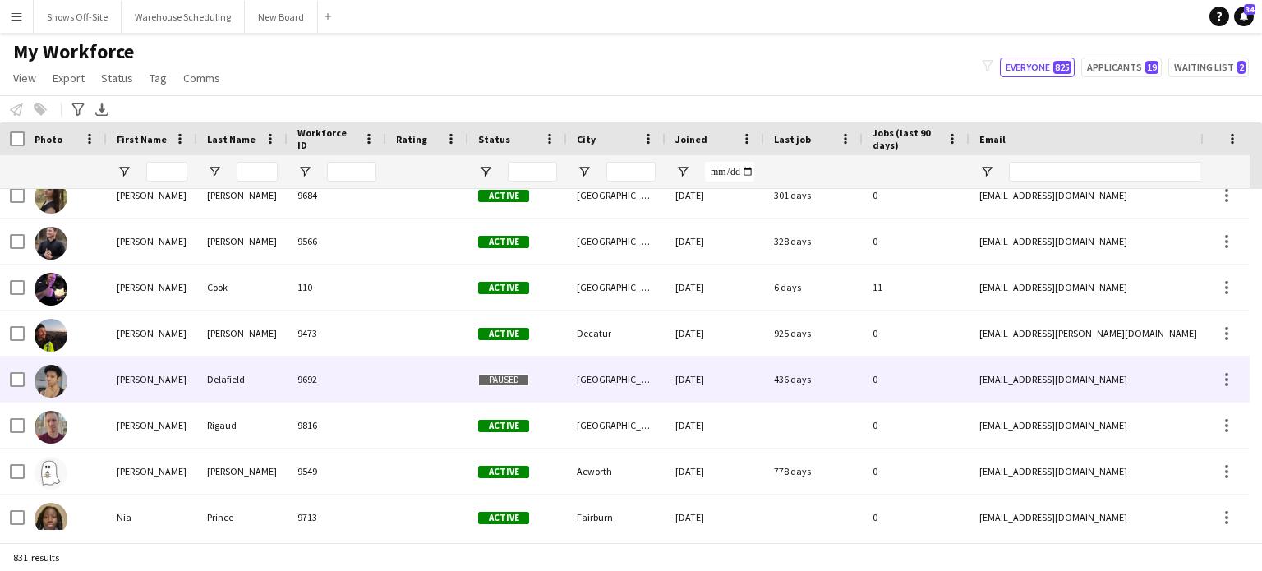
click at [513, 377] on span "Paused" at bounding box center [503, 380] width 51 height 12
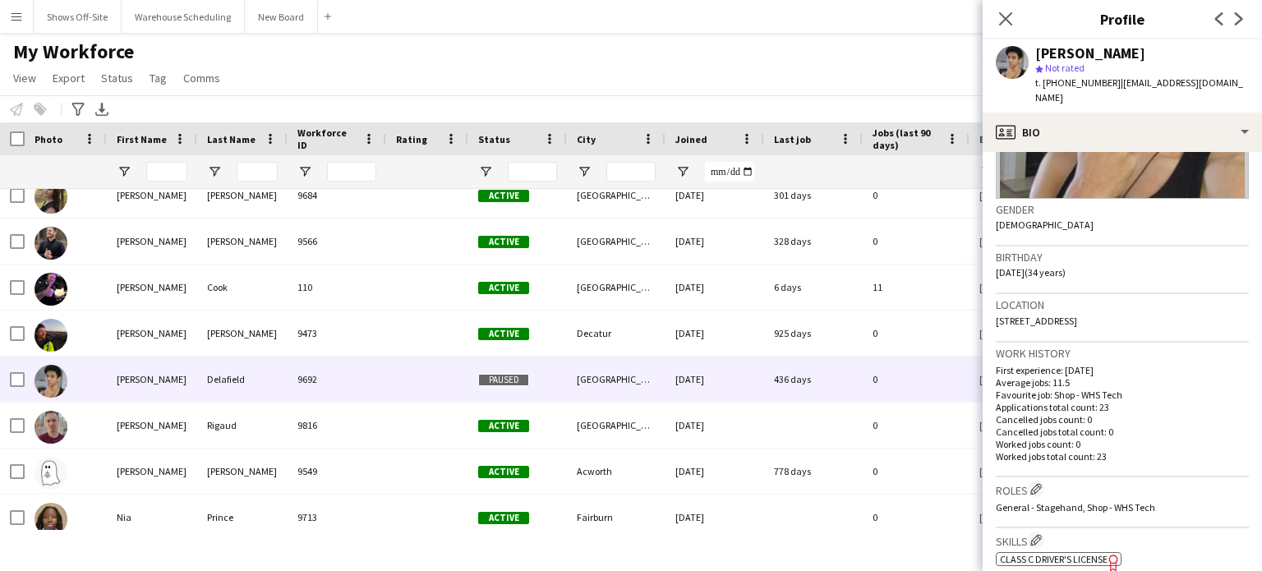
scroll to position [0, 0]
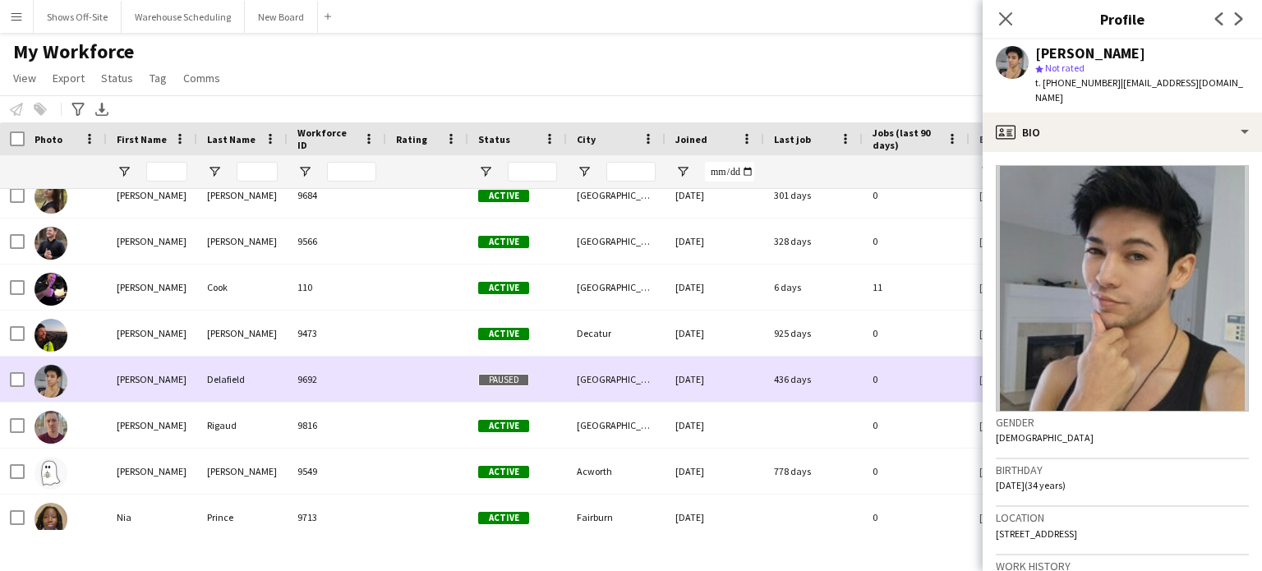
click at [503, 379] on span "Paused" at bounding box center [503, 380] width 51 height 12
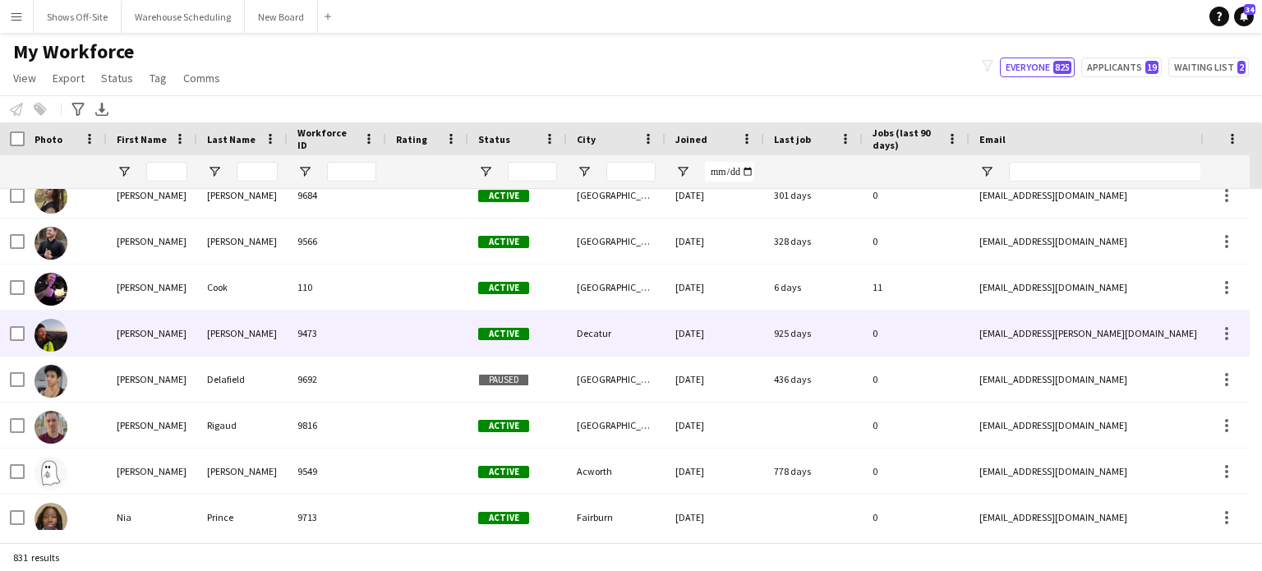
click at [505, 346] on div "Active" at bounding box center [517, 333] width 99 height 45
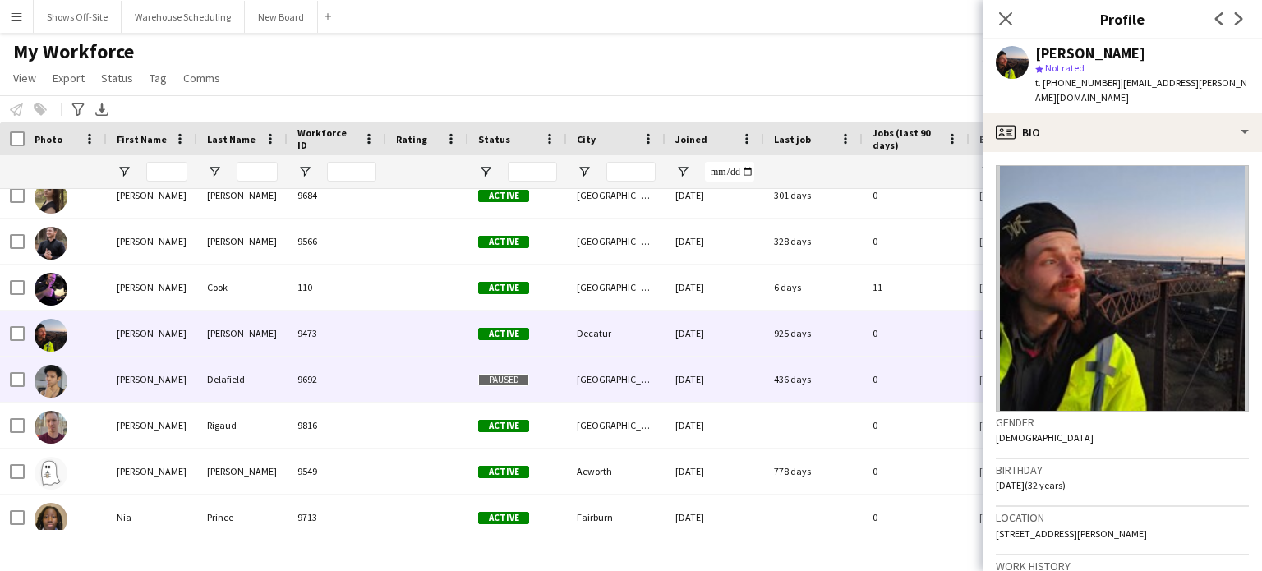
click at [505, 377] on span "Paused" at bounding box center [503, 380] width 51 height 12
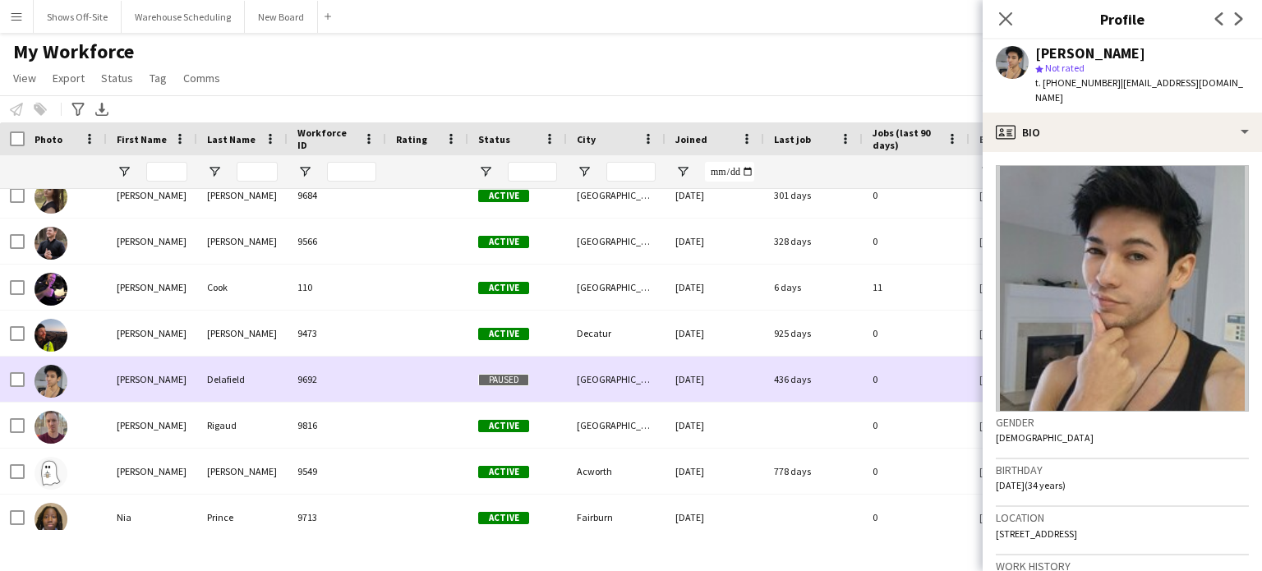
click at [514, 377] on span "Paused" at bounding box center [503, 380] width 51 height 12
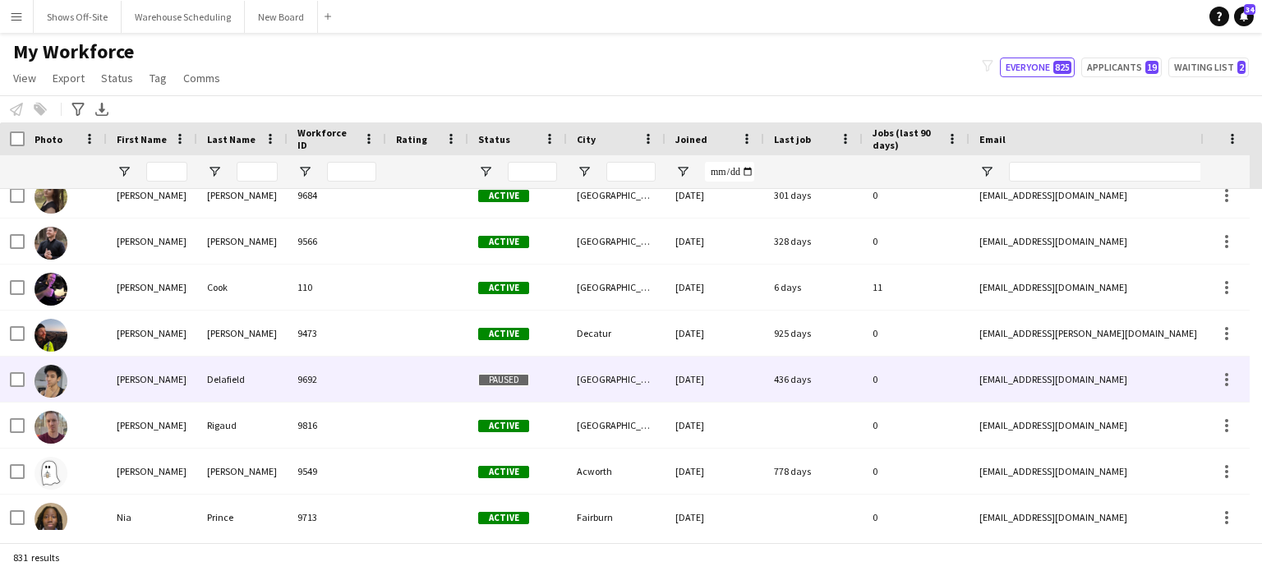
click at [514, 377] on span "Paused" at bounding box center [503, 380] width 51 height 12
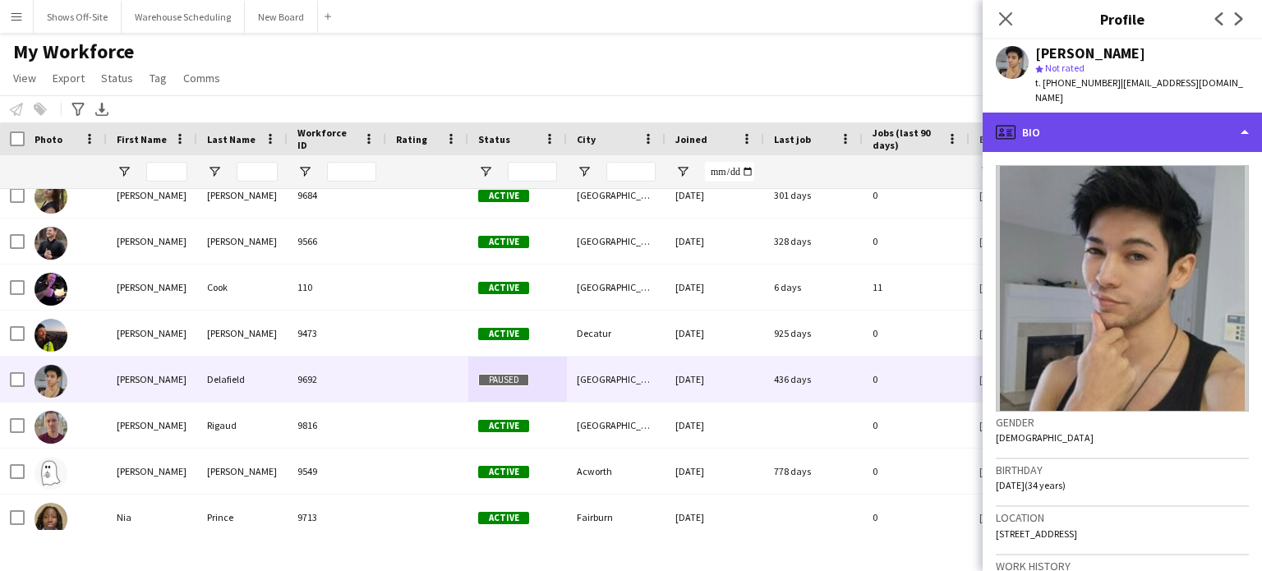
click at [1234, 122] on div "profile Bio" at bounding box center [1122, 132] width 279 height 39
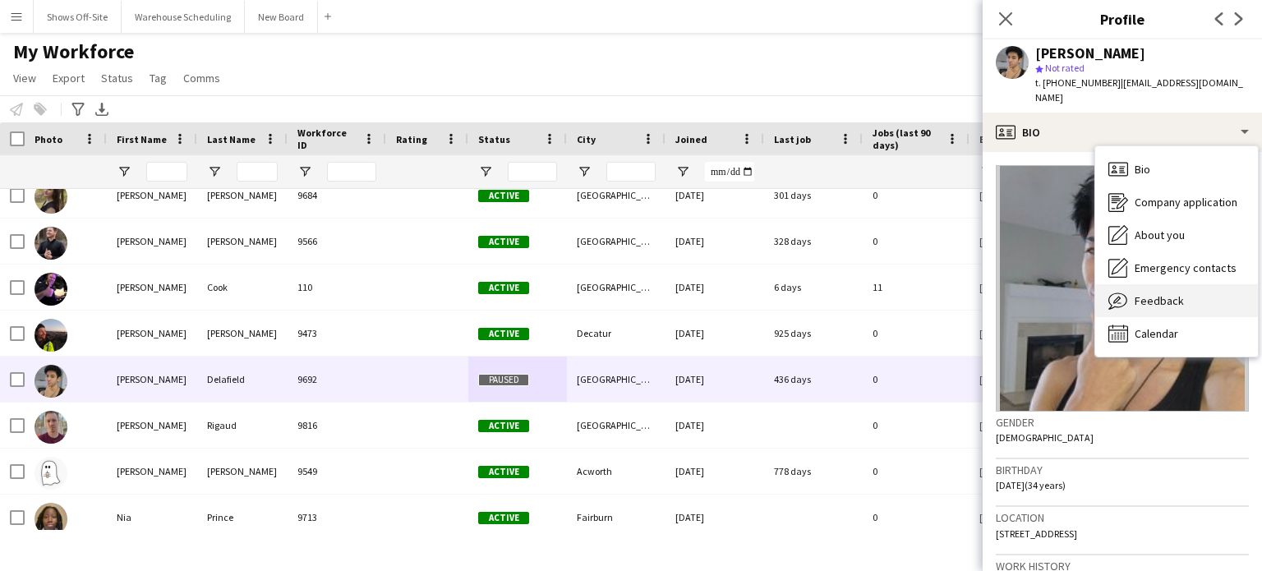
click at [1169, 293] on span "Feedback" at bounding box center [1159, 300] width 49 height 15
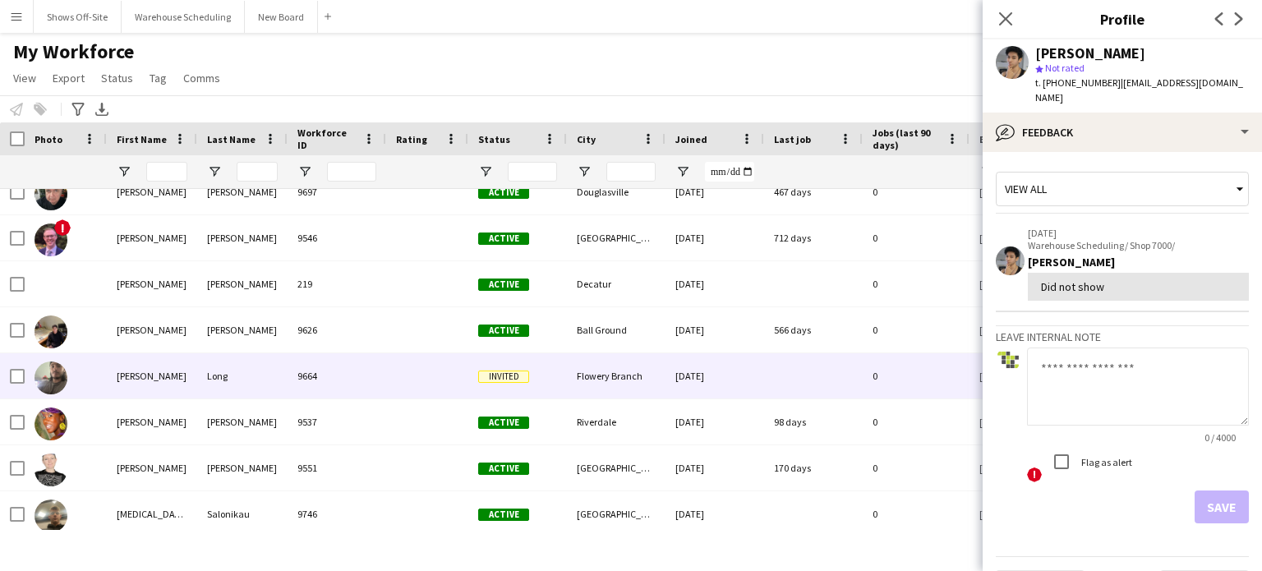
scroll to position [28731, 0]
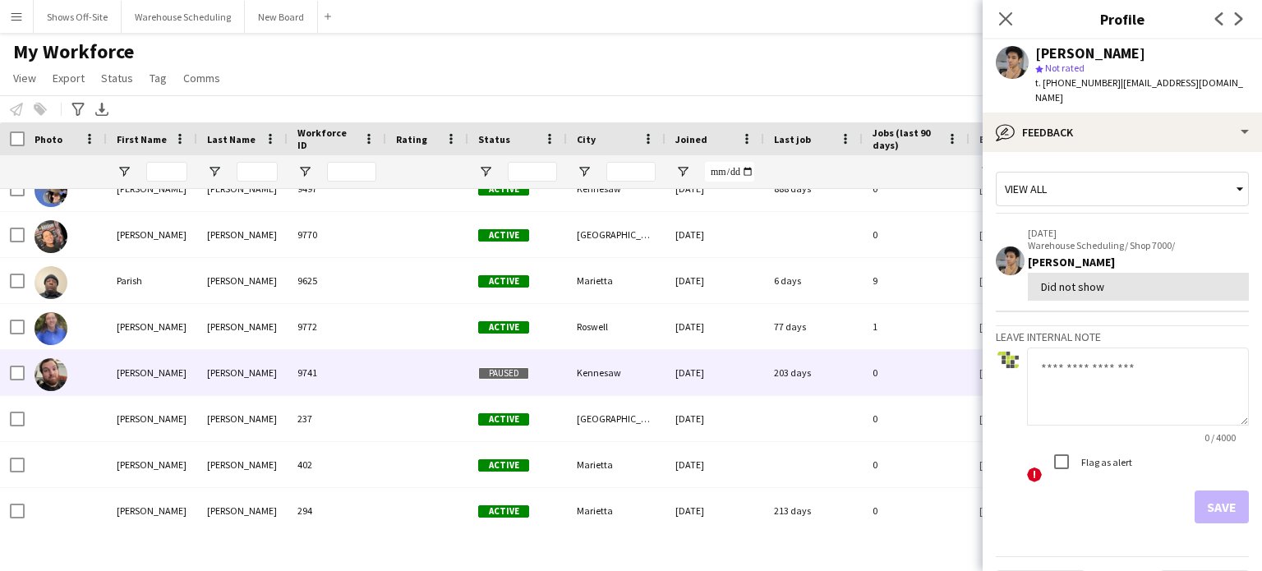
click at [500, 377] on span "Paused" at bounding box center [503, 373] width 51 height 12
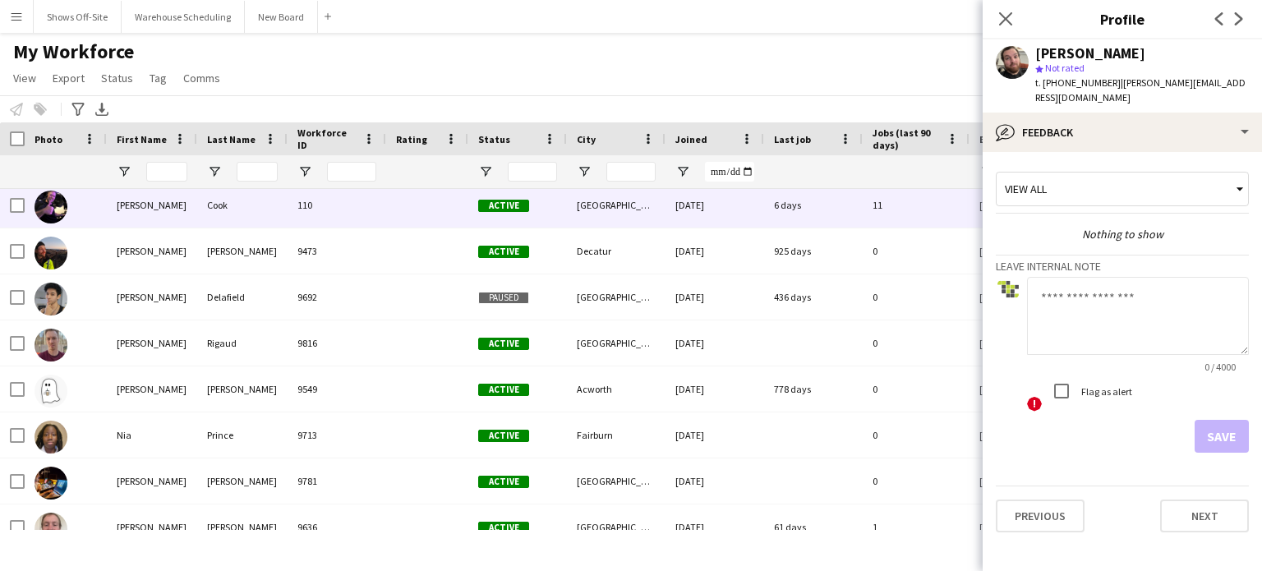
click at [496, 209] on span "Active" at bounding box center [503, 206] width 51 height 12
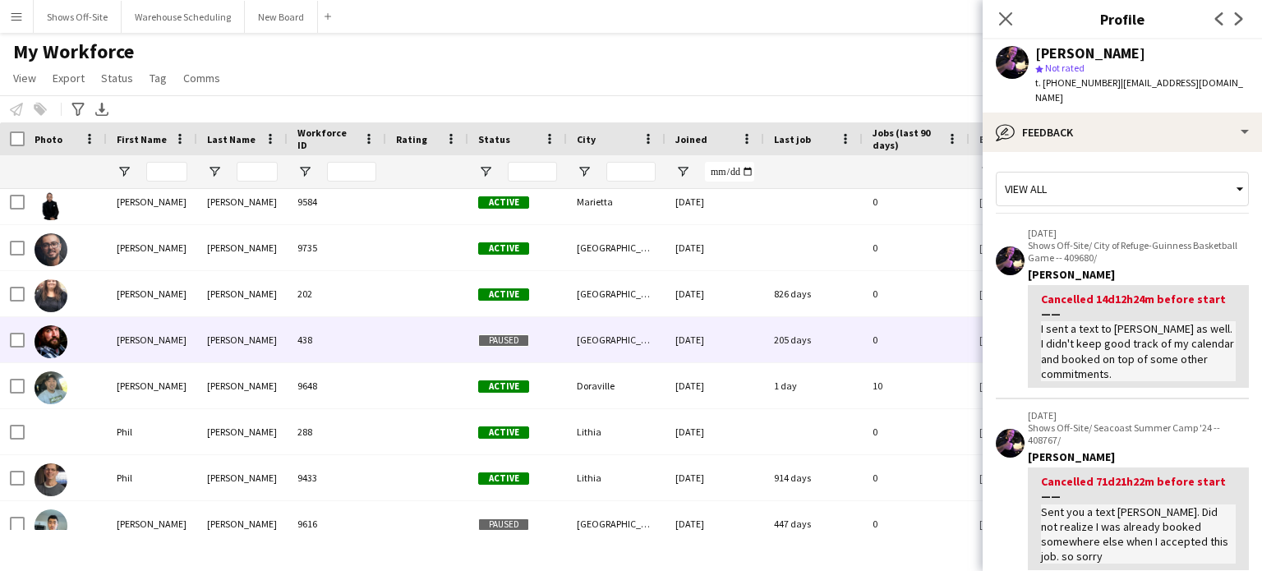
click at [511, 345] on span "Paused" at bounding box center [503, 340] width 51 height 12
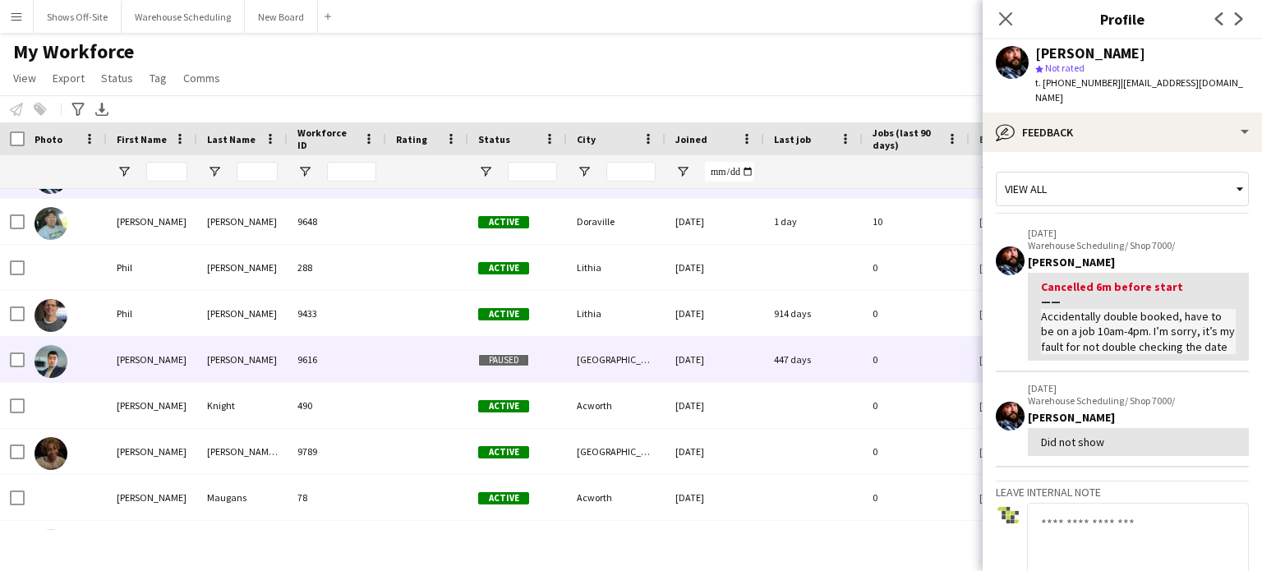
click at [537, 354] on div "Paused" at bounding box center [517, 359] width 99 height 45
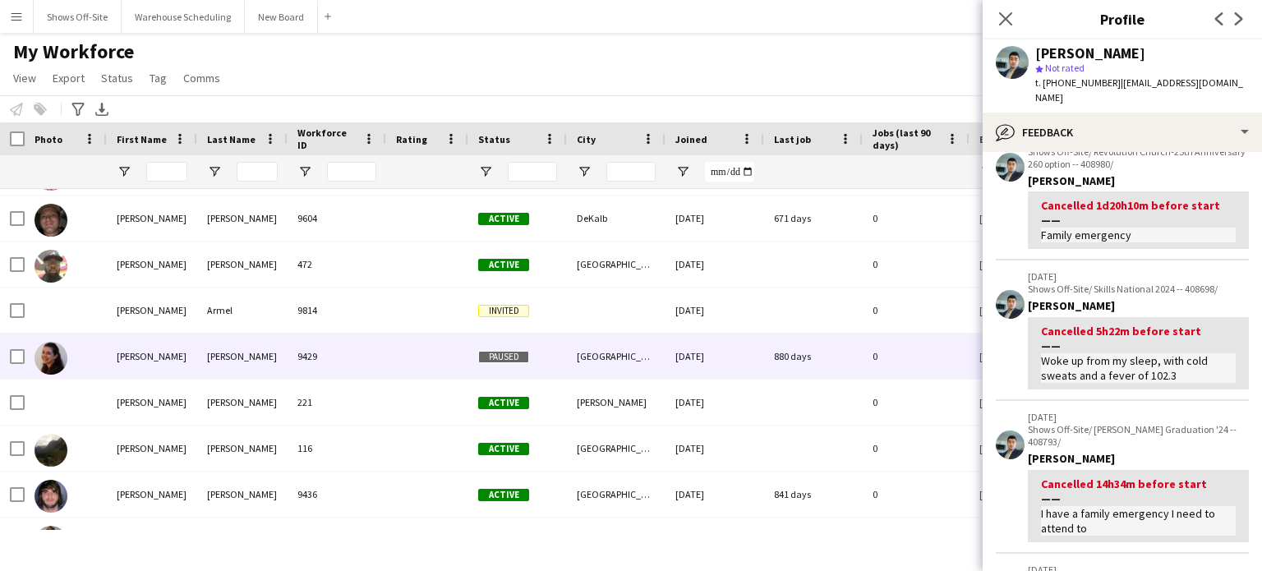
click at [511, 357] on span "Paused" at bounding box center [503, 357] width 51 height 12
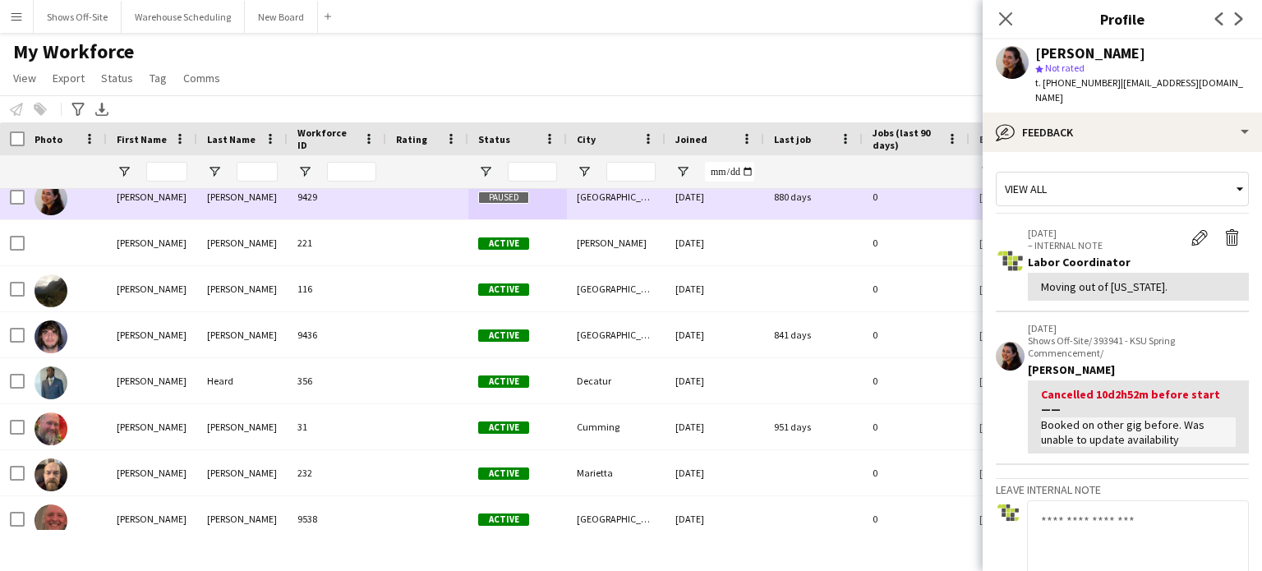
scroll to position [30972, 0]
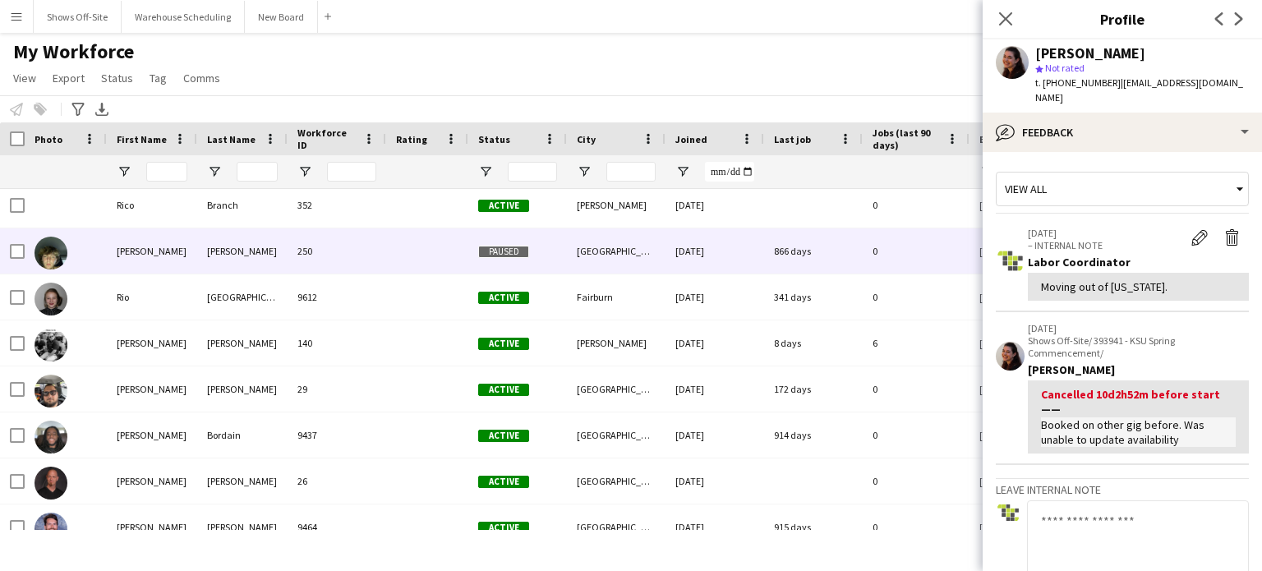
click at [427, 256] on div at bounding box center [427, 250] width 82 height 45
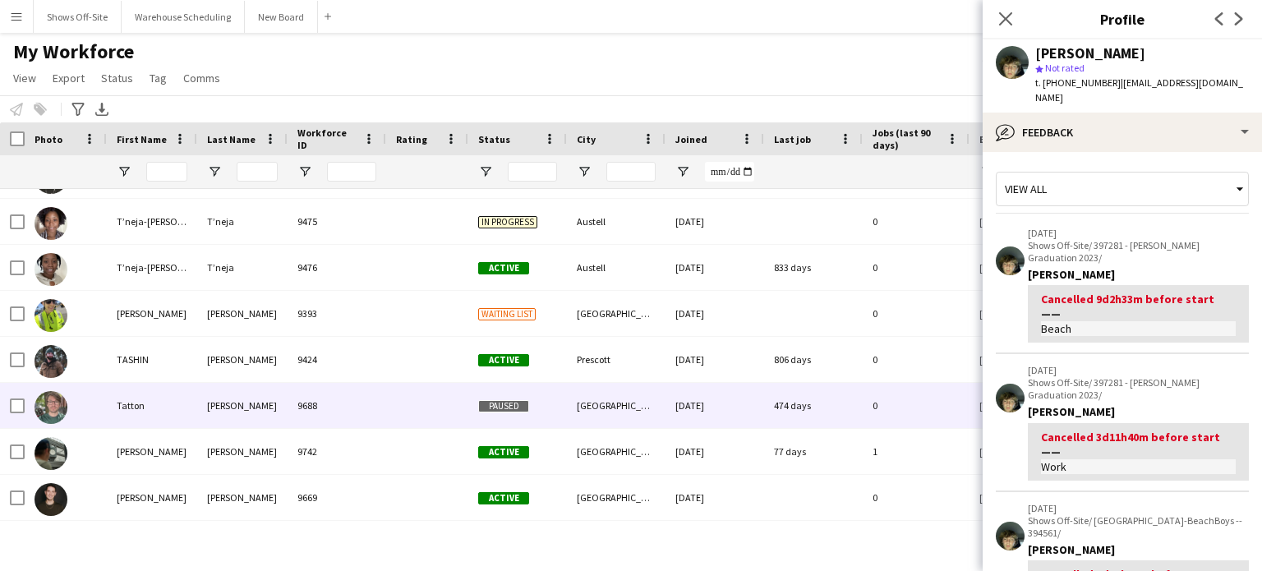
click at [515, 404] on span "Paused" at bounding box center [503, 406] width 51 height 12
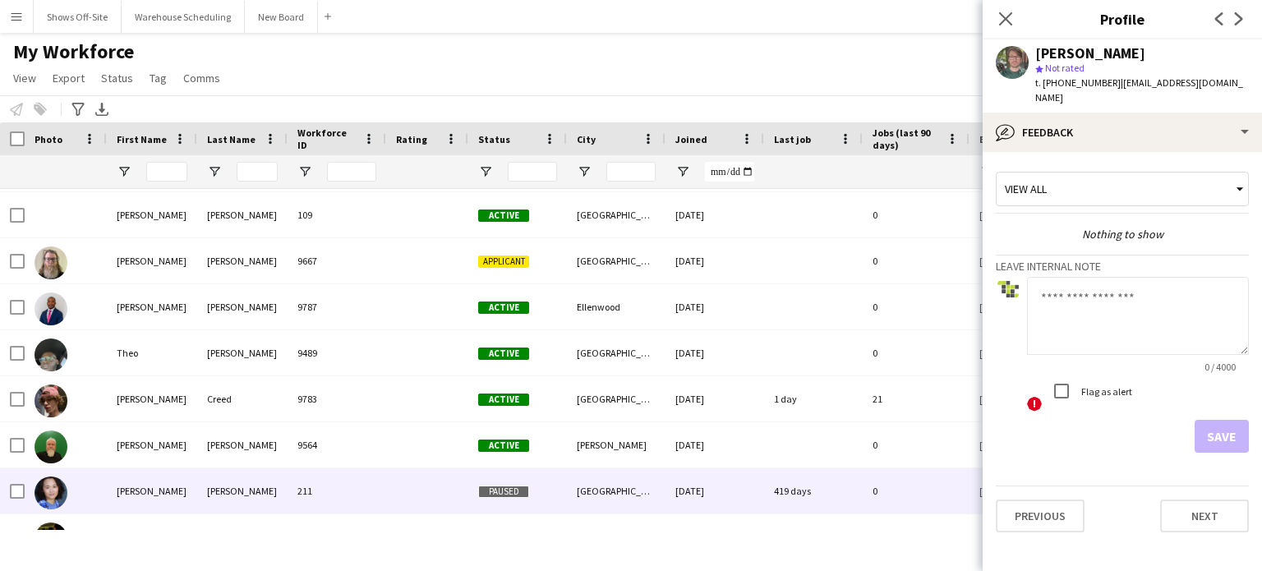
click at [505, 487] on span "Paused" at bounding box center [503, 492] width 51 height 12
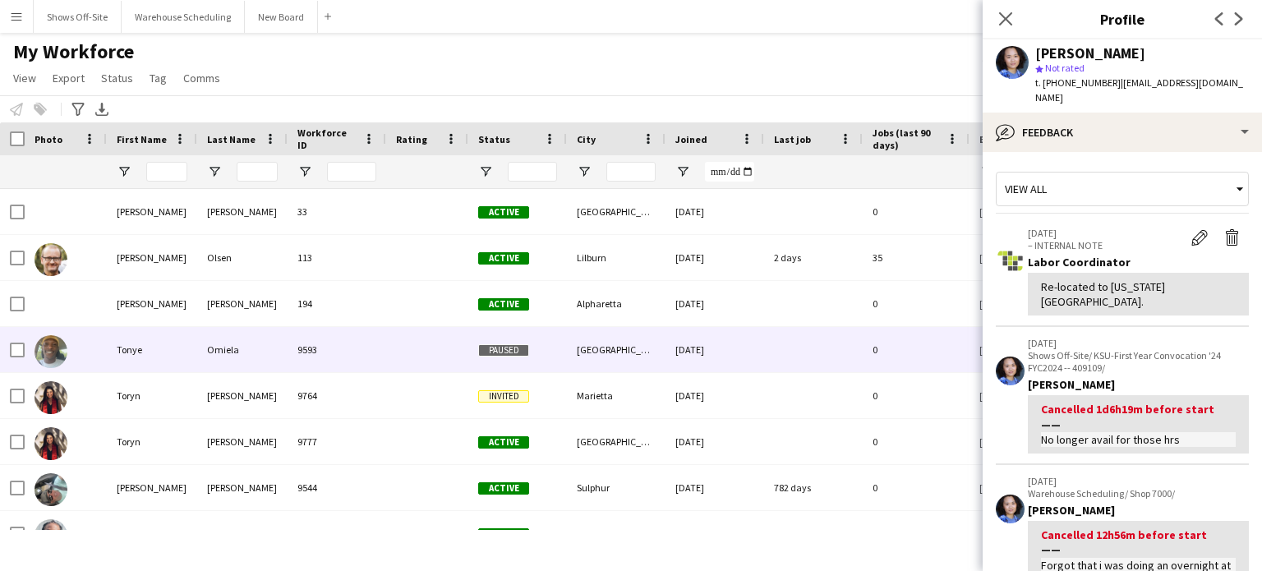
click at [505, 353] on span "Paused" at bounding box center [503, 350] width 51 height 12
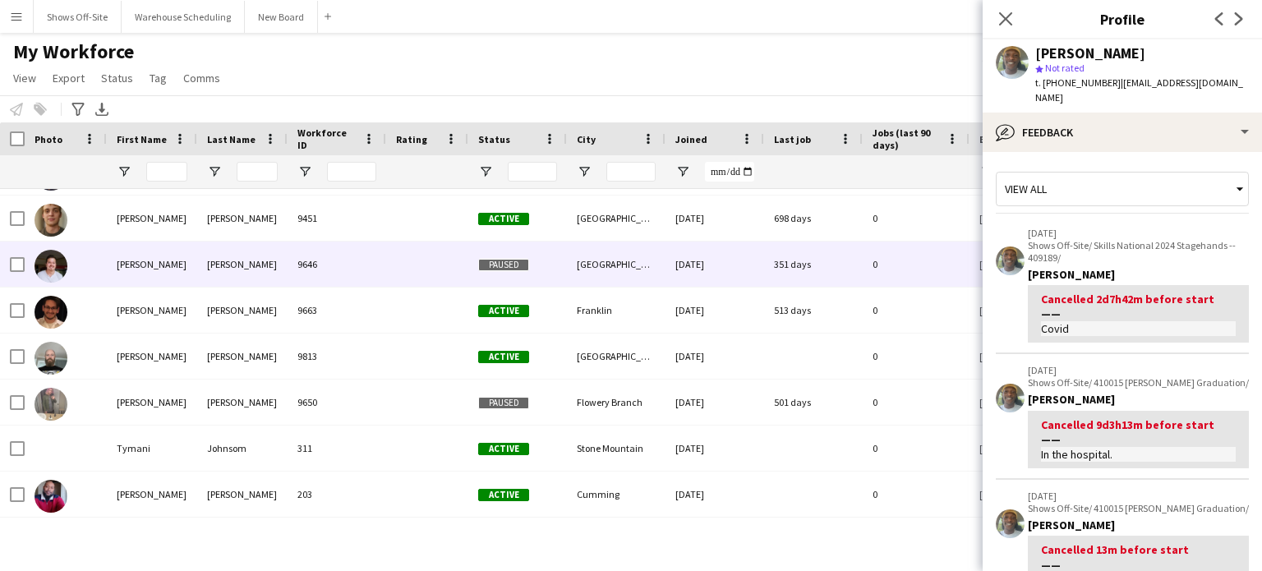
click at [491, 259] on span "Paused" at bounding box center [503, 265] width 51 height 12
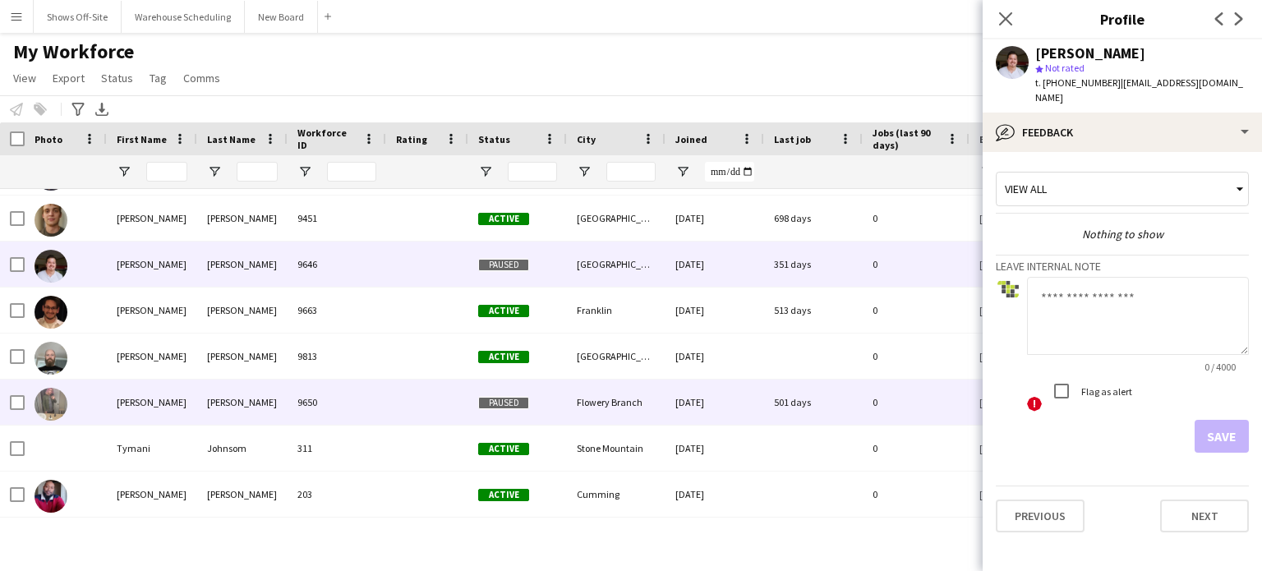
click at [514, 396] on span "Paused" at bounding box center [503, 402] width 51 height 12
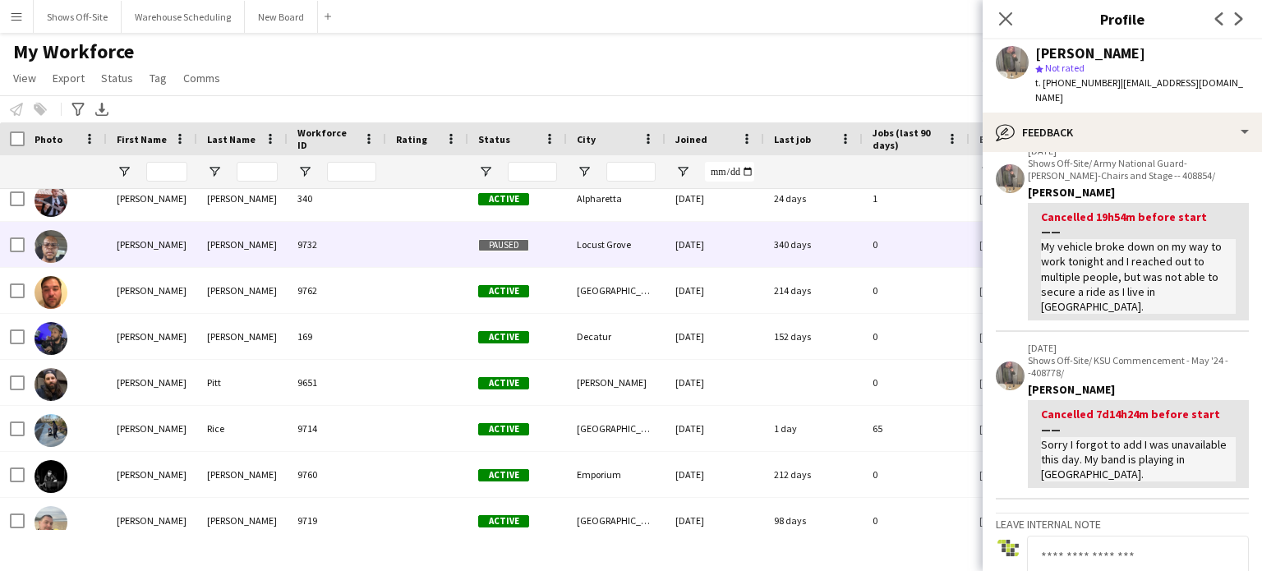
click at [503, 249] on span "Paused" at bounding box center [503, 245] width 51 height 12
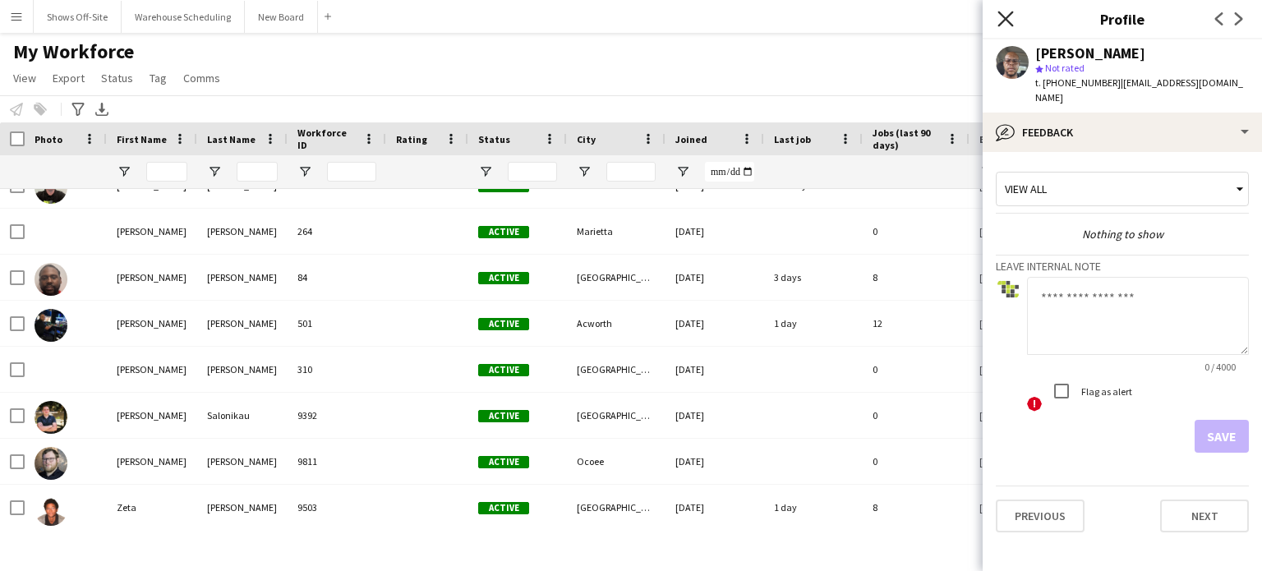
click at [1003, 20] on icon "Close pop-in" at bounding box center [1006, 19] width 16 height 16
